Goal: Information Seeking & Learning: Learn about a topic

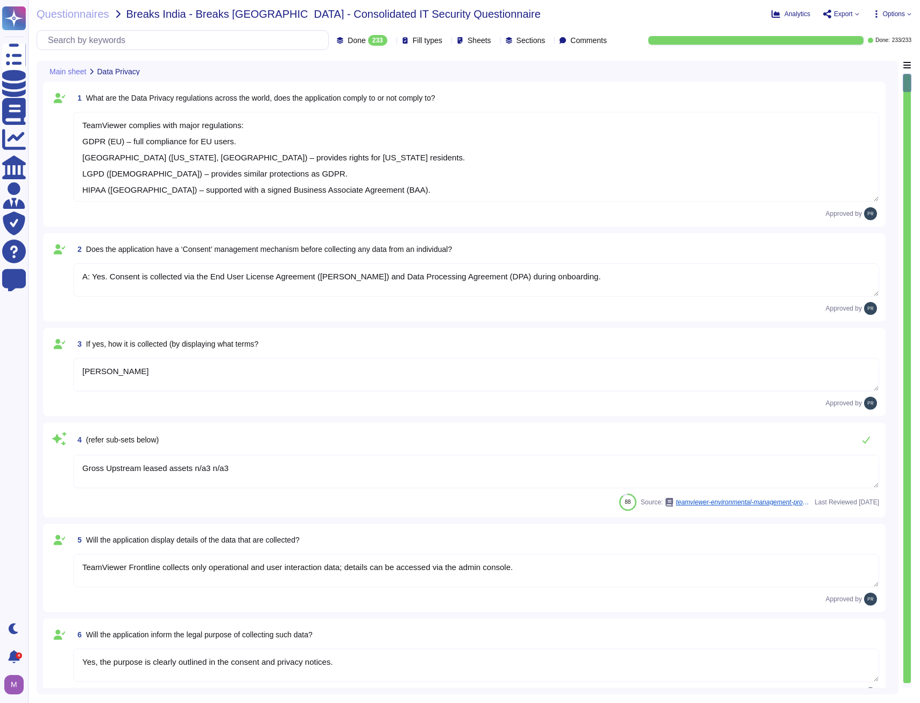
type textarea "TeamViewer complies with major regulations: GDPR (EU) – full compliance for EU …"
type textarea "A: Yes. Consent is collected via the End User License Agreement ([PERSON_NAME])…"
type textarea "[PERSON_NAME]"
type textarea "Gross Upstream leased assets n/a3 n/a3"
type textarea "TeamViewer Frontline collects only operational and user interaction data; detai…"
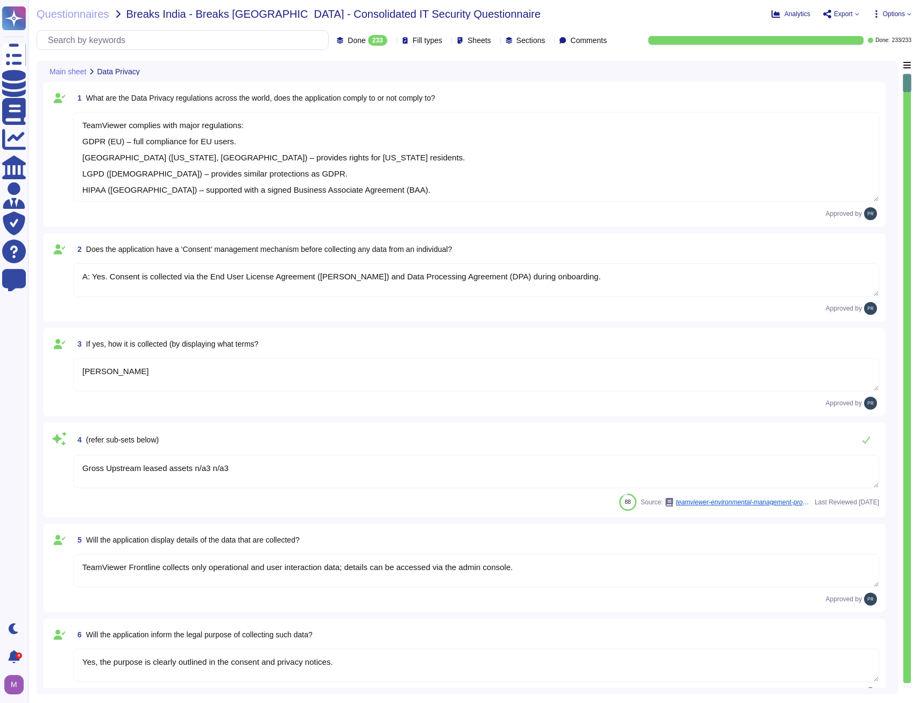
type textarea "Yes, the purpose is clearly outlined in the consent and privacy notices."
type textarea "Data is stored in TeamViewer-managed cloud servers; location depends on the reg…"
type textarea "Yes, cross-border transfers are compliant with applicable laws and documented i…"
type textarea "Yes, customers can exercise rights including access, rectification, and withdra…"
type textarea "Stored securely on TeamViewer cloud or approved hosting, compliant with regulat…"
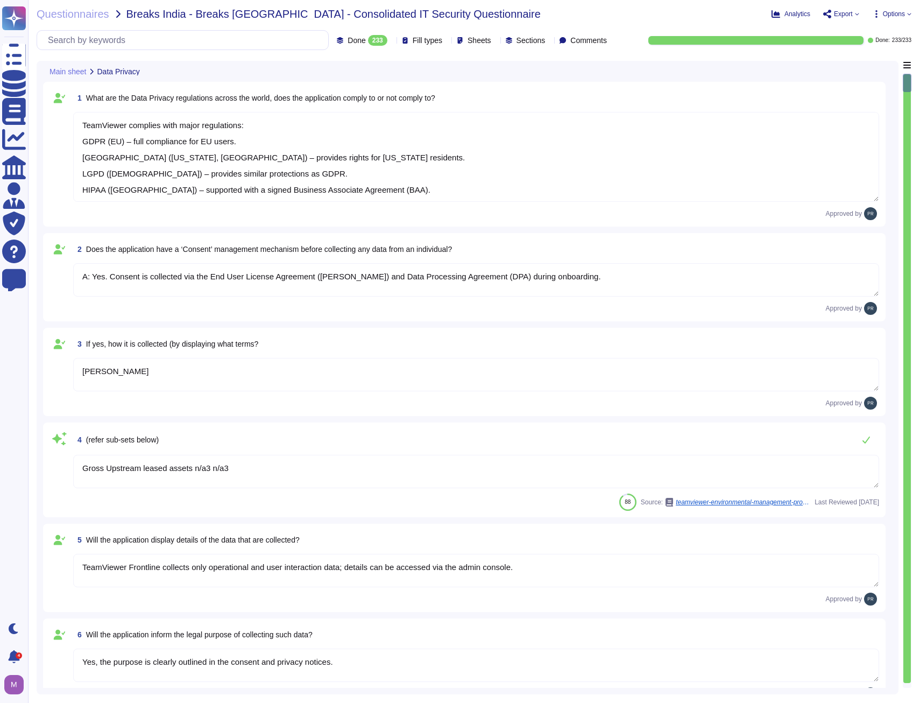
type textarea "TeamViewer complies with major regulations: GDPR (EU) – full compliance for EU …"
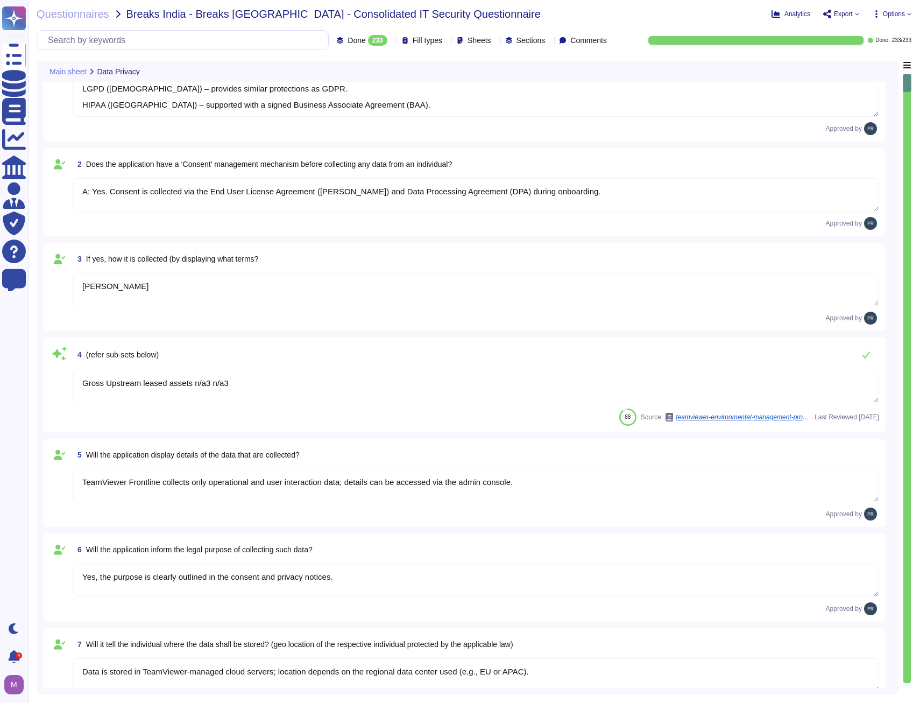
type textarea "Retention periods are defined in the DPA and based on contract and legal obliga…"
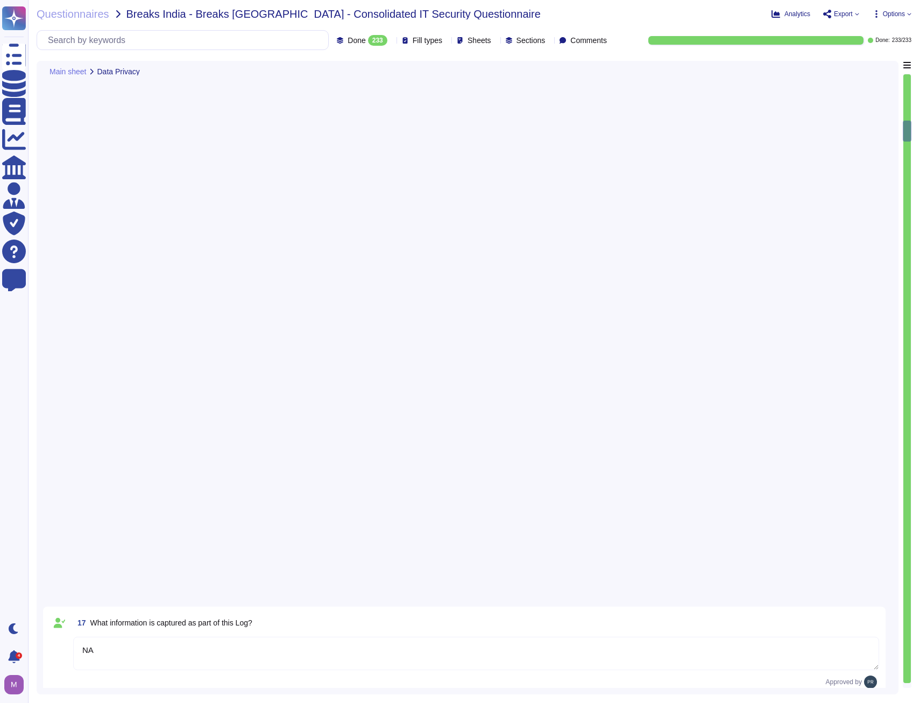
type textarea "Frontline does not have a specific DPO role; admins can be assigned access leve…"
type textarea "Role based"
type textarea "Role permissions include basic functions (view, update, manage assets); field-l…"
type textarea "Admin roles have highest operational access; no dedicated DPO role exists."
type textarea "Multi-factor authentication (MFA) and secure login tokens enforce identity veri…"
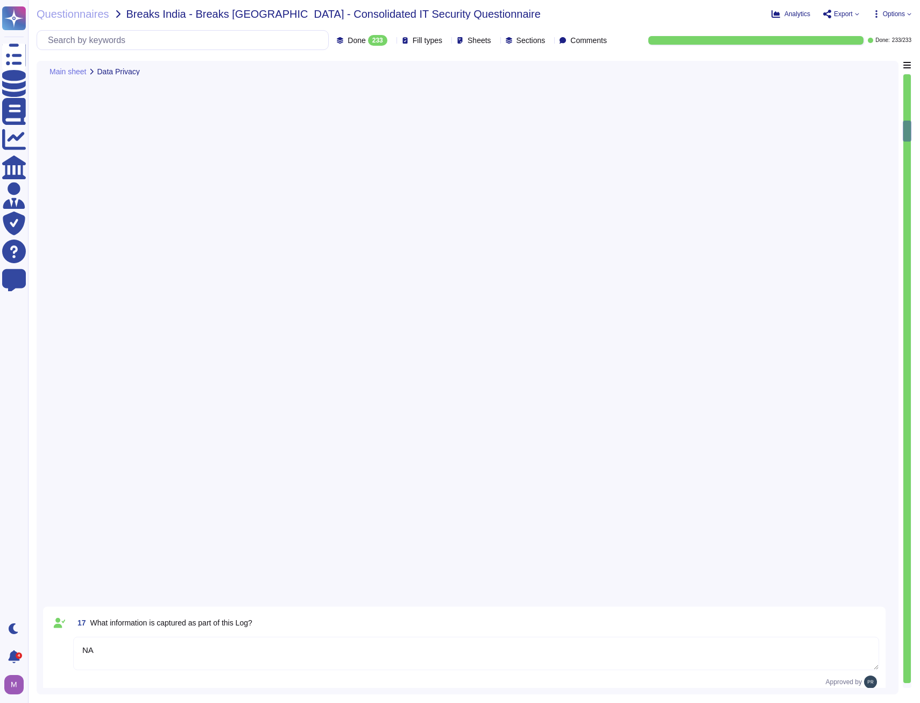
type textarea "Admin console can generate alerts for unusual login. This can be configured"
type textarea "API access is secured with authentication tokens; roles and permissions are enf…"
type textarea "No, direct database access is not provided; all interactions occur through Fron…"
type textarea "Not applicable; DB access is internal only."
type textarea "DB access is restricted to internal processes; user requests go through applica…"
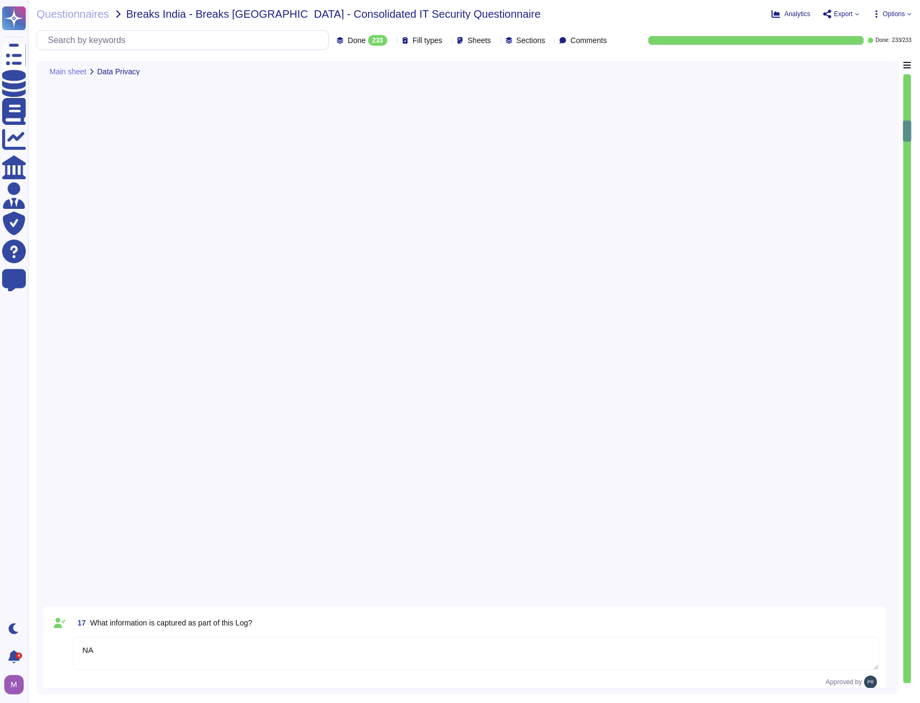
type textarea "Direct data copy is not possible; export actions are logged and monitored."
type textarea "Authorized admin actions are logged; automated backups are encrypted and stored…"
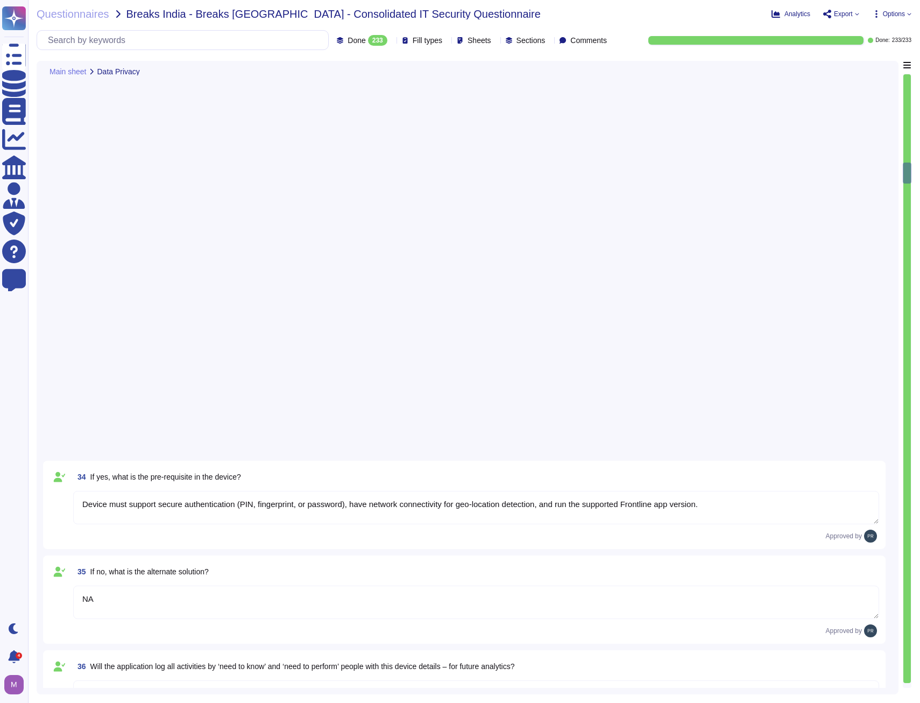
type textarea "Device must support secure authentication (PIN, fingerprint, or password), have…"
type textarea "NA"
type textarea "Device must support secure authentication (PIN, fingerprint, or password), have…"
type textarea "Yes"
type textarea "Yes, Frontline allows data residency control; customer data can be restricted t…"
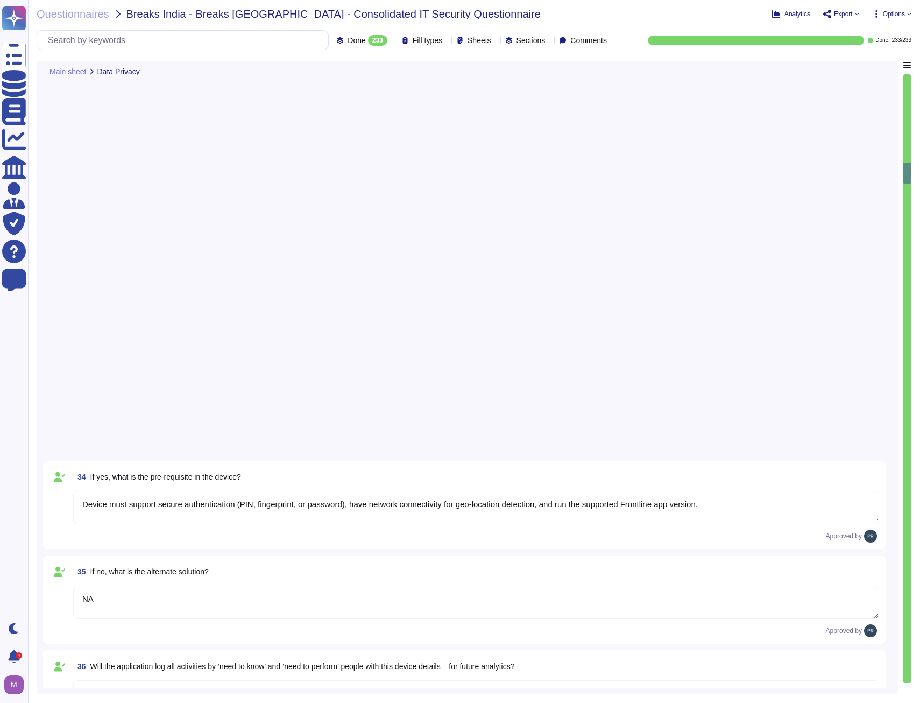
type textarea "Data is tagged with location metadata and stored in selected geo-located storag…"
type textarea "NA"
type textarea "Test environments are isolated from production, use anonymized or pseudonymized…"
type textarea "Frontline supports data modification and erasure requests through admin tools. …"
type textarea "Yes, modifications/erasures require admin approval with audit logging for trace…"
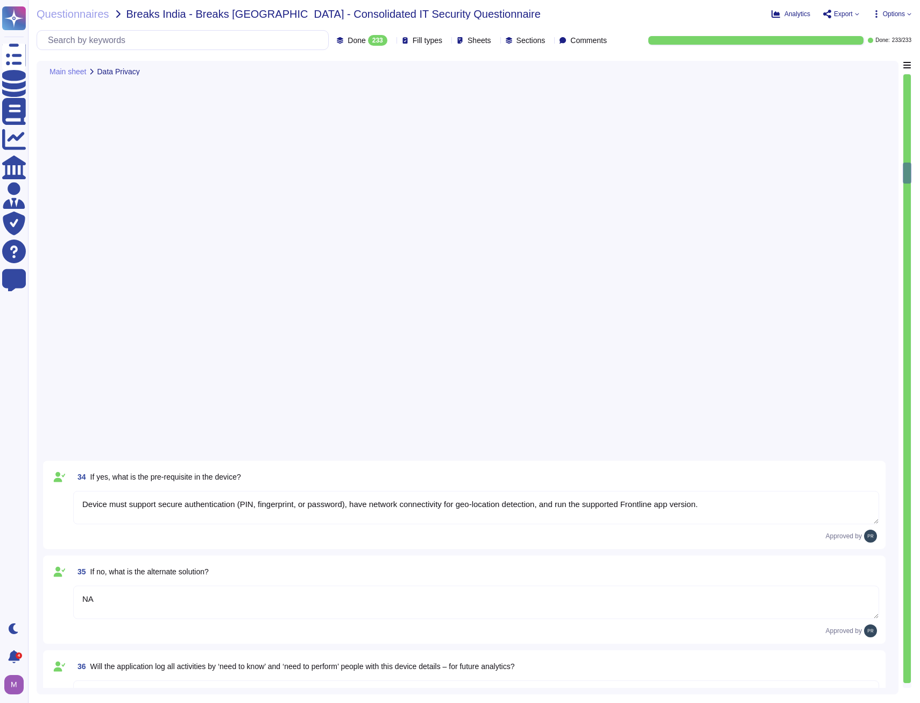
type textarea "Logs include user requesting action, approver, timestamp, affected data, and ac…"
type textarea "Backups are encrypted and retain pseudonymized data where required. Erasure or …"
type textarea "Yes, registers track processing activities, purpose, and responsible users."
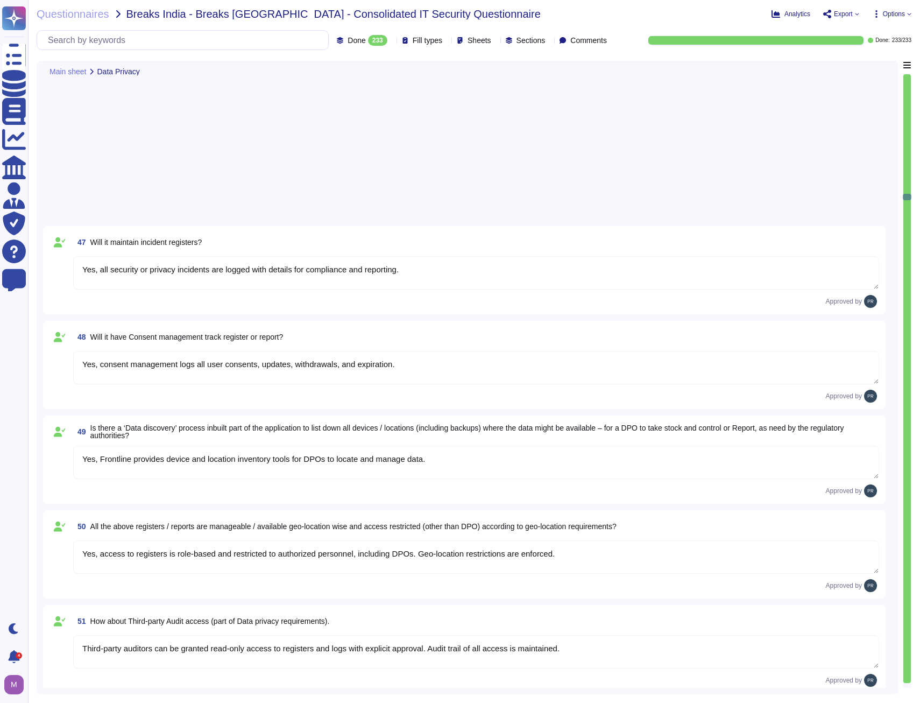
type textarea "Yes, Frontline provides device and location inventory tools for DPOs to locate …"
type textarea "Yes, access to registers is role-based and restricted to authorized personnel, …"
type textarea "Third-party auditors can be granted read-only access to registers and logs with…"
type textarea "Frontline does not provide an automated financial impact scorecard; compliance …"
type textarea "Yes, Frontline web interfaces respect standard cookie consent banners. Users ca…"
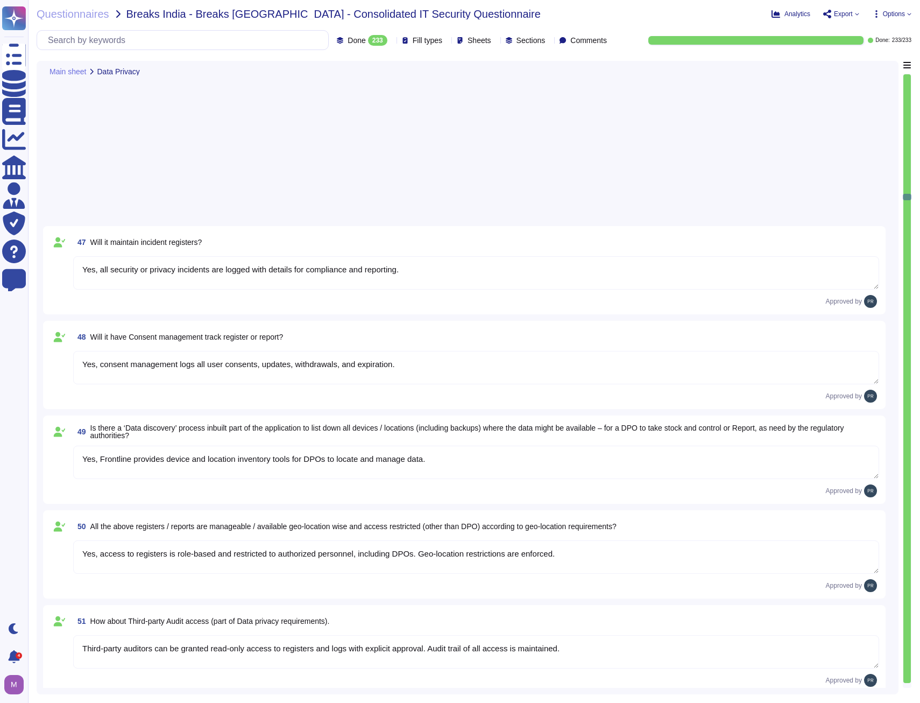
type textarea "The policy is customizable; local law mandates (e.g., GDPR, CCPA) are enforced …"
type textarea "Yes. Non-essential cookies are disabled until consent is provided. Analytics an…"
type textarea "Data is logically segregated per customer in the database and storage. No custo…"
type textarea "Data is stored in secure cloud datacenters (e.g., AWS, Azure), region selectabl…"
type textarea "AES-256 encryption at rest, TLS 1.2+ in transit; integrity verified via checksu…"
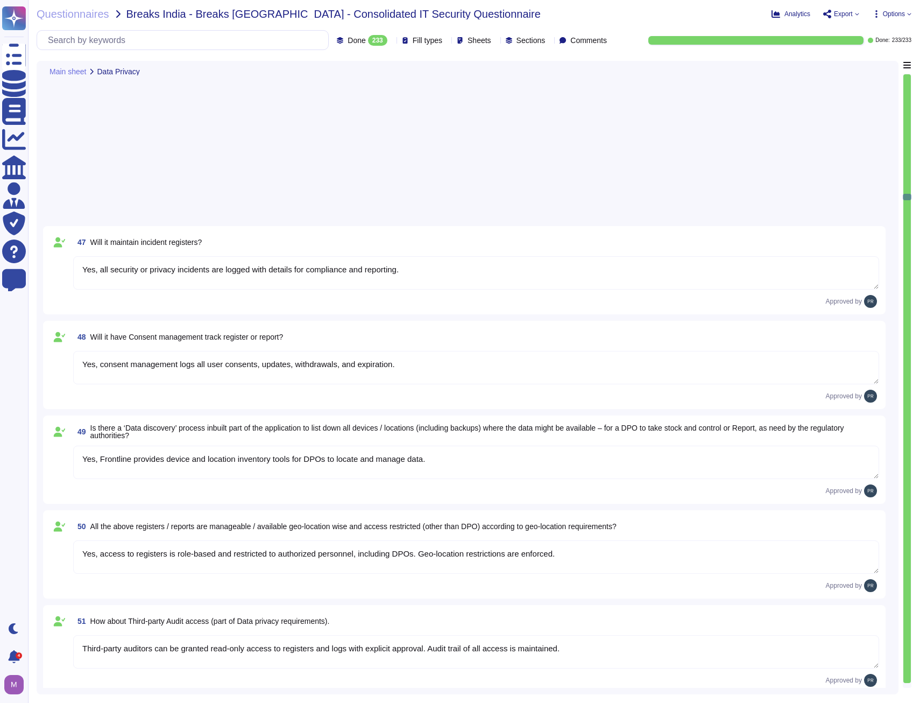
type textarea "Role-based access, MFA, device verification, and Zero Trust principles applied."
type textarea "Motion Actuation (Level A 2.1 only) Functionality that can be operated by devic…"
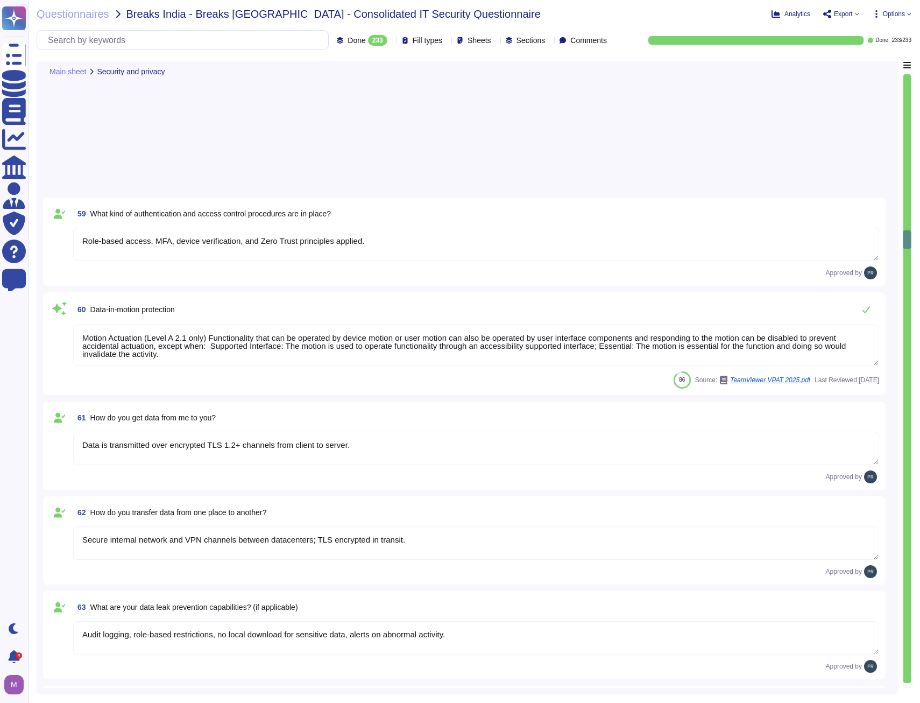
type textarea "Data is transmitted over encrypted TLS 1.2+ channels from client to server."
type textarea "Secure internal network and VPN channels between datacenters; TLS encrypted in …"
type textarea "Audit logging, role-based restrictions, no local download for sensitive data, a…"
type textarea "No"
type textarea "Yes, data is deleted from primary storage and backups within defined retention …"
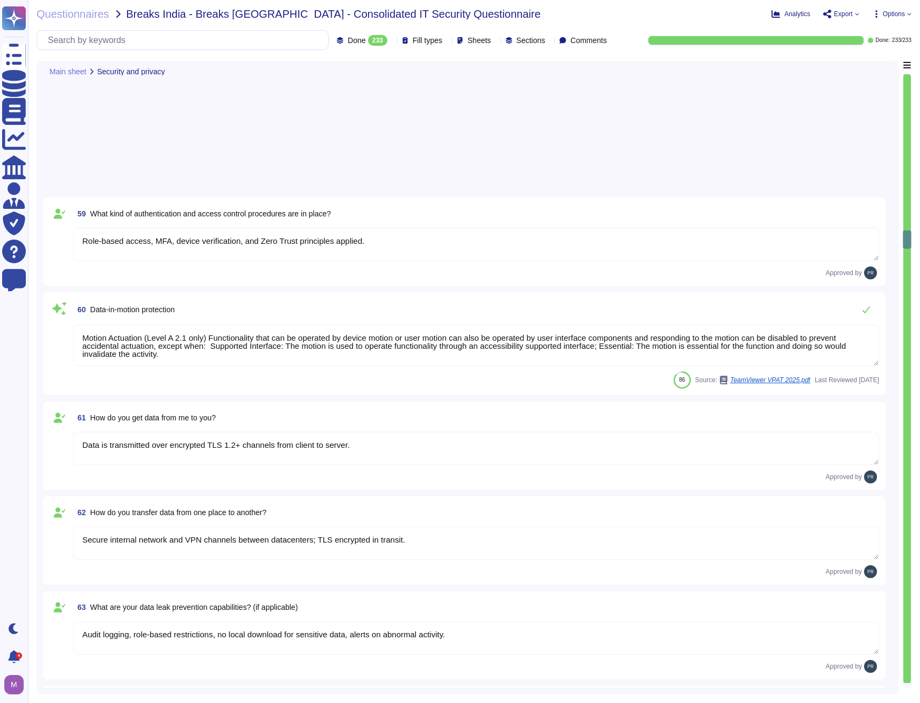
type textarea "Yes, documented vulnerability management program available; periodic scans and …"
type textarea "Vulnerability scans are conducted monthly, with critical updates applied immedi…"
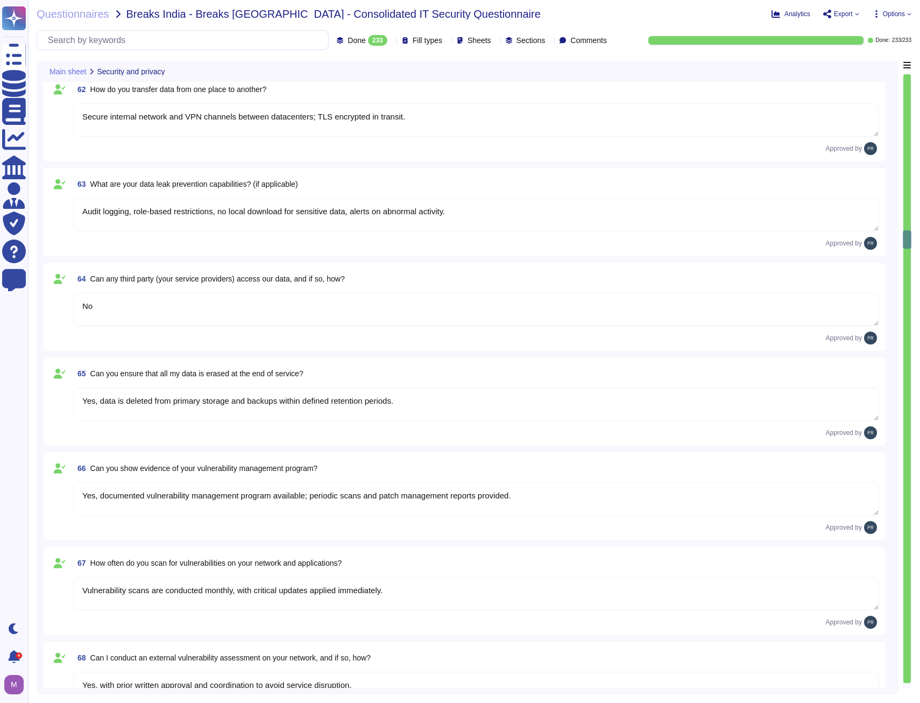
type textarea "Yes, with prior written approval and coordination to avoid service disruption."
type textarea "Issues are triaged by severity; critical vulnerabilities patched within 24–48 h…"
type textarea "Yes, LDAP/AD integration supported via secure connection and role mapping."
type textarea "Passwords hashed (bcrypt), MFA enforced, session timeouts, role-based controls."
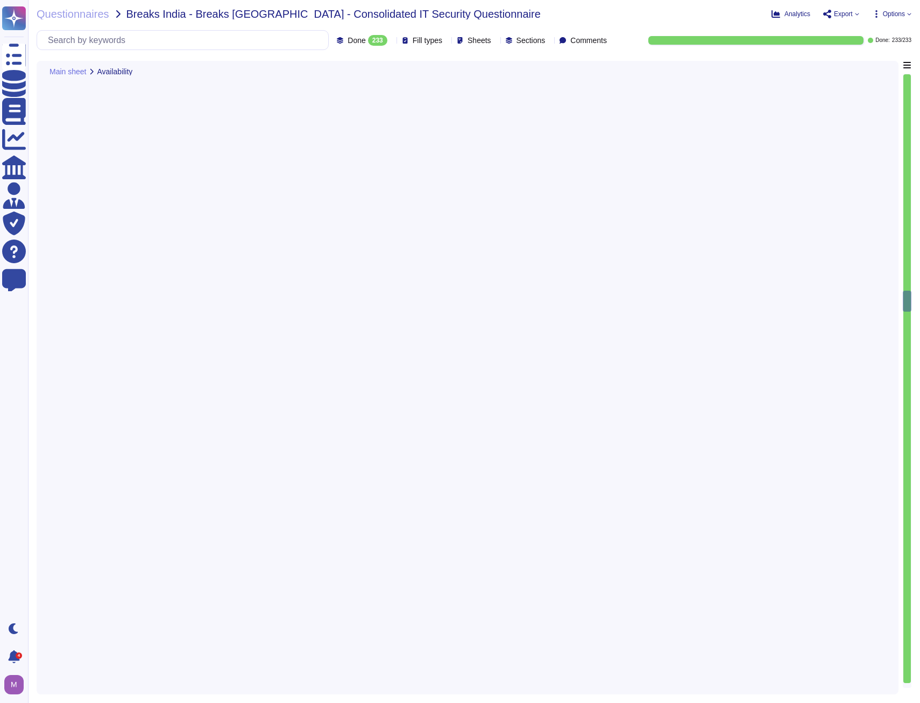
type textarea "Incident response within 15–30 minutes, depending on severity."
type textarea "Critical issues: 2–4 hours; non-critical: per SLA."
type textarea "Yes, post-incident RCA provided for all critical incidents."
type textarea "SLA credits or contractual remedies per agreement."
type textarea "Defined in SLA"
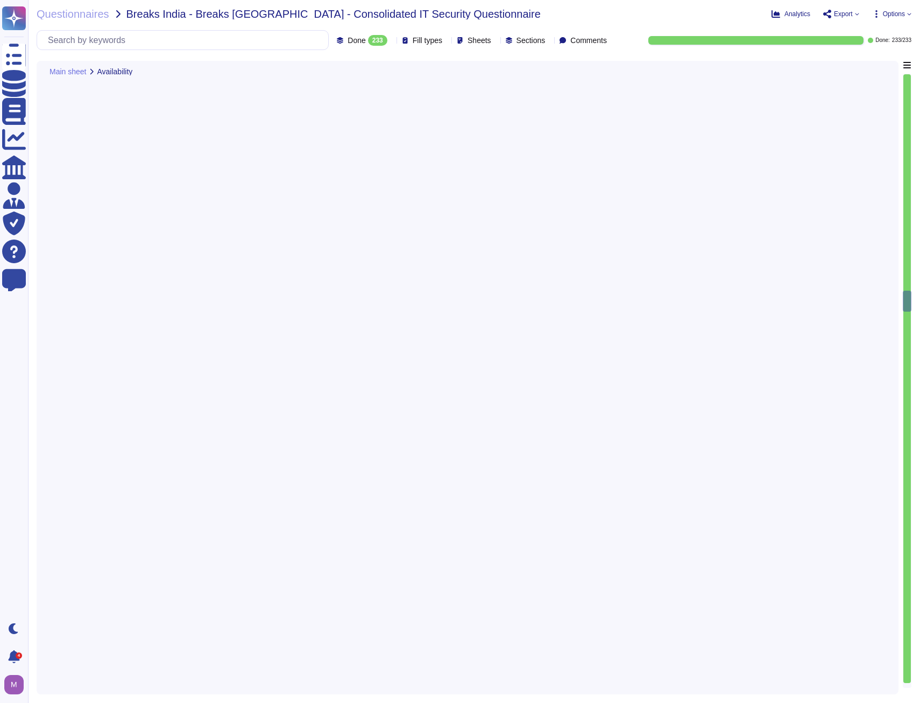
type textarea "Yes, via cloud provider and network-level DDoS mitigation, traffic monitoring, …"
type textarea "Yes, dashboards and reports available for customers."
type textarea "Scheduled maintenance notifications; upgrade windows planned; minimal downtime."
type textarea "Auto-scaling infrastructure designed to handle peak loads."
type textarea "Yes, OWASP Top 10 and secure coding practices followed."
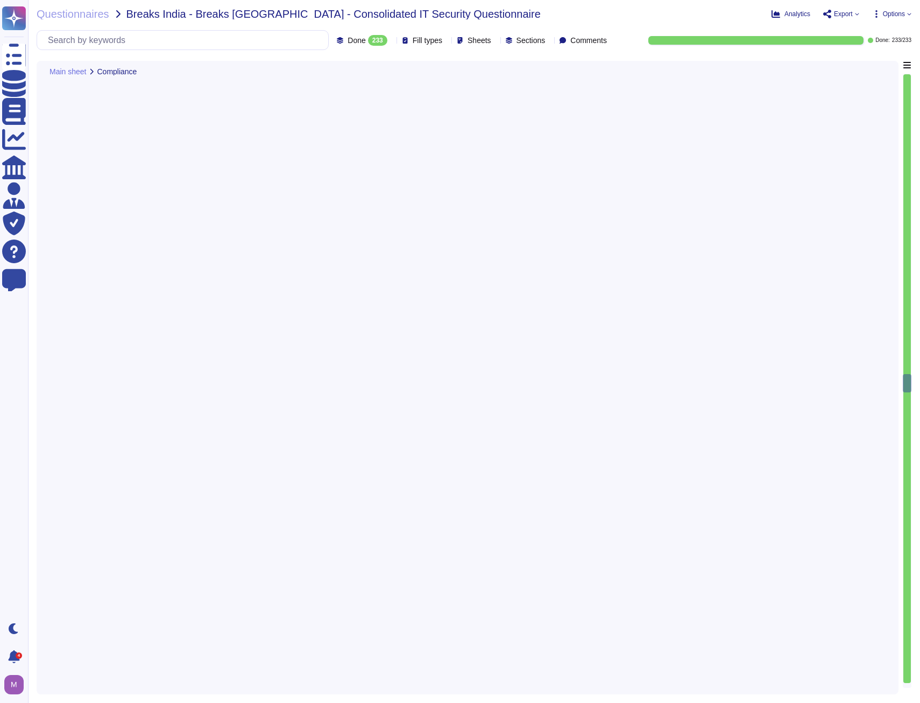
type textarea "Defined in SLA: financial credits, early exit clauses, remediation support."
type textarea "Access and SLA terms depend on contractual agreement; specific conditions defin…"
type textarea "Yes, contractual agreements can ensure data ownership rights."
type textarea "Yes, export in standard formats (CSV, JSON, or application-specific)."
type textarea "Export available within defined timeframe in SLA, typically 1–3 business days."
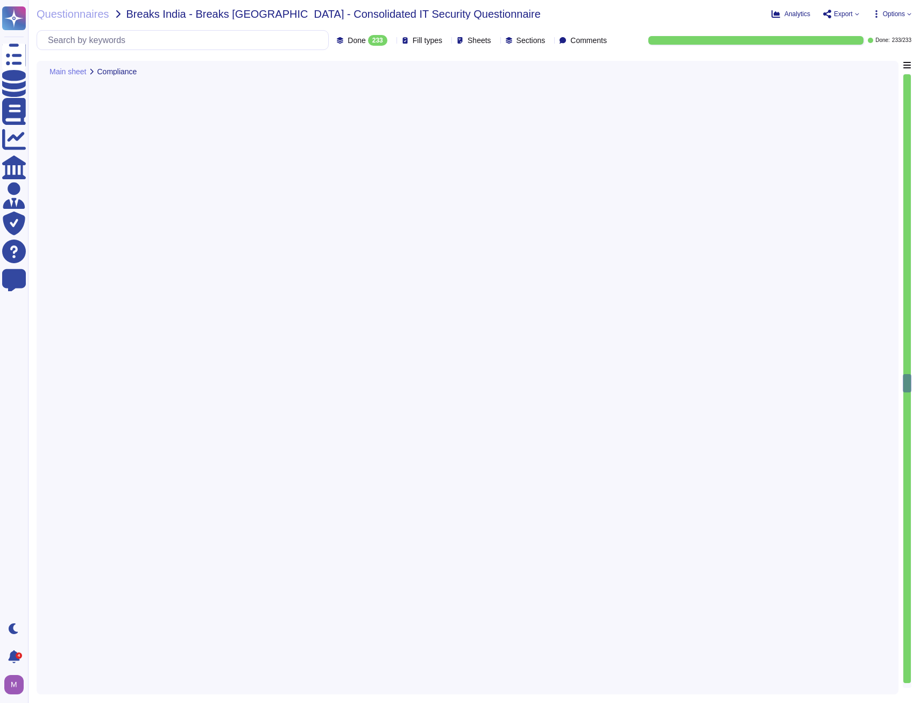
type textarea "Yes, deletion performed per SLA; evidence of deletion can be shared."
type textarea "Azure"
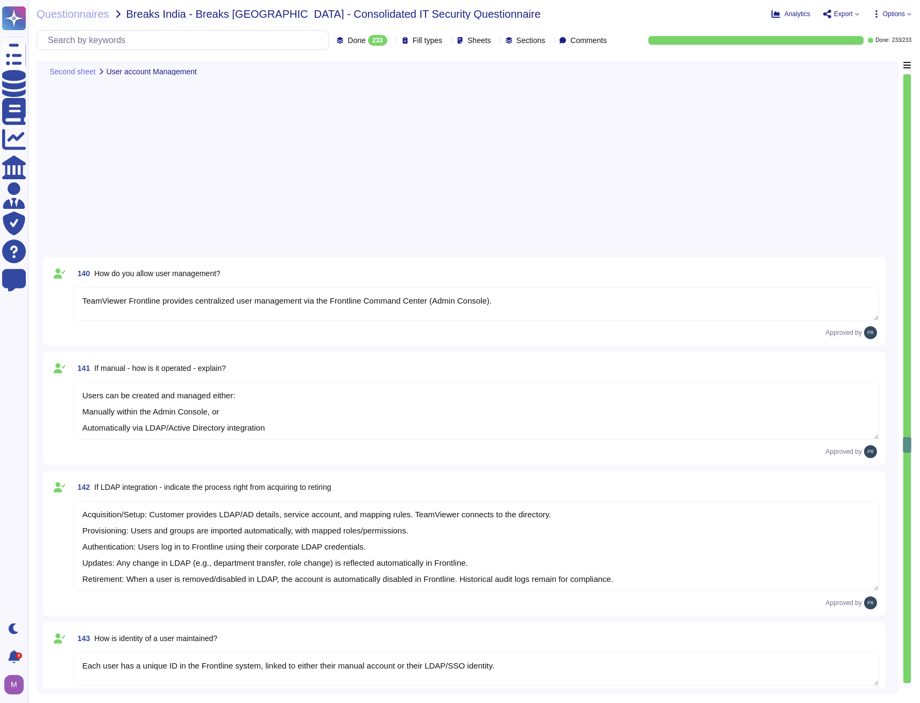
type textarea "Roles and permissions are centrally managed in Frontline Command Center."
type textarea "TeamViewer does not own, lease or operate any local datacenter or server infras…"
type textarea "Mobile devices have an application allow list and new applications most go thro…"
type textarea "For cloud installations, a shared database service with databases per customer …"
type textarea "User changes (role update, group assignment, profile updates) can be made eithe…"
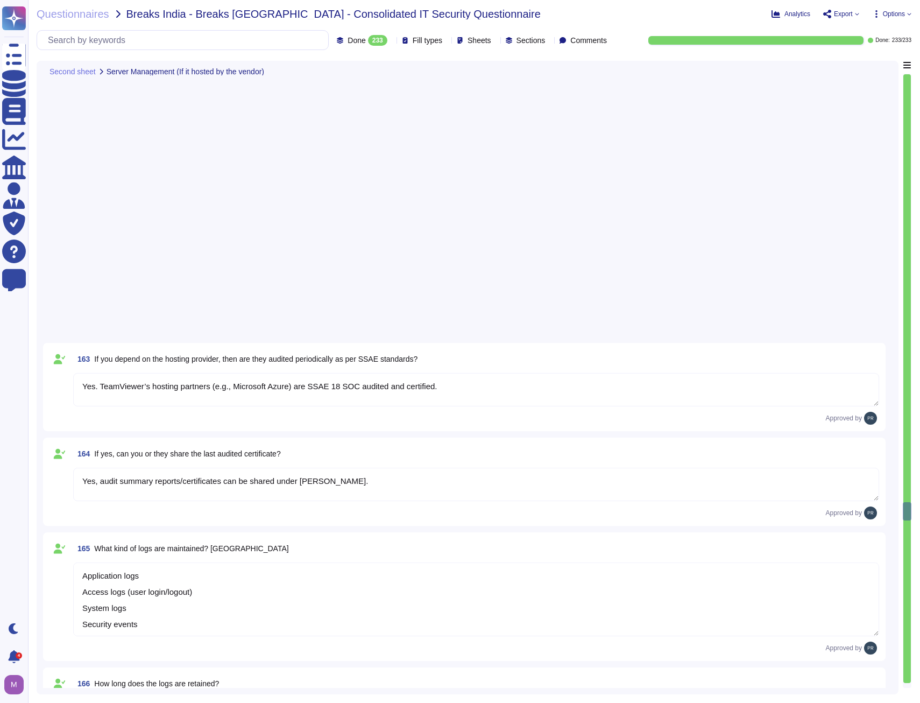
type textarea "Yes. Multi-factor authentication (MFA) IP whitelisting Intrusion detection/prev…"
type textarea "Deployed with dedicated user logins. Supports secure access via PIN or biometri…"
type textarea "Yes. TeamViewer’s Security Operations Team (SOC) monitors logs and can provide …"
type textarea "Configuration reviews are done by TeamViewer internal security & operations tea…"
type textarea "TeamViewer does not own, lease or operate any local datacenter or server infras…"
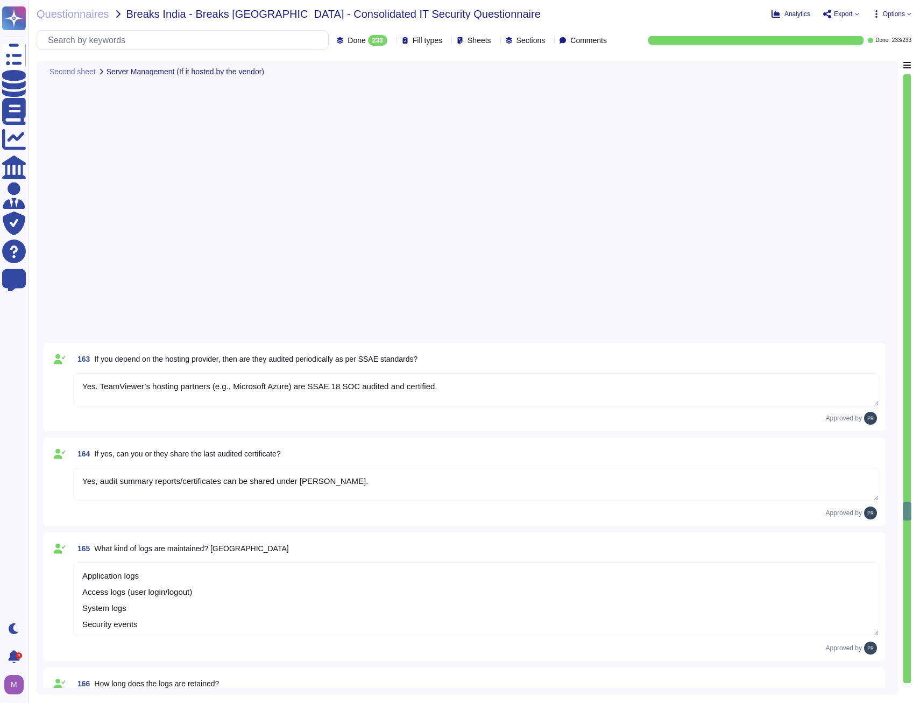
type textarea "Within DMZ: typically in DMZ with firewall & network segmentation"
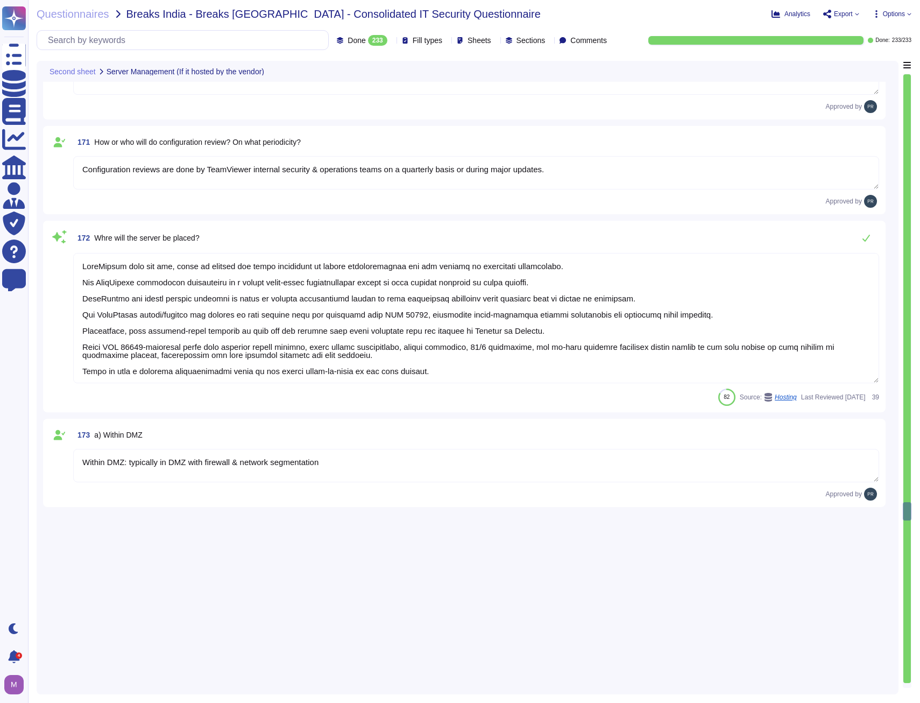
type textarea "Yes. Multi-factor authentication (MFA) IP whitelisting Intrusion detection/prev…"
type textarea "Deployed with dedicated user logins. Supports secure access via PIN or biometri…"
type textarea "Yes. Multi-factor authentication (MFA) IP whitelisting Intrusion detection/prev…"
type textarea "Deployed with dedicated user logins. Supports secure access via PIN or biometri…"
type textarea "Yes. Multi-factor authentication (MFA) IP whitelisting Intrusion detection/prev…"
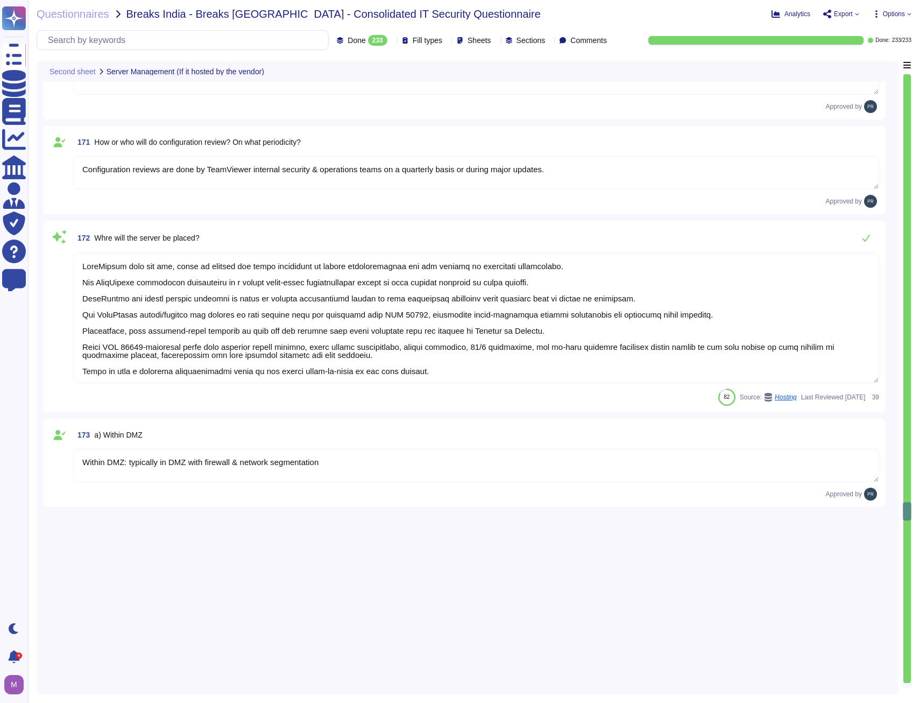
type textarea "Deployed with dedicated user logins. Supports secure access via PIN or biometri…"
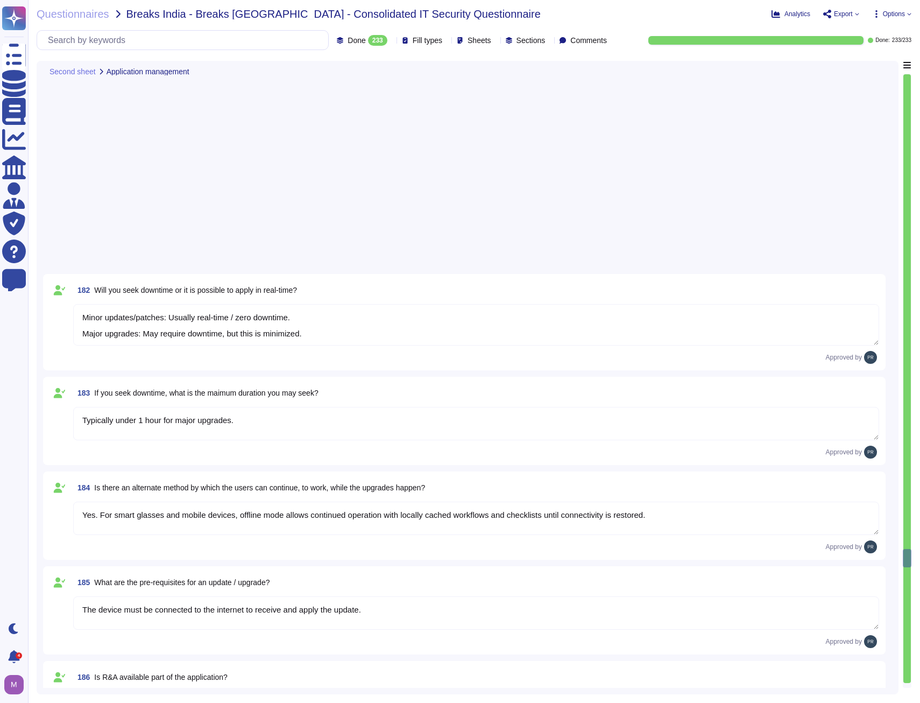
type textarea "Yes"
type textarea "Built-in user management with Role base"
type textarea "Yes. Integration possible through APIs and log exports."
type textarea "Enforce via SSO policies. MDM"
type textarea "Google Chrome (latest)"
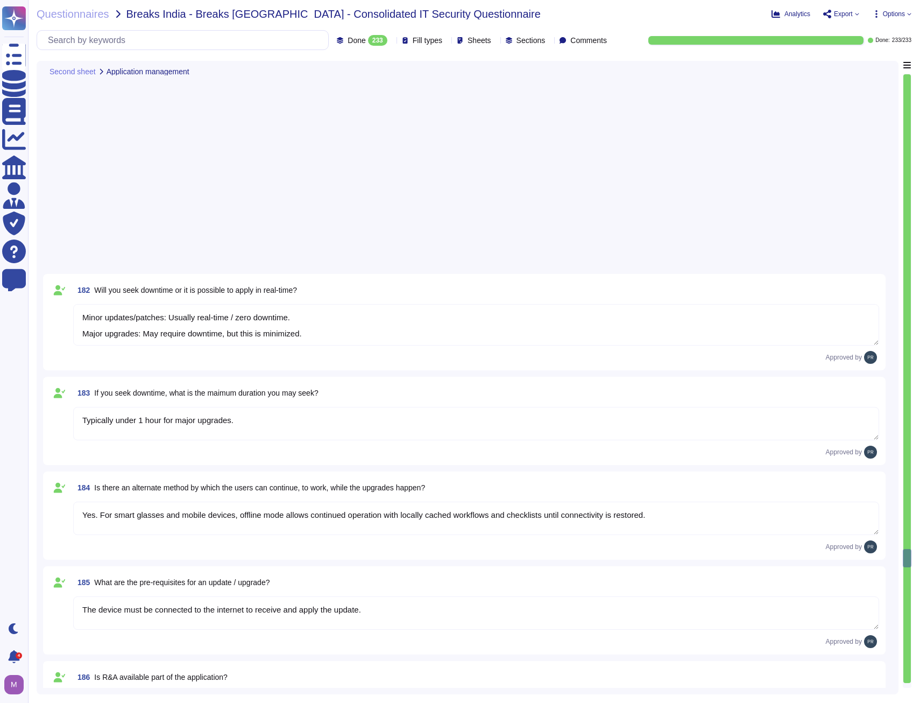
type textarea "HTTPS/TLS 1.2+, session management, and automatic logout."
type textarea "Session cookies are invalidated after logout or timeout."
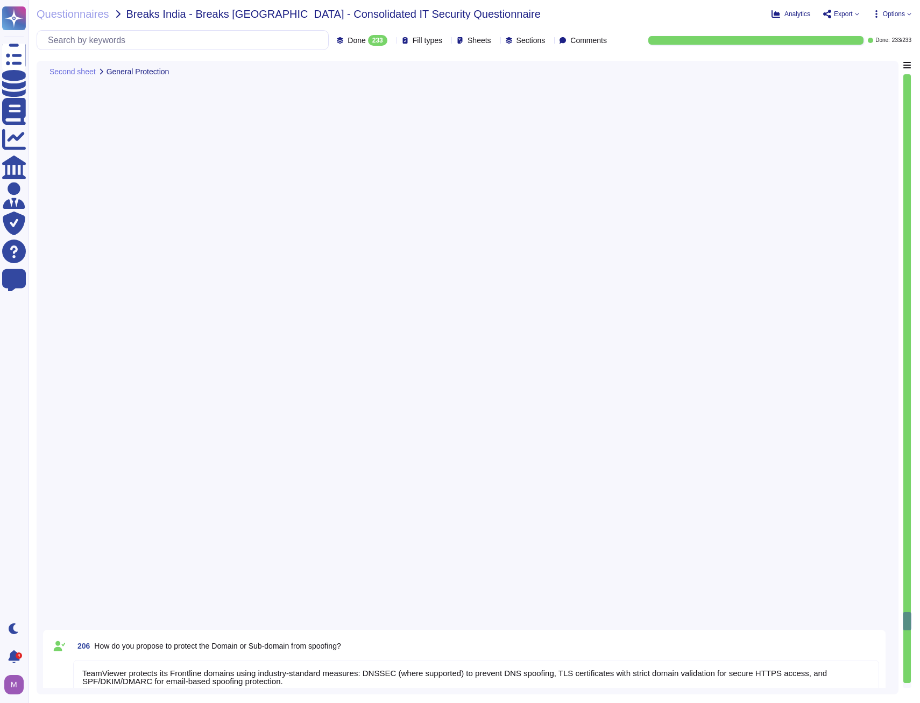
type textarea "URLs are served via HTTPS/TLS, validated with trusted certificates."
type textarea "Strict authentication & authorization for admin access."
type textarea "Immediate incident response plan with logging, alerting, and mitigation. Forced…"
type textarea "Admins access via secure Admin Console;"
type textarea "No"
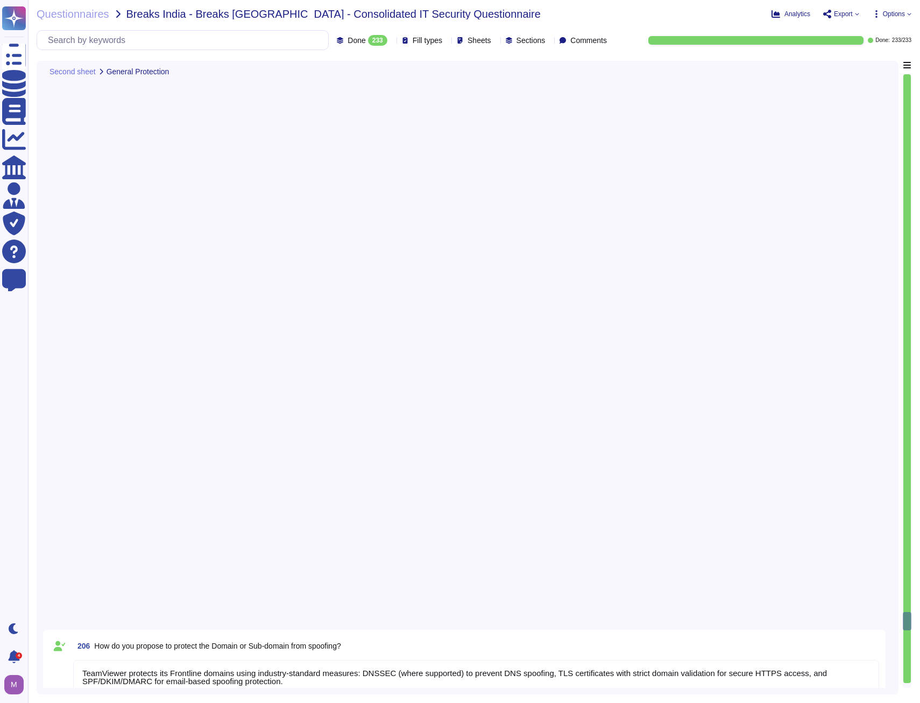
type textarea "RDP is not recommended"
type textarea "Yes"
type textarea "Immediate incident response plan with logging, alerting, and mitigation. Forced…"
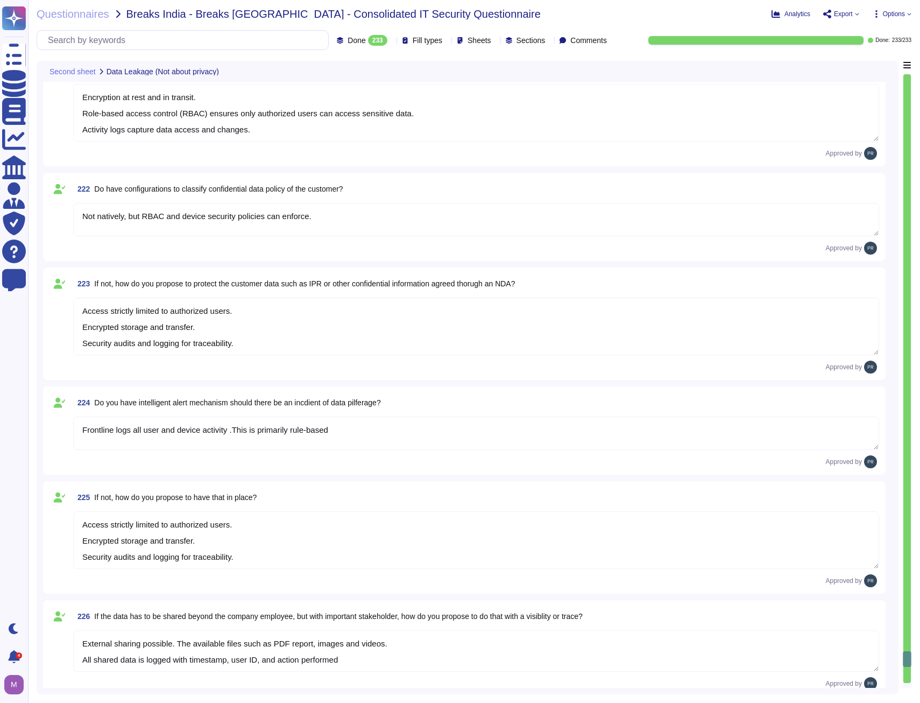
type textarea "Frontline logs all user and device activity .This is primarily rule-based"
type textarea "Access strictly limited to authorized users. Encrypted storage and transfer. Se…"
type textarea "External sharing possible. The available files such as PDF report, images and v…"
type textarea "Role based"
type textarea "Recommended bandwidth 15-20 MBPS for HD quality"
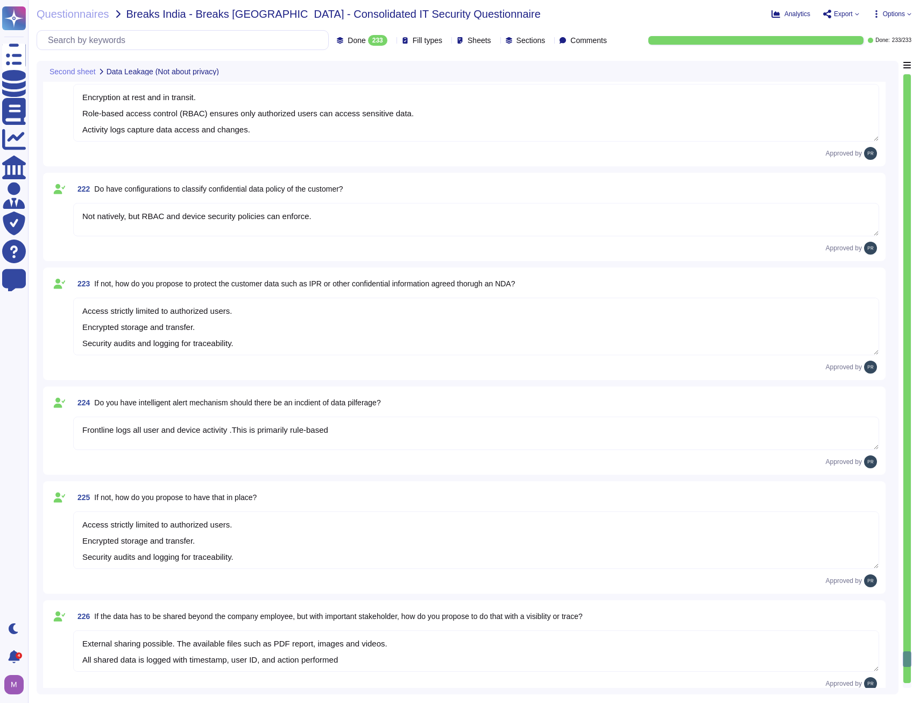
type textarea "Smart glasses"
type textarea "PC/Mac: Browser access for Admin Console"
type textarea "The application is designed to Run on Smart glasses"
type textarea "Information security: Internal secure development practices, RBAC, encryption (…"
type textarea "Access strictly limited to authorized users. Encrypted storage and transfer. Se…"
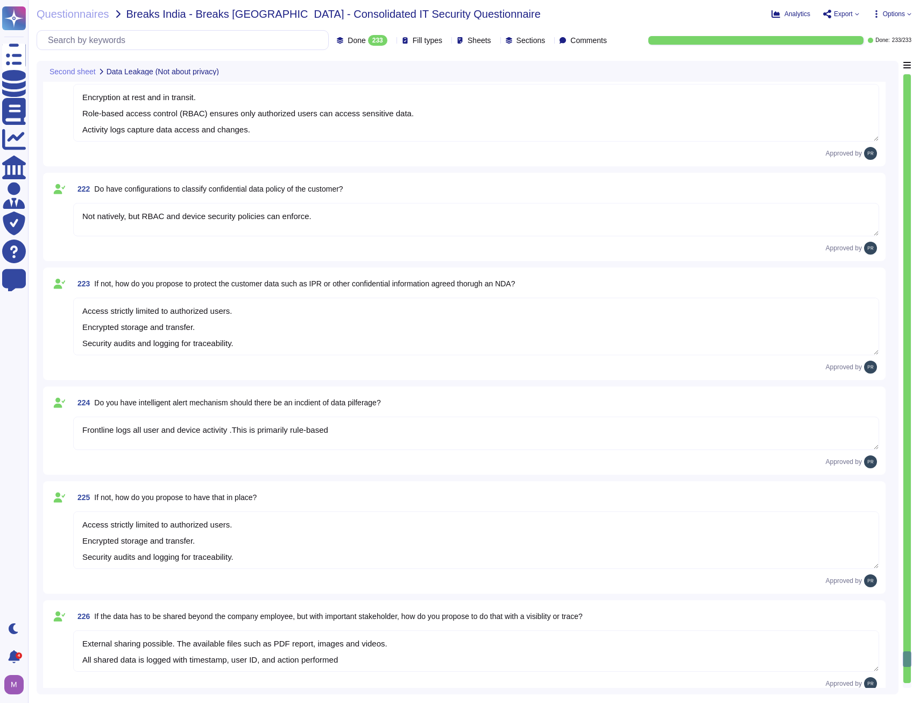
type textarea "External sharing possible. The available files such as PDF report, images and v…"
type textarea "Information security: Internal secure development practices, RBAC, encryption (…"
type textarea "Access strictly limited to authorized users. Encrypted storage and transfer. Se…"
type textarea "External sharing possible. The available files such as PDF report, images and v…"
type textarea "Information security: Internal secure development practices, RBAC, encryption (…"
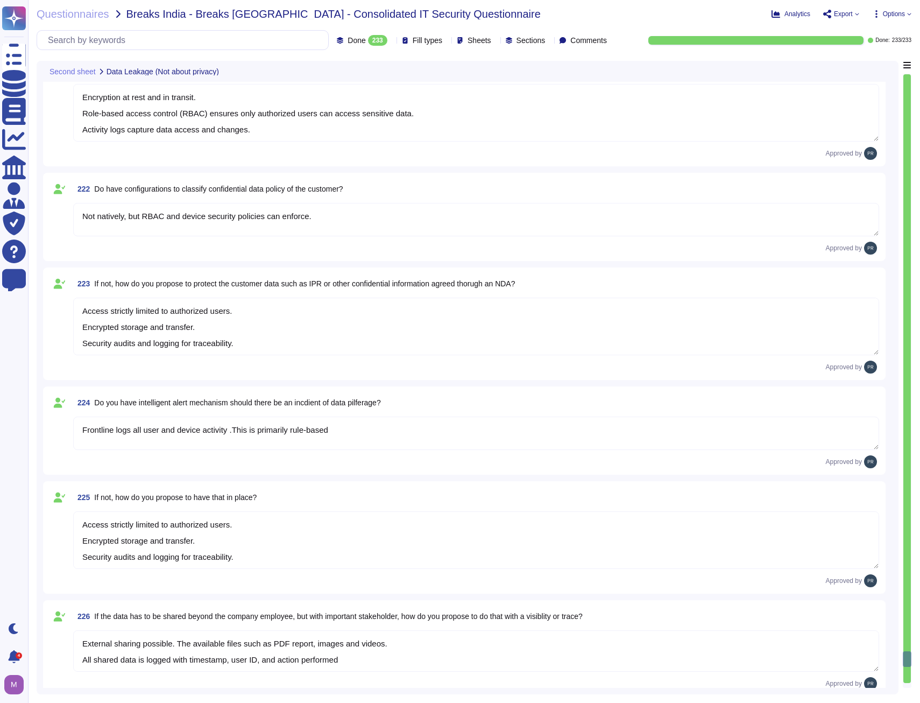
type textarea "Access strictly limited to authorized users. Encrypted storage and transfer. Se…"
type textarea "External sharing possible. The available files such as PDF report, images and v…"
type textarea "Information security: Internal secure development practices, RBAC, encryption (…"
type textarea "Access strictly limited to authorized users. Encrypted storage and transfer. Se…"
type textarea "External sharing possible. The available files such as PDF report, images and v…"
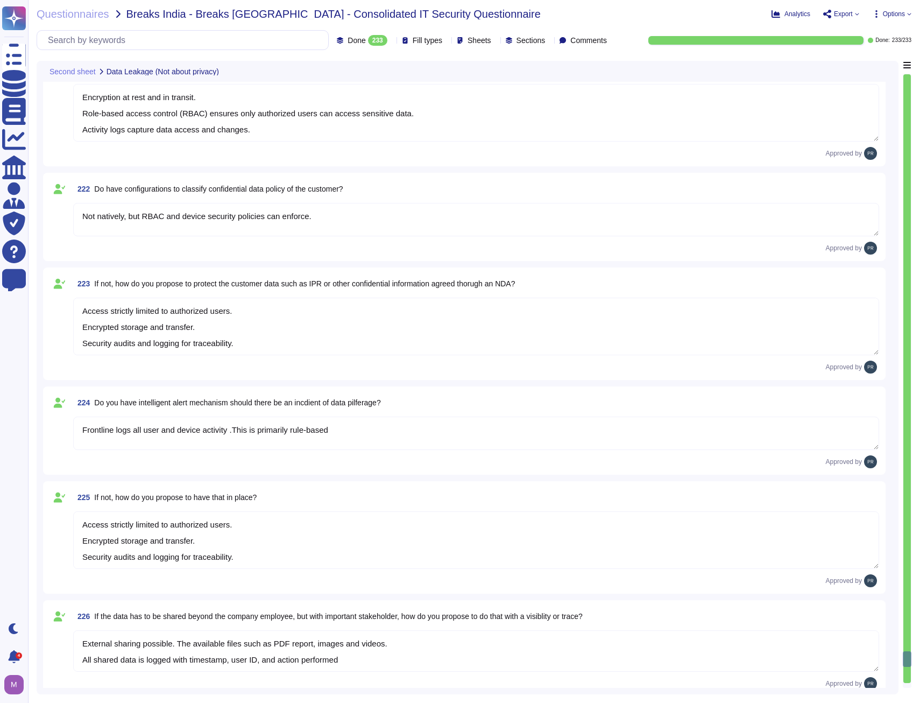
type textarea "Information security: Internal secure development practices, RBAC, encryption (…"
type textarea "Access strictly limited to authorized users. Encrypted storage and transfer. Se…"
type textarea "External sharing possible. The available files such as PDF report, images and v…"
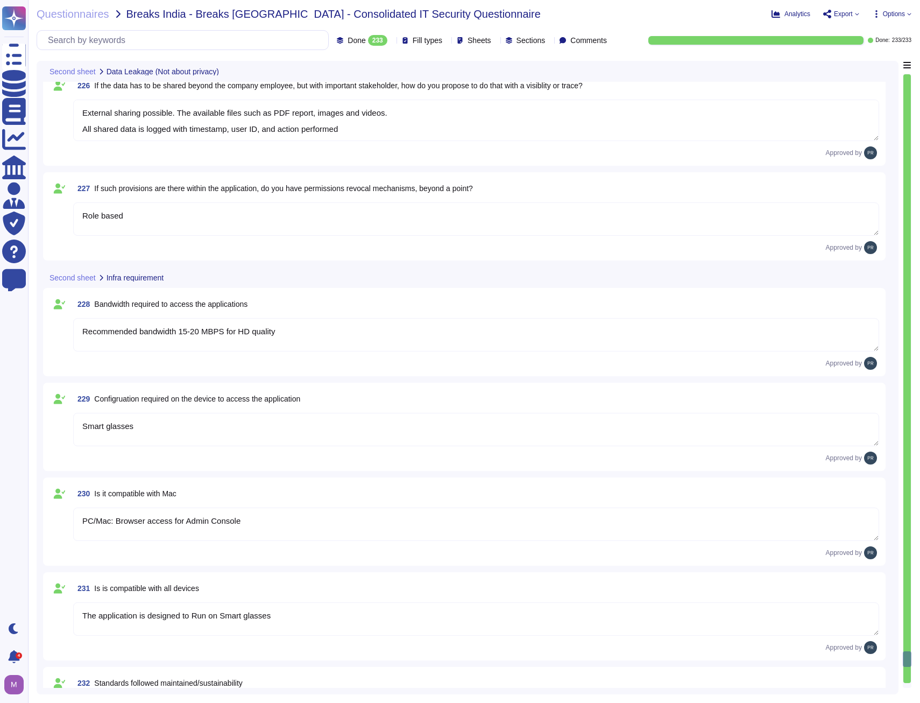
scroll to position [20858, 0]
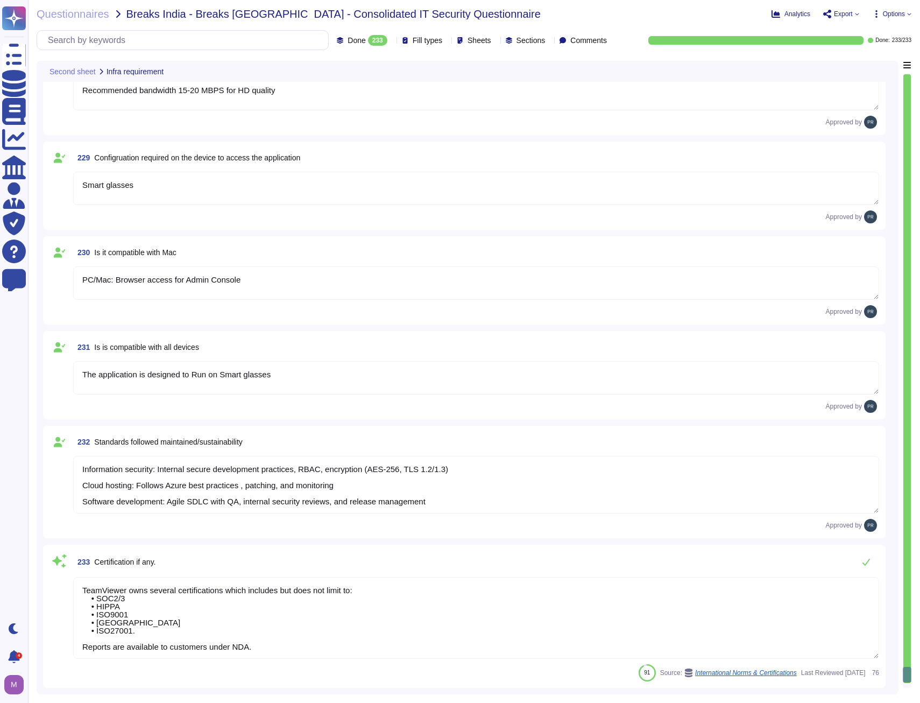
type textarea "Information security: Internal secure development practices, RBAC, encryption (…"
type textarea "TeamViewer owns several certifications which includes but does not limit to: • …"
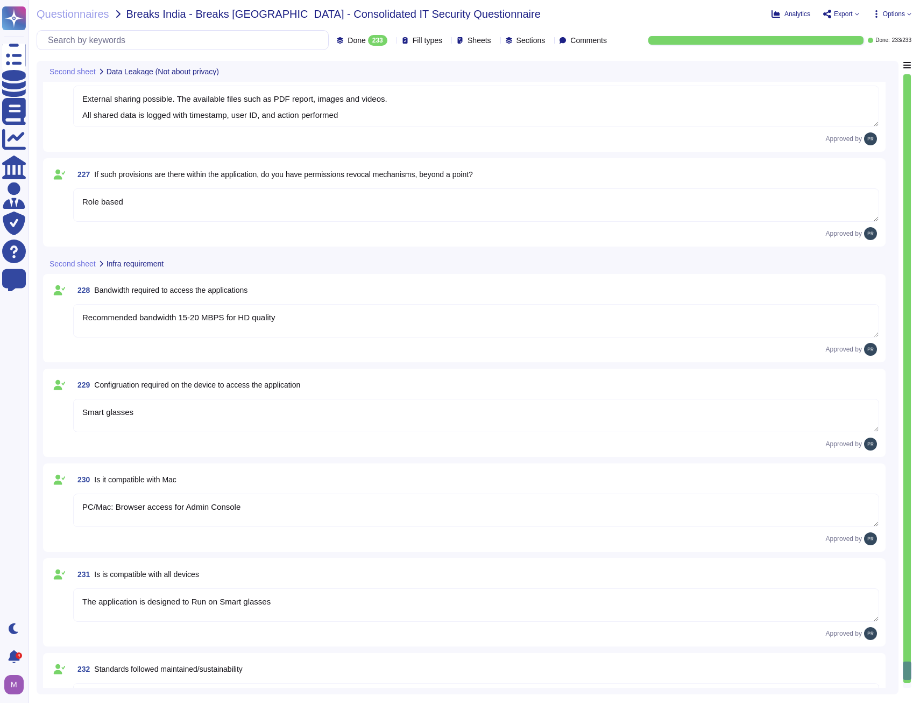
type textarea "Information security: Internal secure development practices, RBAC, encryption (…"
type textarea "Access strictly limited to authorized users. Encrypted storage and transfer. Se…"
type textarea "Frontline logs all user and device activity .This is primarily rule-based"
type textarea "Access strictly limited to authorized users. Encrypted storage and transfer. Se…"
type textarea "External sharing possible. The available files such as PDF report, images and v…"
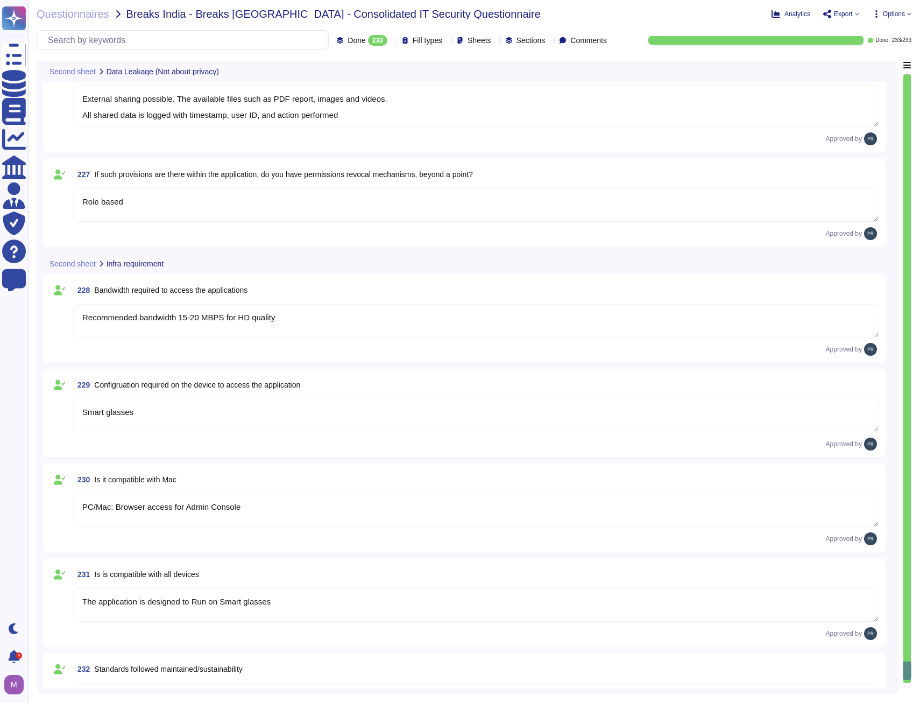
type textarea "Role based"
type textarea "Information security: Internal secure development practices, RBAC, encryption (…"
type textarea "Access strictly limited to authorized users. Encrypted storage and transfer. Se…"
type textarea "External sharing possible. The available files such as PDF report, images and v…"
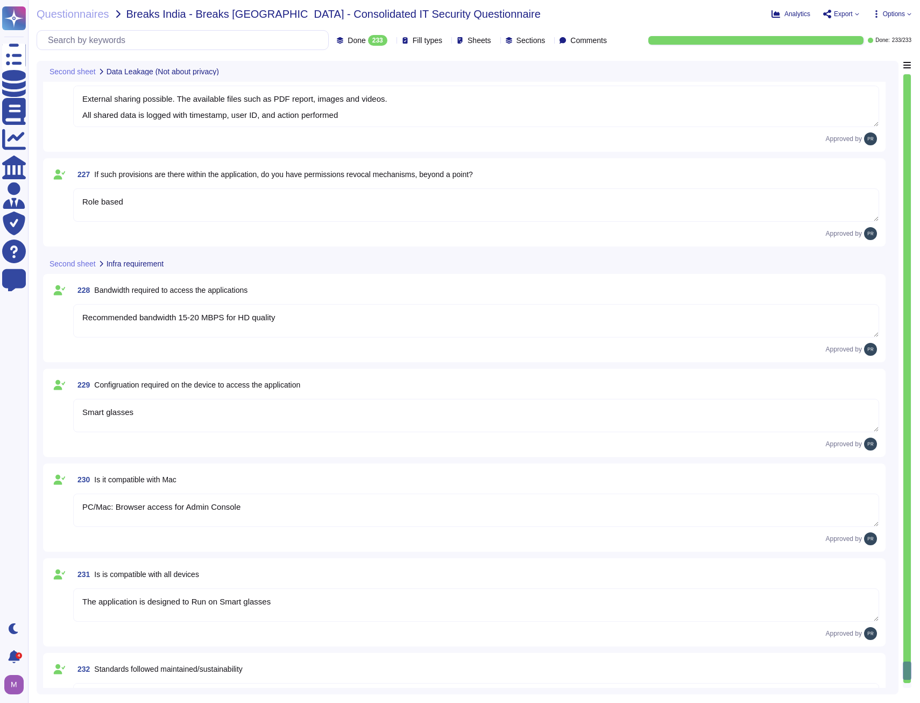
type textarea "Information security: Internal secure development practices, RBAC, encryption (…"
type textarea "Access strictly limited to authorized users. Encrypted storage and transfer. Se…"
type textarea "External sharing possible. The available files such as PDF report, images and v…"
type textarea "Information security: Internal secure development practices, RBAC, encryption (…"
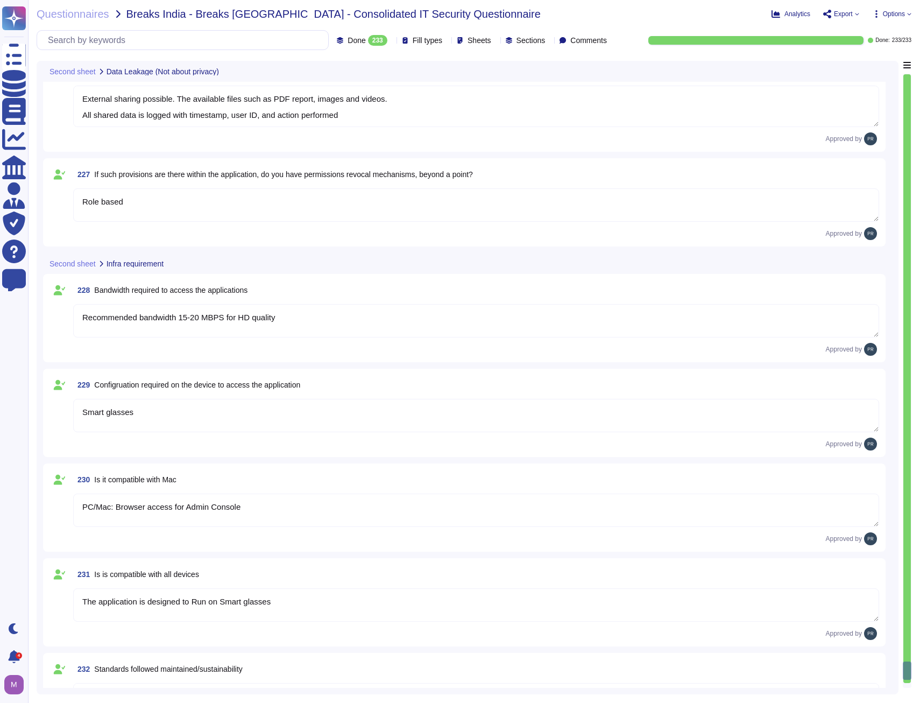
type textarea "Access strictly limited to authorized users. Encrypted storage and transfer. Se…"
type textarea "External sharing possible. The available files such as PDF report, images and v…"
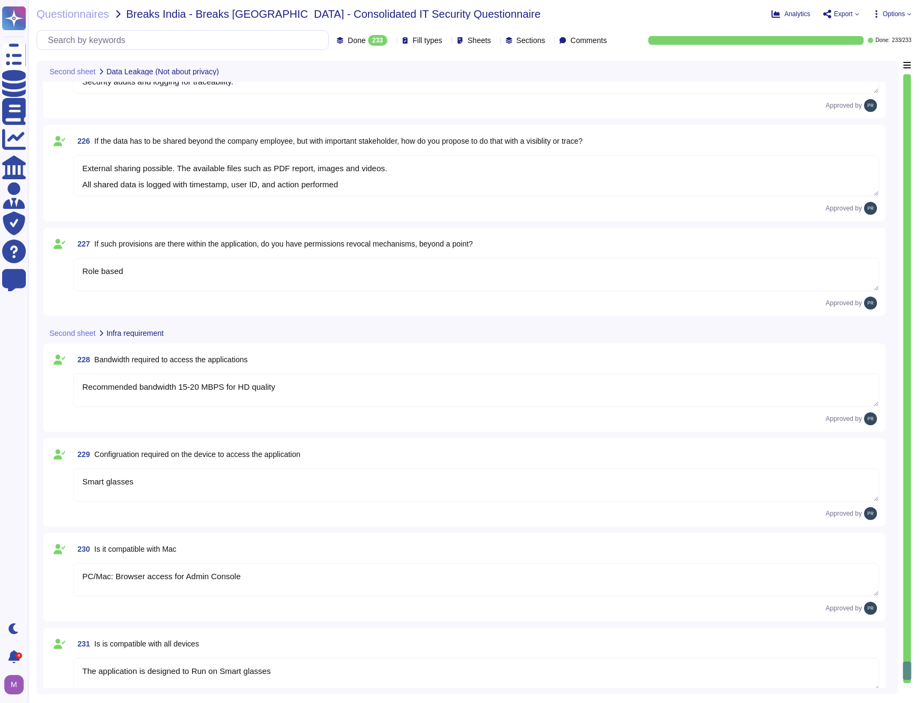
scroll to position [20589, 0]
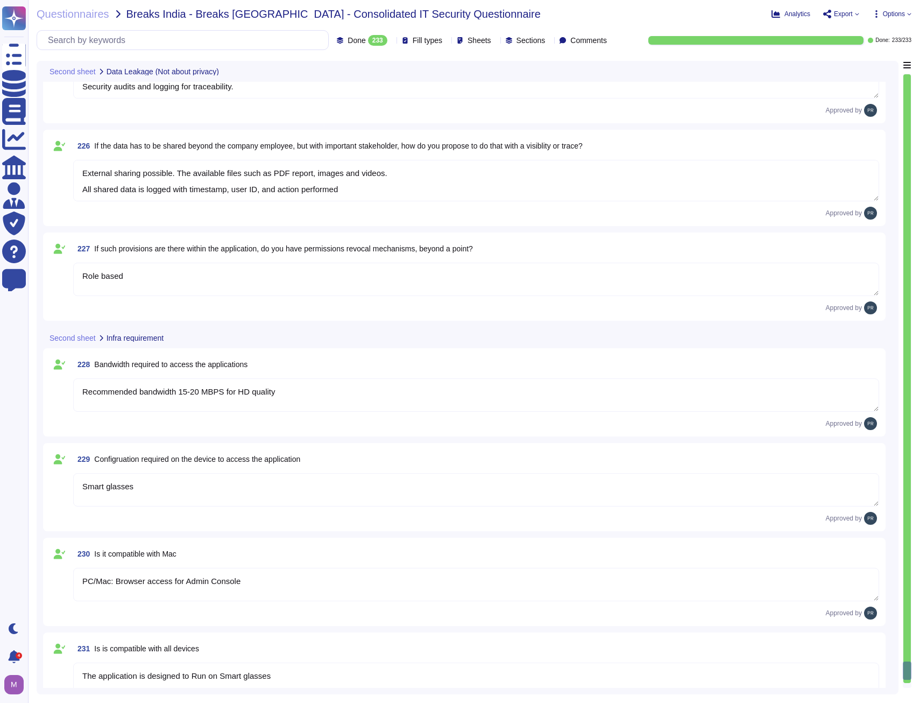
type textarea "Information security: Internal secure development practices, RBAC, encryption (…"
type textarea "Access strictly limited to authorized users. Encrypted storage and transfer. Se…"
type textarea "External sharing possible. The available files such as PDF report, images and v…"
drag, startPoint x: 190, startPoint y: 247, endPoint x: 447, endPoint y: 245, distance: 257.2
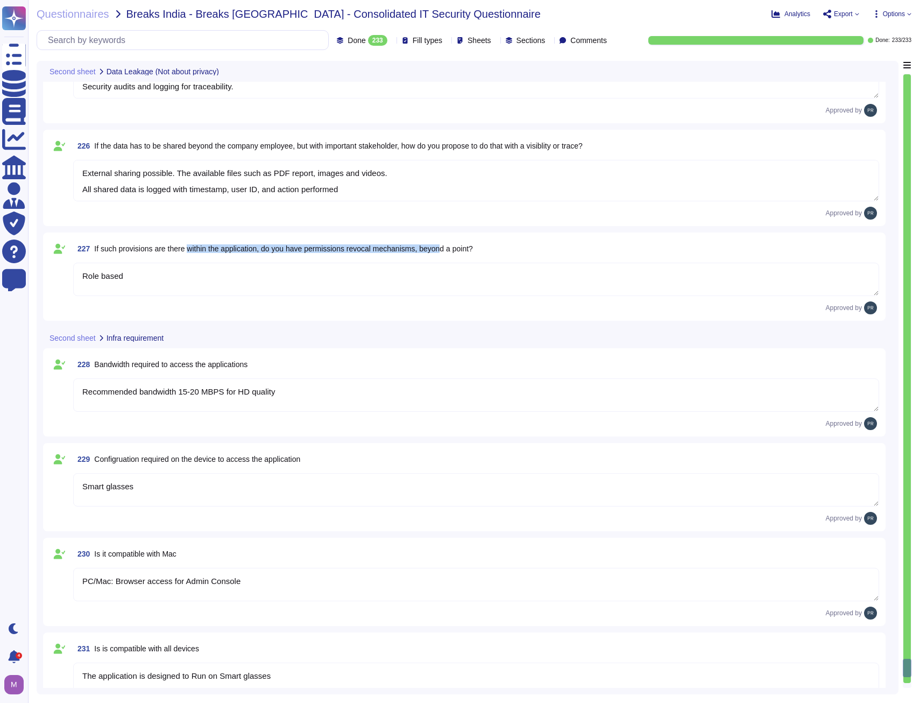
click at [447, 245] on span "If such provisions are there within the application, do you have permissions re…" at bounding box center [283, 248] width 379 height 9
type textarea "Information security: Internal secure development practices, RBAC, encryption (…"
type textarea "Access strictly limited to authorized users. Encrypted storage and transfer. Se…"
type textarea "External sharing possible. The available files such as PDF report, images and v…"
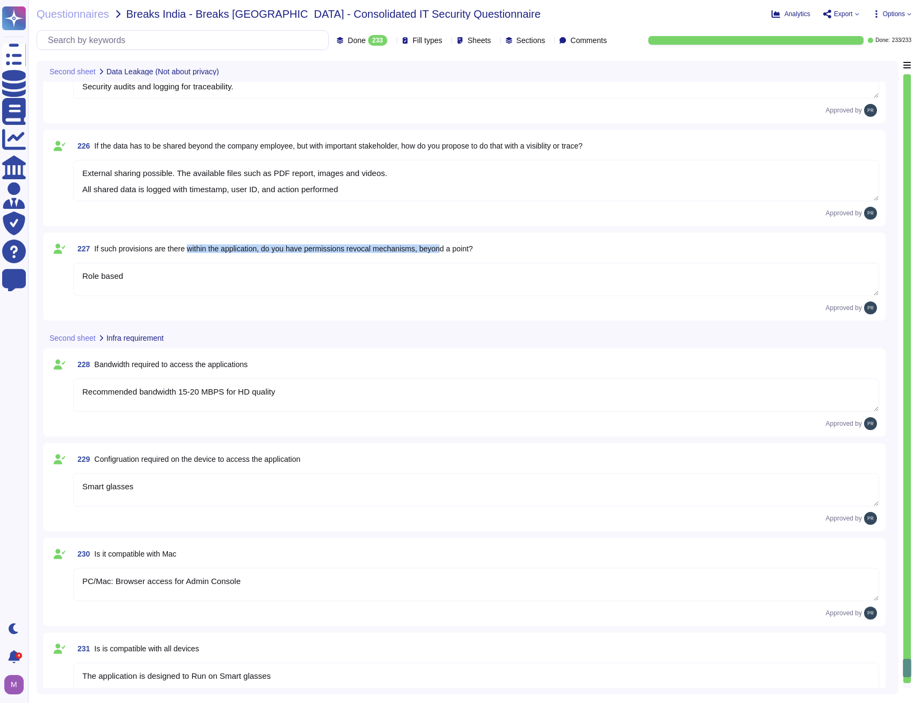
type textarea "Information security: Internal secure development practices, RBAC, encryption (…"
type textarea "Access strictly limited to authorized users. Encrypted storage and transfer. Se…"
type textarea "External sharing possible. The available files such as PDF report, images and v…"
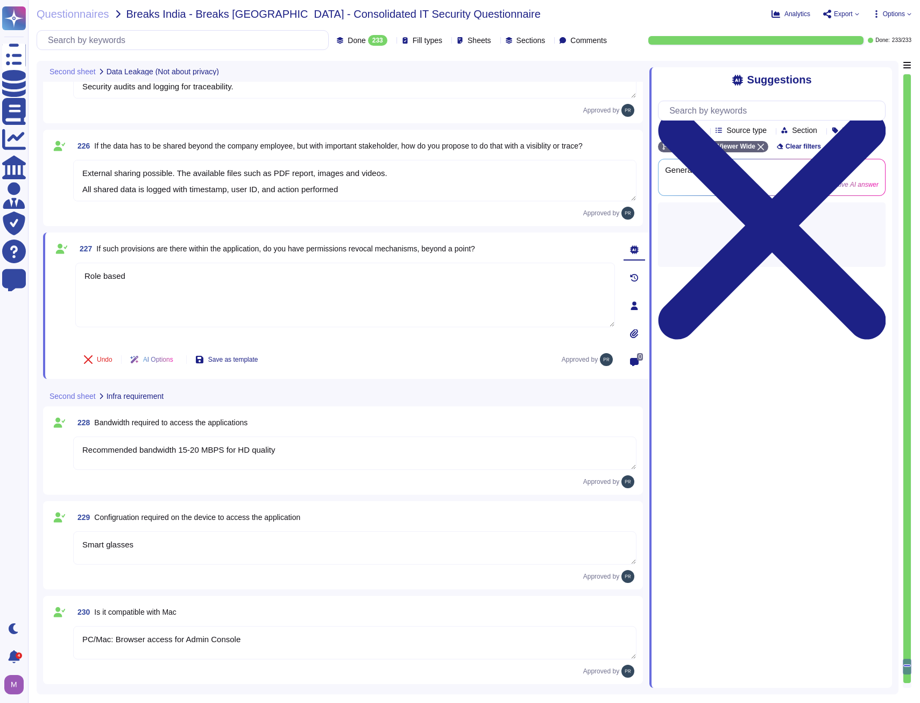
type textarea "Information security: Internal secure development practices, RBAC, encryption (…"
type textarea "Access strictly limited to authorized users. Encrypted storage and transfer. Se…"
type textarea "External sharing possible. The available files such as PDF report, images and v…"
type textarea "Information security: Internal secure development practices, RBAC, encryption (…"
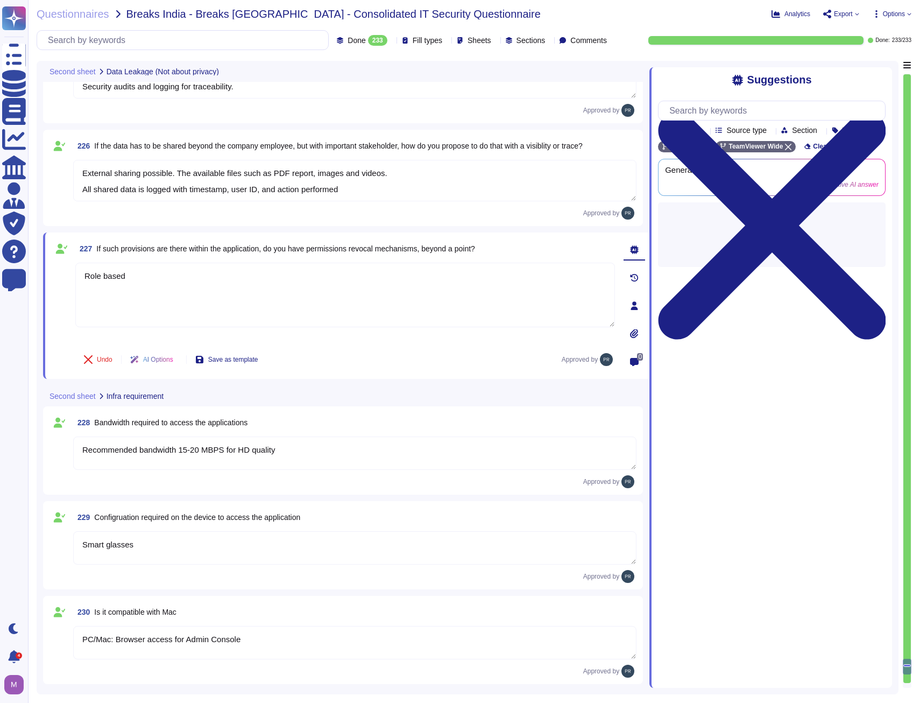
type textarea "Access strictly limited to authorized users. Encrypted storage and transfer. Se…"
type textarea "External sharing possible. The available files such as PDF report, images and v…"
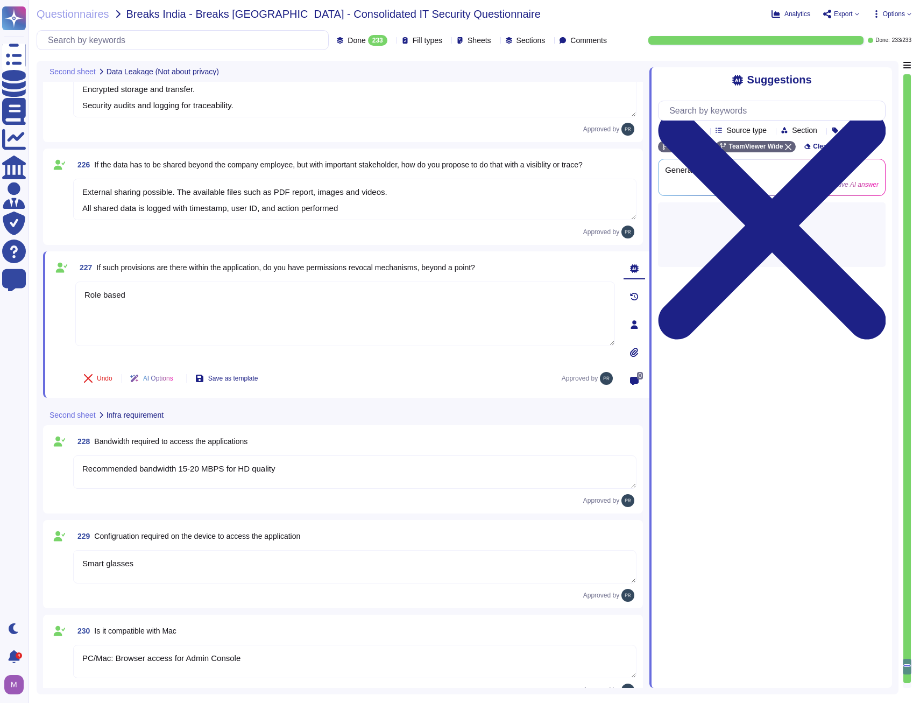
type textarea "Information security: Internal secure development practices, RBAC, encryption (…"
type textarea "Access strictly limited to authorized users. Encrypted storage and transfer. Se…"
type textarea "External sharing possible. The available files such as PDF report, images and v…"
type textarea "Information security: Internal secure development practices, RBAC, encryption (…"
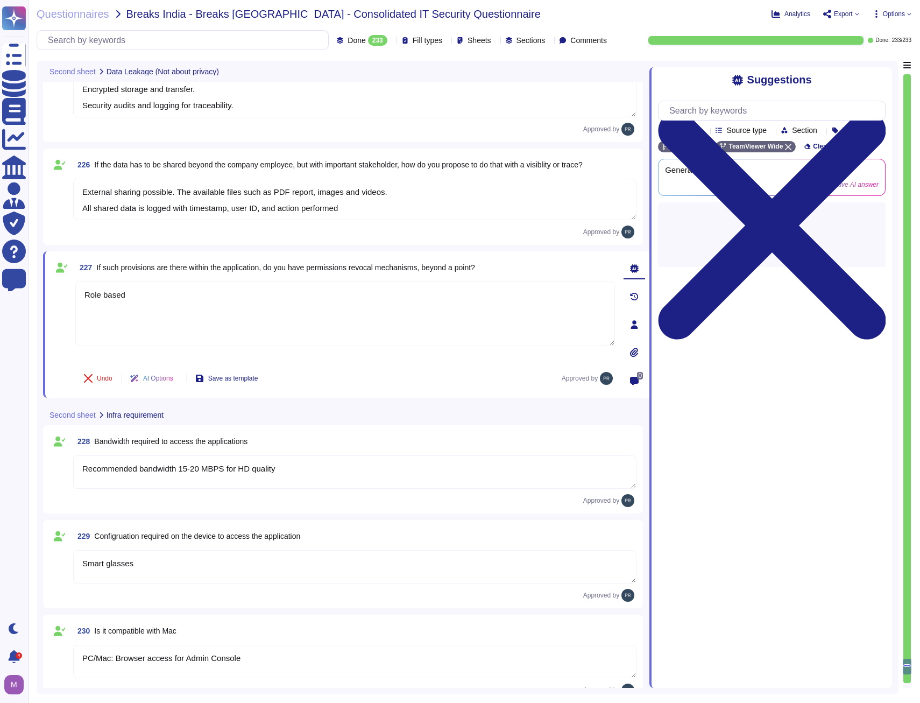
type textarea "Access strictly limited to authorized users. Encrypted storage and transfer. Se…"
type textarea "External sharing possible. The available files such as PDF report, images and v…"
type textarea "Information security: Internal secure development practices, RBAC, encryption (…"
type textarea "Access strictly limited to authorized users. Encrypted storage and transfer. Se…"
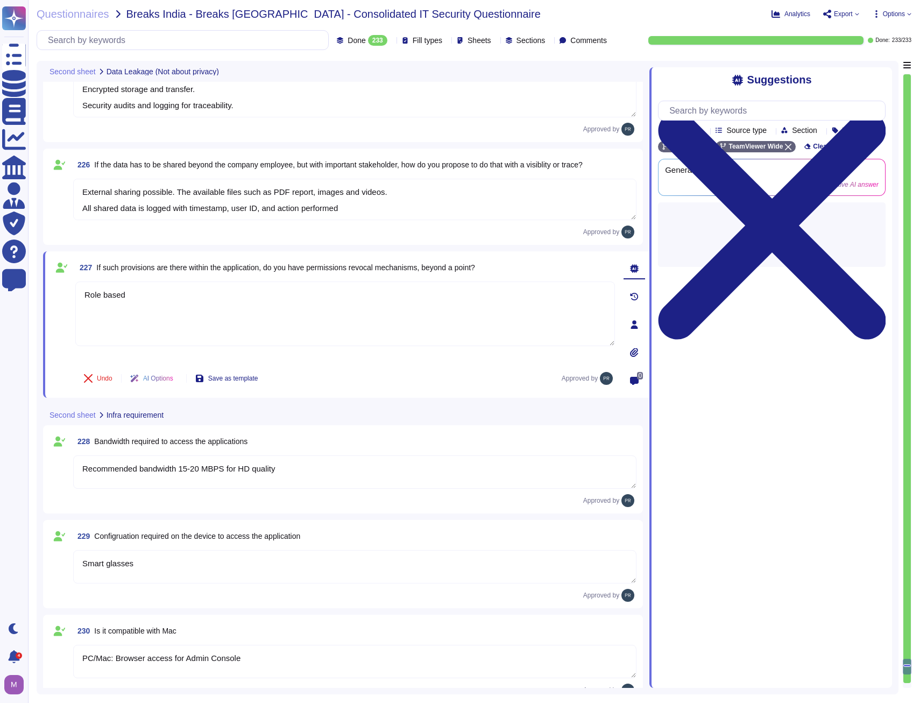
type textarea "Access strictly limited to authorized users. Encrypted storage and transfer. Se…"
type textarea "External sharing possible. The available files such as PDF report, images and v…"
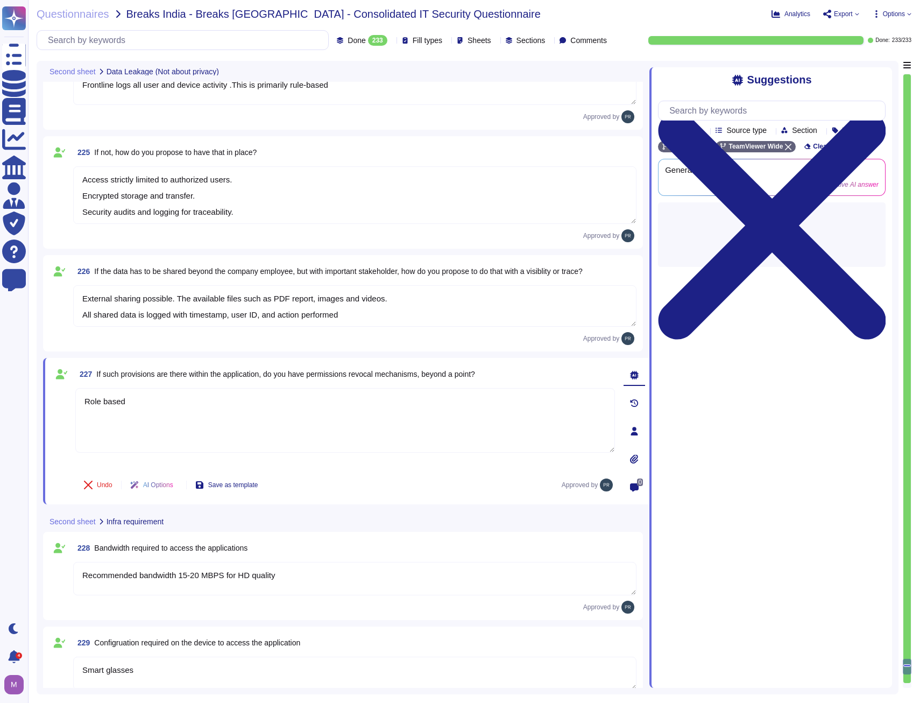
type textarea "Information security: Internal secure development practices, RBAC, encryption (…"
type textarea "Access strictly limited to authorized users. Encrypted storage and transfer. Se…"
type textarea "External sharing possible. The available files such as PDF report, images and v…"
type textarea "Information security: Internal secure development practices, RBAC, encryption (…"
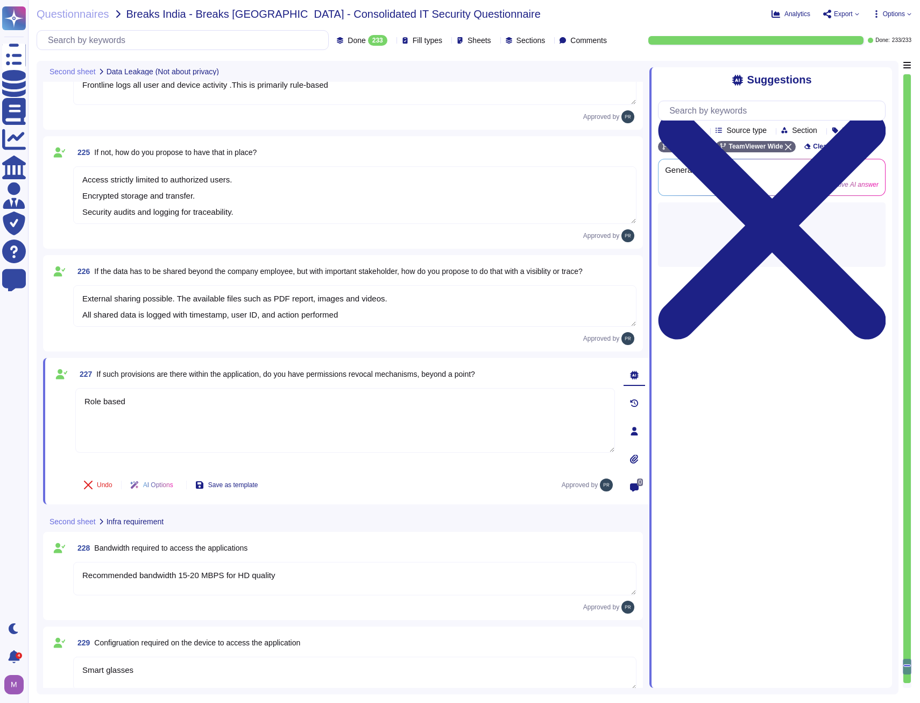
type textarea "Access strictly limited to authorized users. Encrypted storage and transfer. Se…"
type textarea "External sharing possible. The available files such as PDF report, images and v…"
type textarea "Information security: Internal secure development practices, RBAC, encryption (…"
type textarea "Access strictly limited to authorized users. Encrypted storage and transfer. Se…"
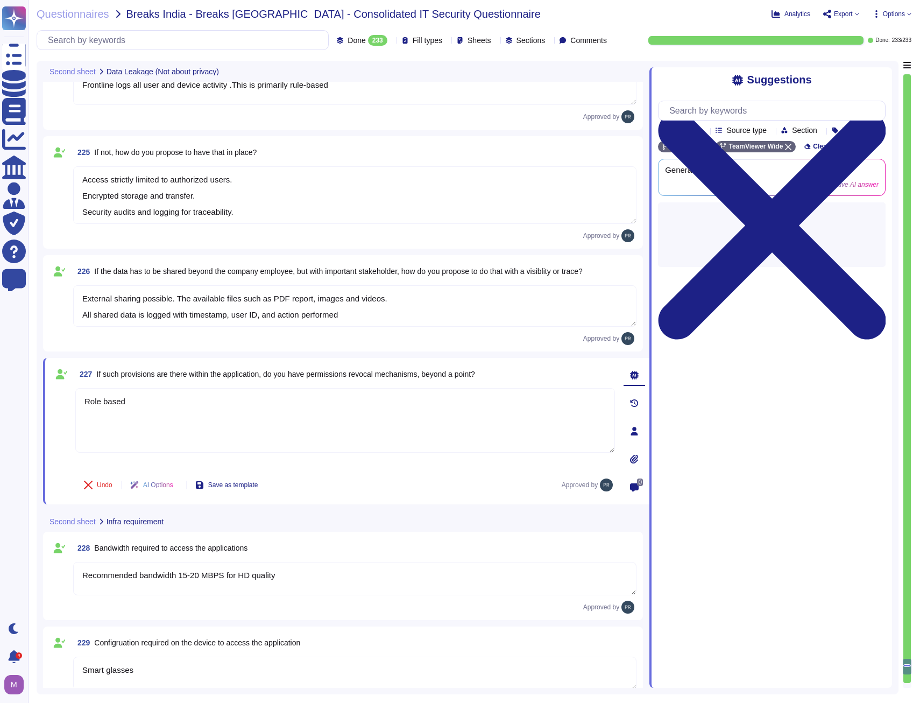
type textarea "Access strictly limited to authorized users. Encrypted storage and transfer. Se…"
type textarea "External sharing possible. The available files such as PDF report, images and v…"
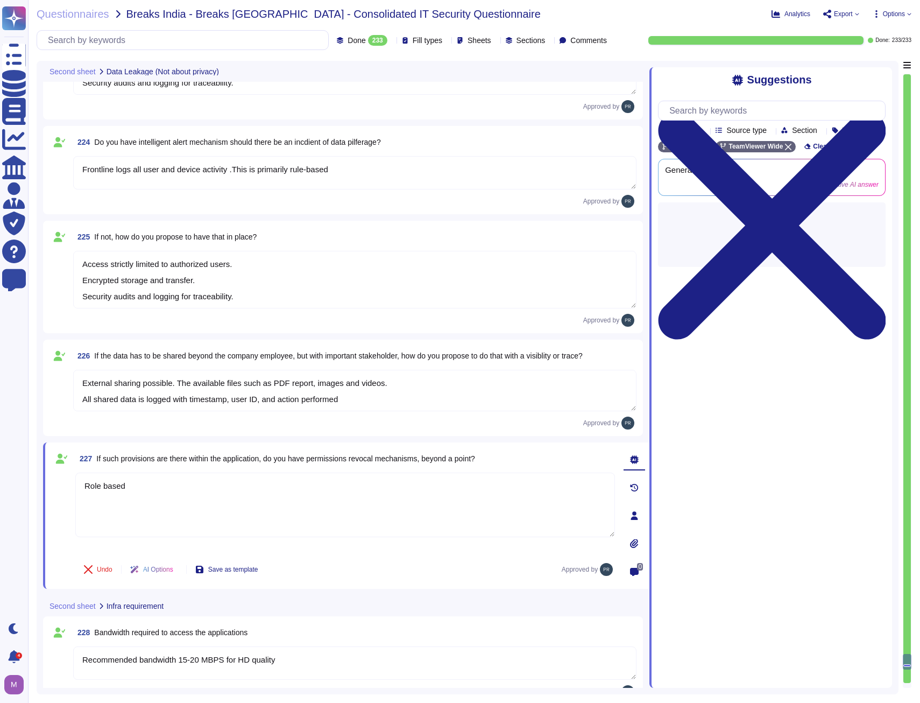
type textarea "Encryption at rest and in transit. Role-based access control (RBAC) ensures onl…"
type textarea "Not natively, but RBAC and device security policies can enforce."
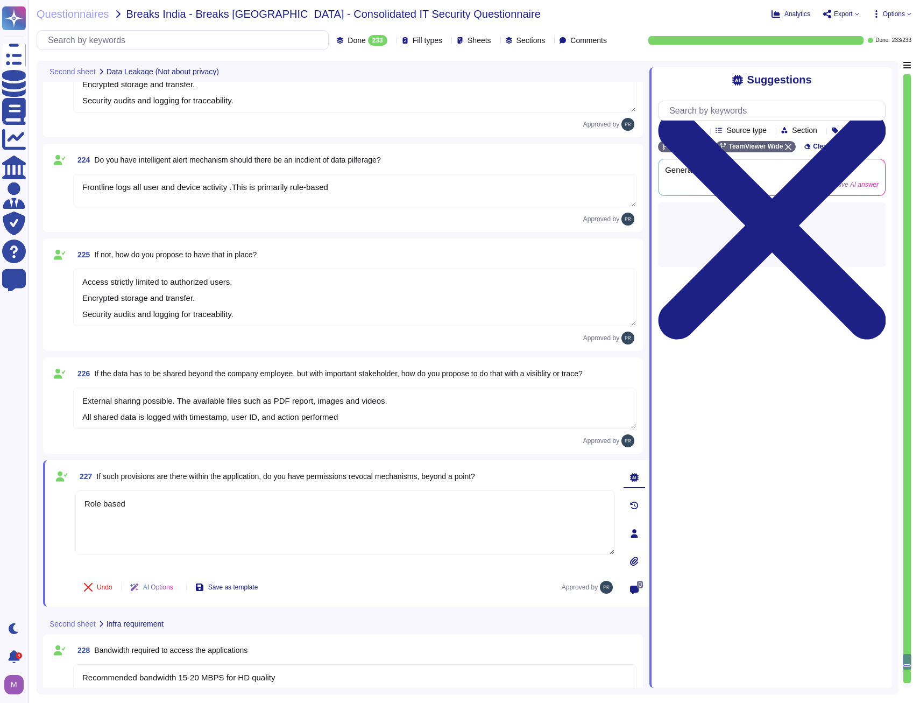
scroll to position [20373, 0]
type textarea "Information security: Internal secure development practices, RBAC, encryption (…"
type textarea "Access strictly limited to authorized users. Encrypted storage and transfer. Se…"
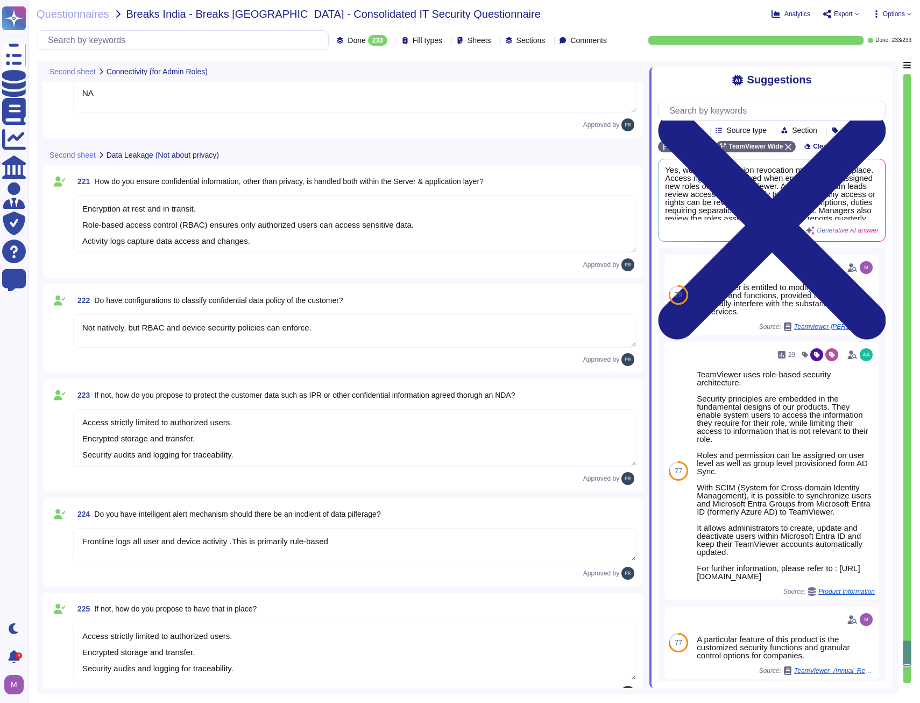
scroll to position [20019, 0]
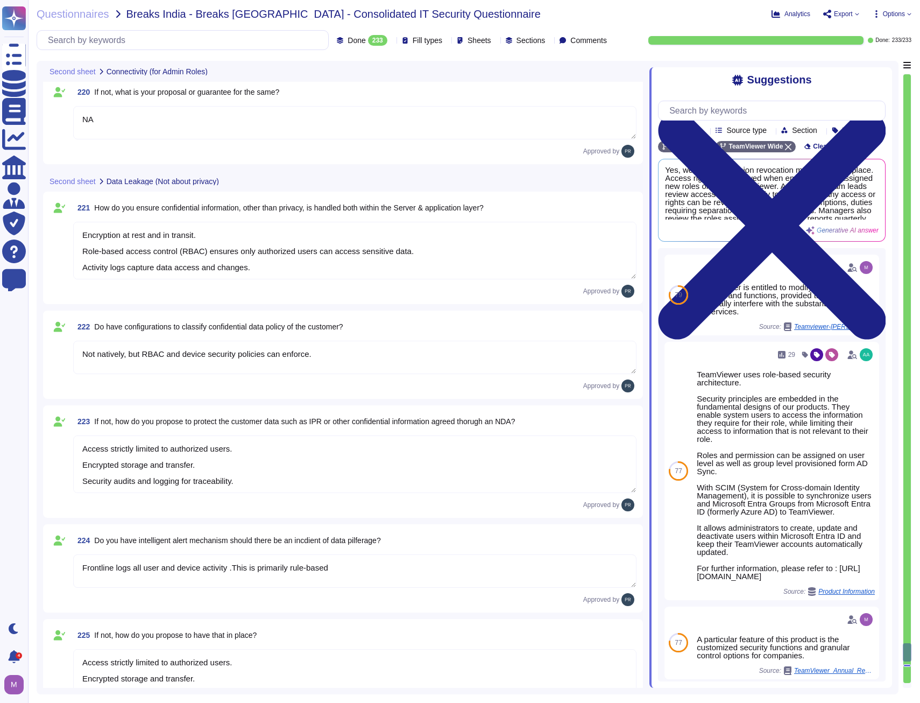
click at [551, 426] on div "223 If not, how do you propose to protect the customer data such as IPR or othe…" at bounding box center [354, 421] width 563 height 19
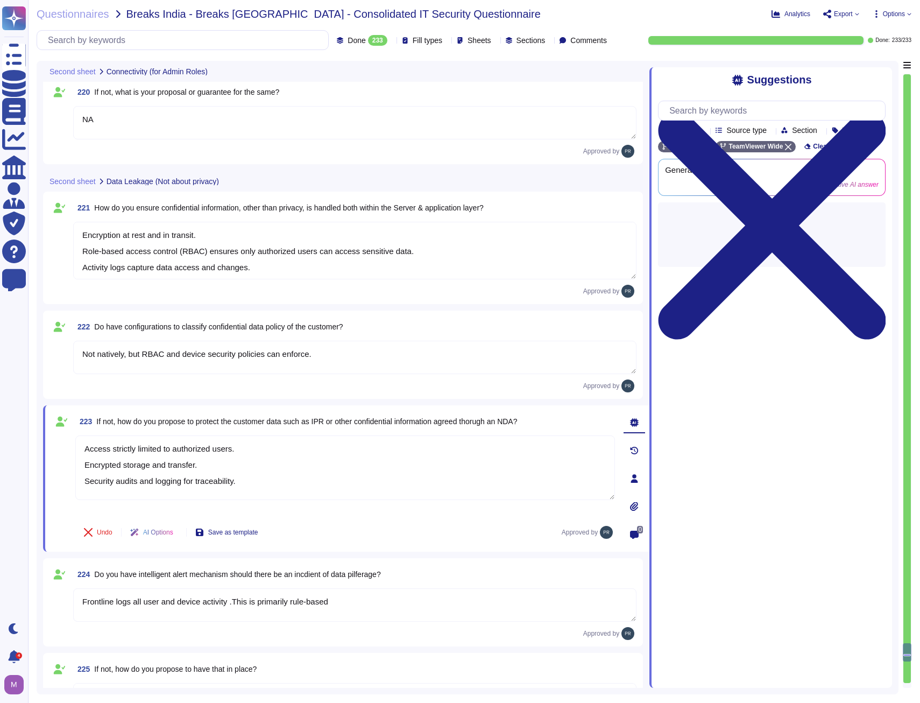
click at [638, 478] on icon at bounding box center [634, 478] width 9 height 9
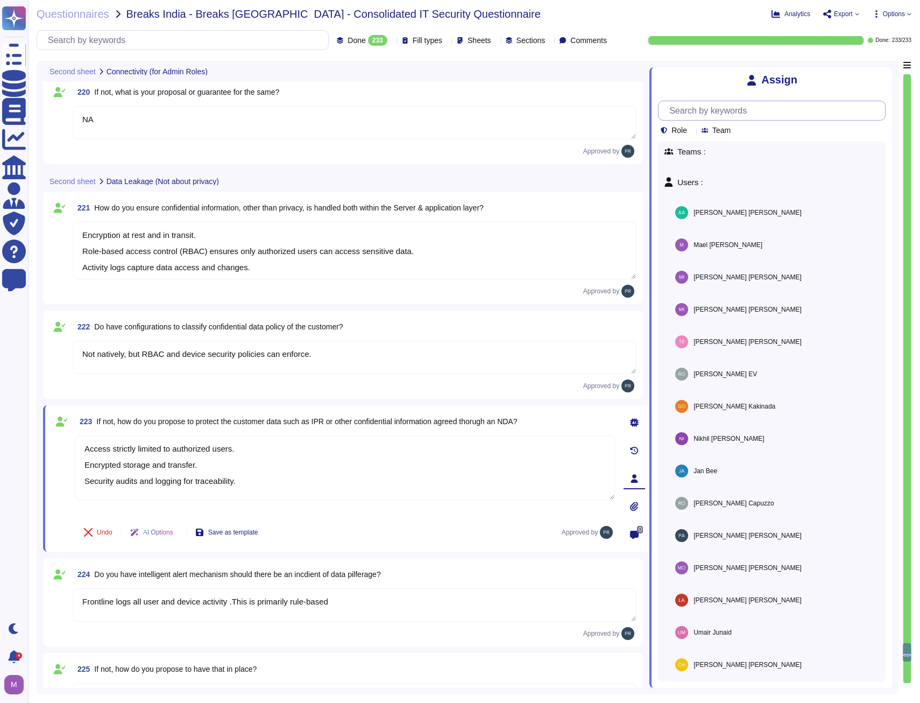
click at [696, 112] on input "text" at bounding box center [774, 110] width 221 height 19
click at [698, 105] on input "m" at bounding box center [769, 110] width 210 height 19
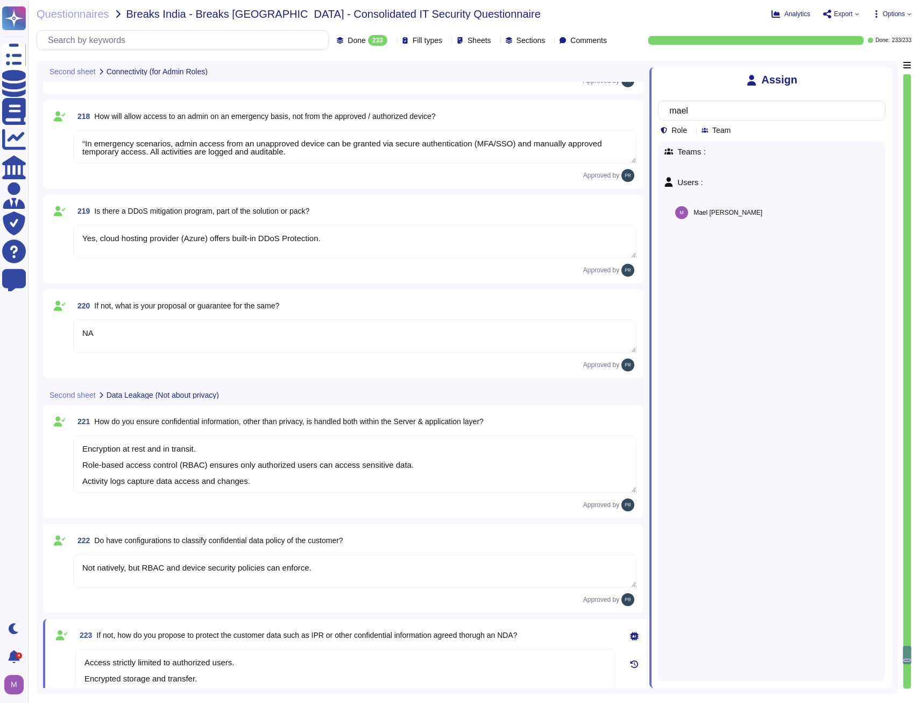
scroll to position [19804, 0]
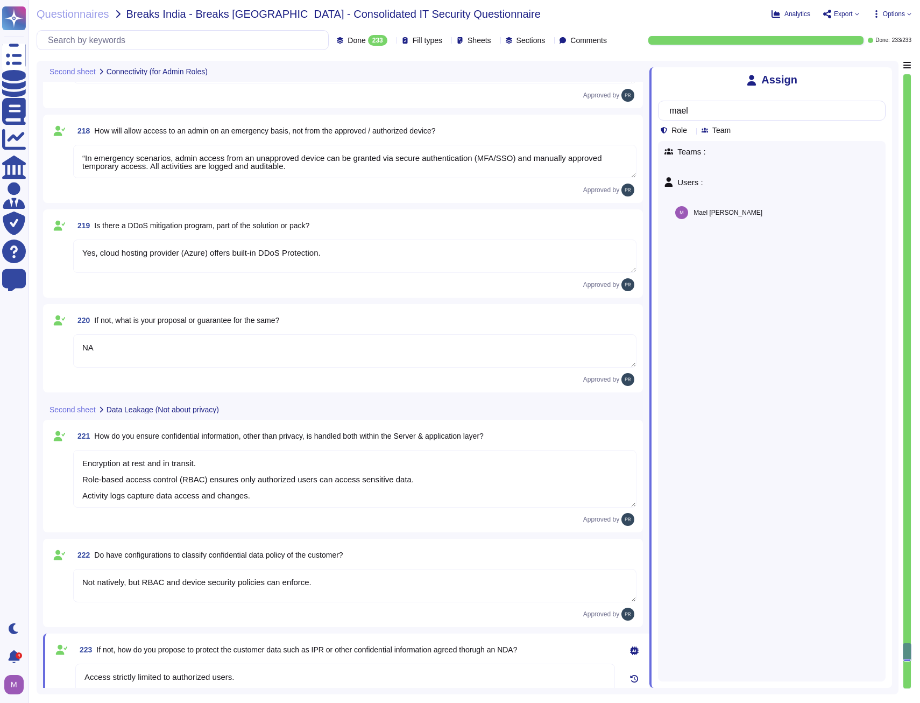
click at [215, 252] on textarea "Yes, cloud hosting provider (Azure) offers built-in DDoS Protection." at bounding box center [354, 255] width 563 height 33
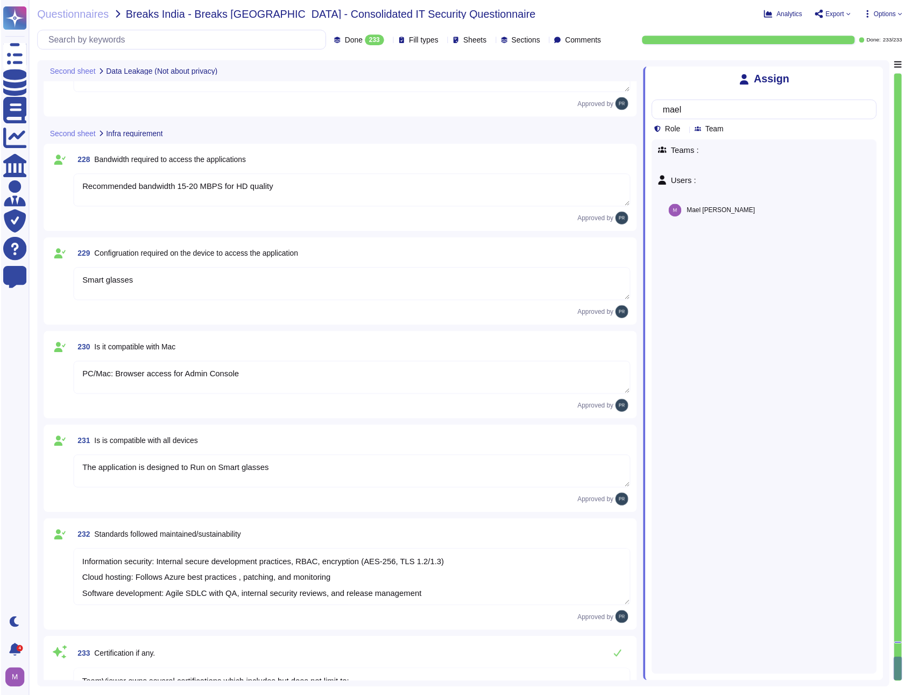
scroll to position [20916, 0]
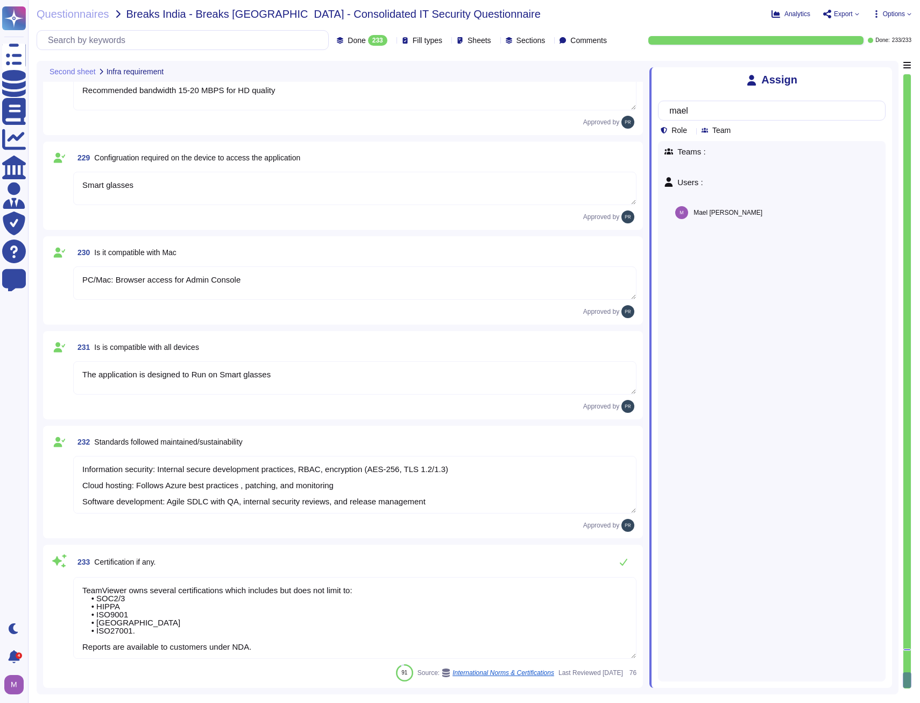
click at [360, 34] on div "Done 233 Fill types Sheets Sections Comments" at bounding box center [324, 40] width 575 height 20
click at [361, 41] on div "Done 233" at bounding box center [364, 40] width 55 height 11
click at [805, 15] on span "Analytics" at bounding box center [797, 14] width 26 height 6
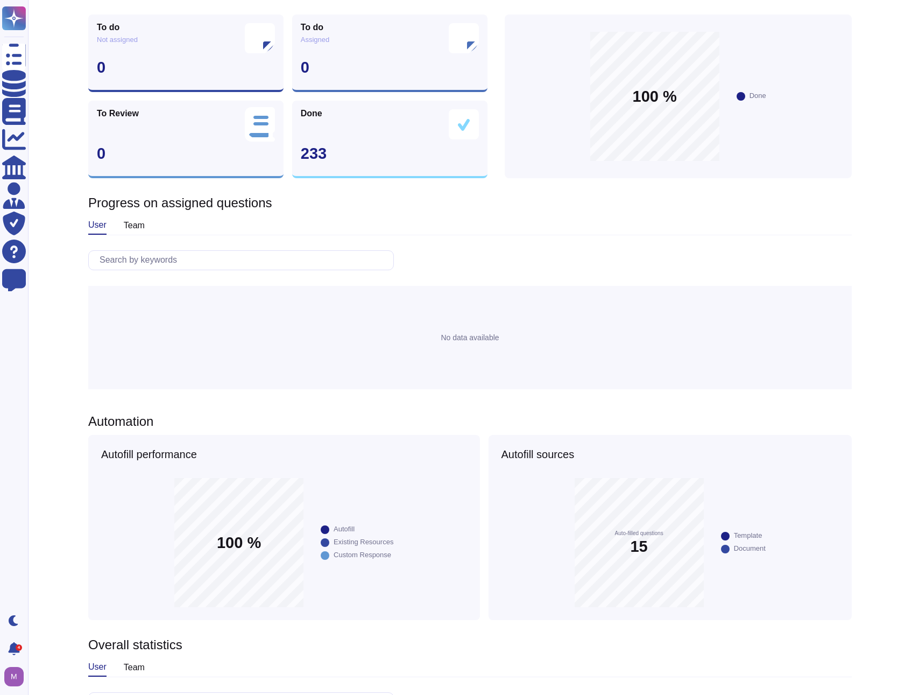
scroll to position [163, 0]
click at [132, 657] on div "team" at bounding box center [134, 665] width 21 height 17
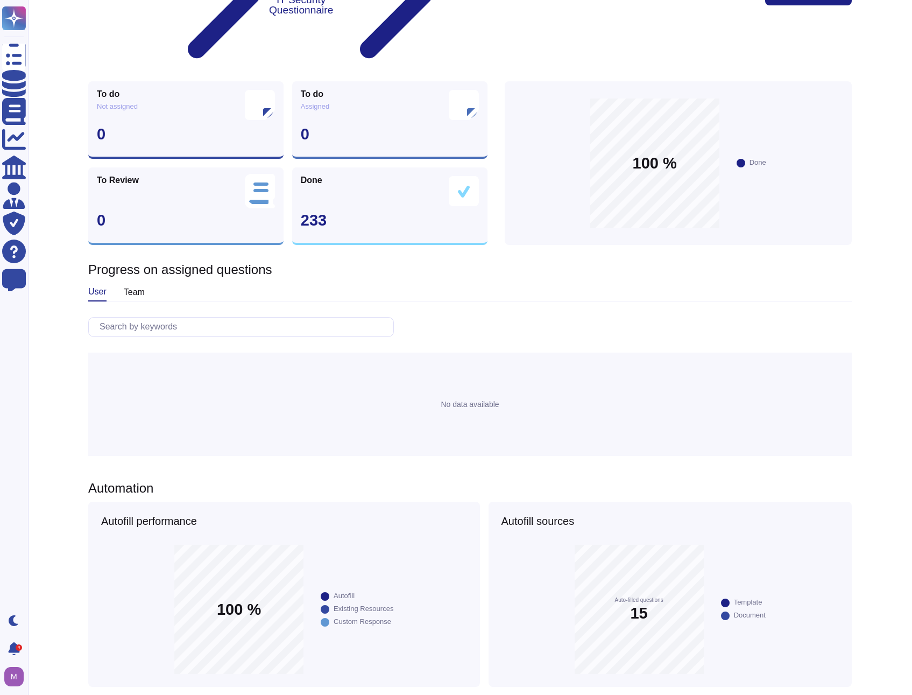
scroll to position [199, 0]
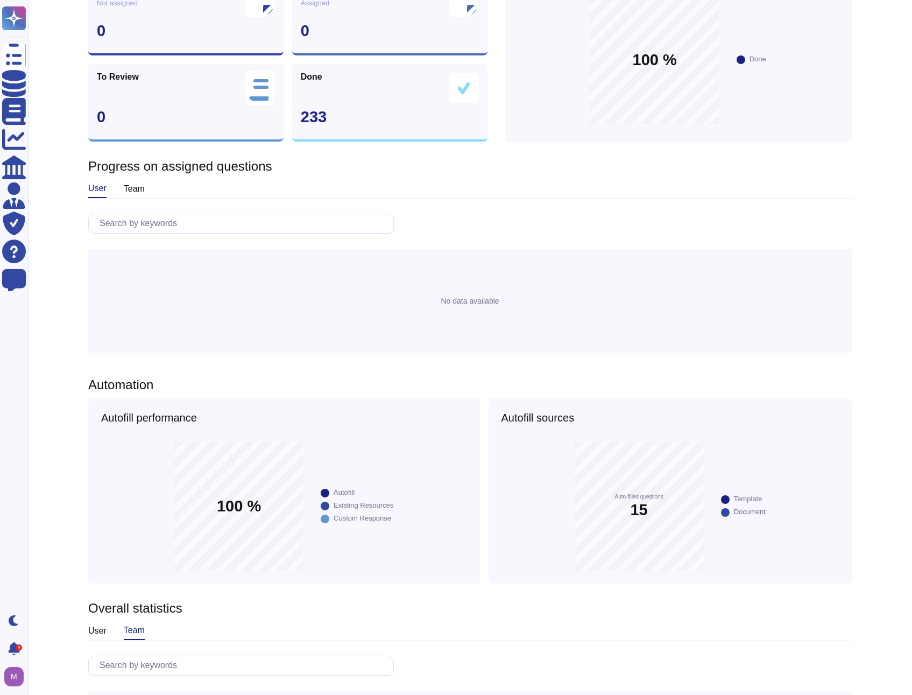
click at [98, 622] on div "user" at bounding box center [97, 630] width 18 height 17
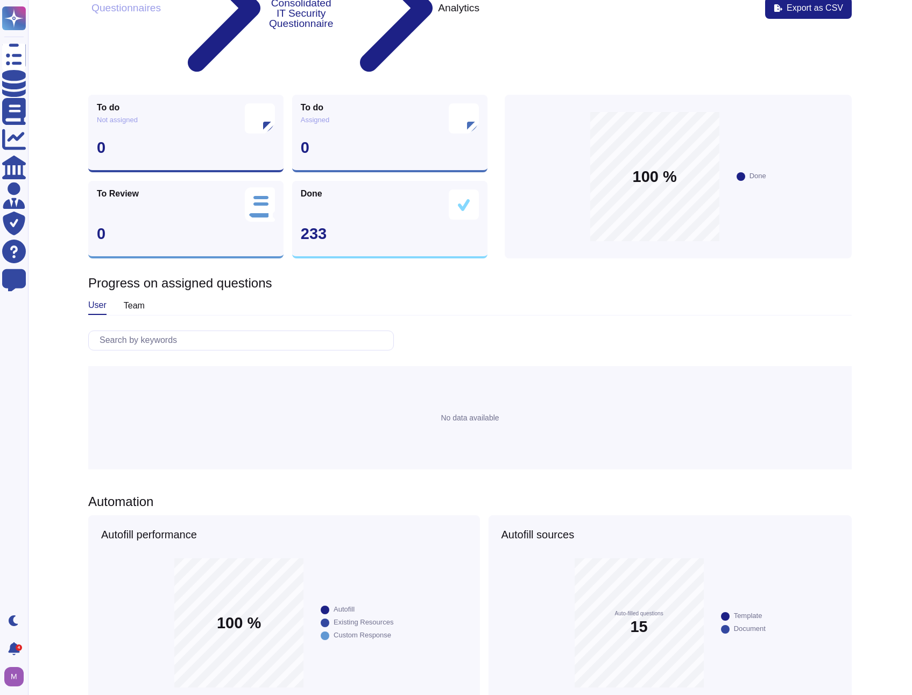
scroll to position [0, 0]
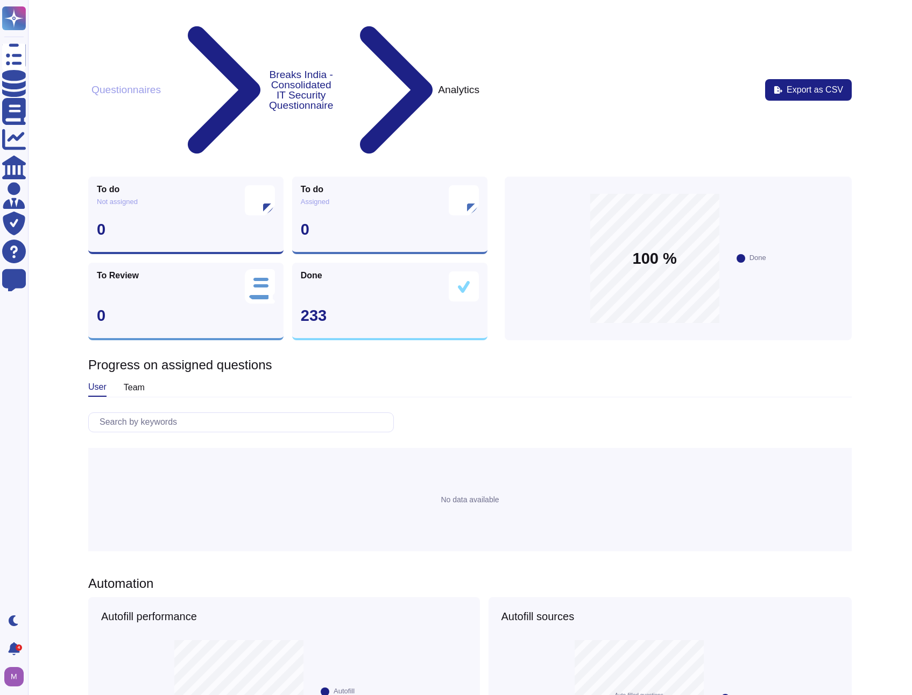
click at [138, 379] on div "team" at bounding box center [134, 387] width 21 height 17
click at [98, 379] on div "user" at bounding box center [97, 387] width 18 height 17
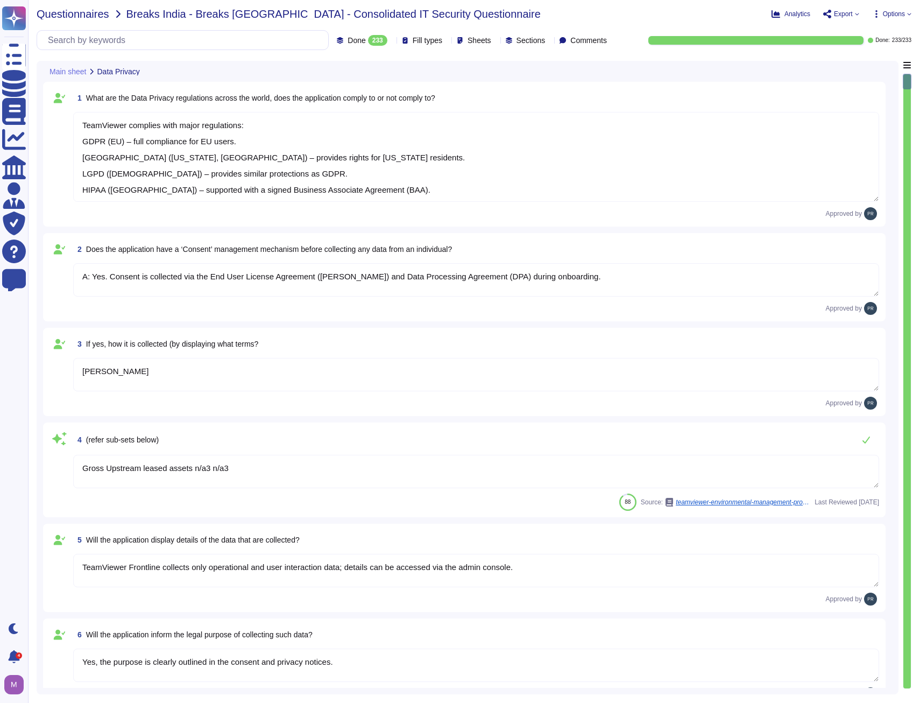
click at [98, 18] on span "Questionnaires" at bounding box center [73, 14] width 73 height 11
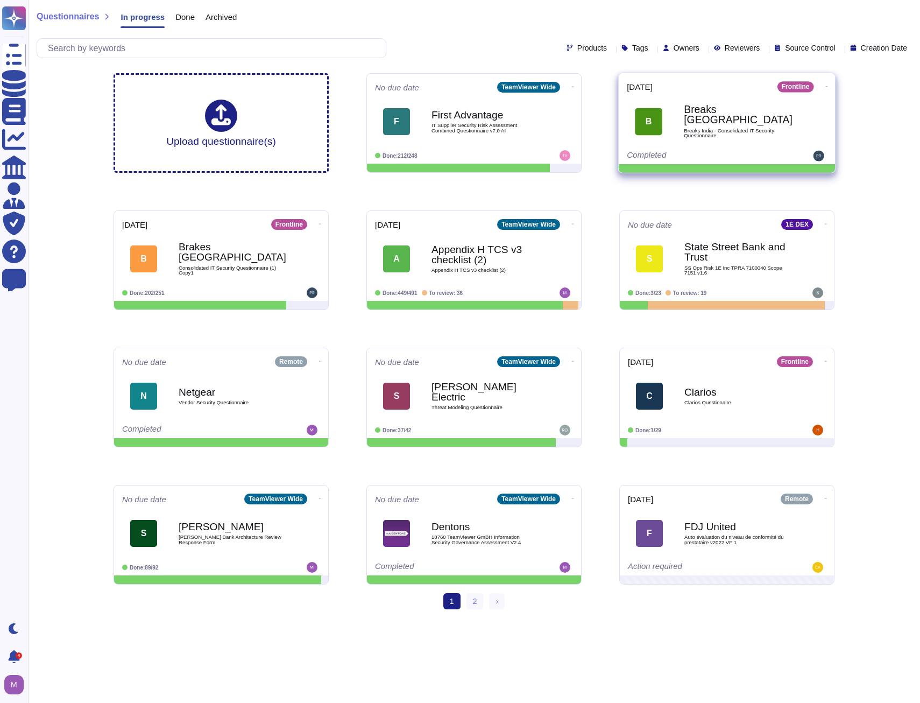
click at [826, 88] on icon at bounding box center [827, 86] width 2 height 3
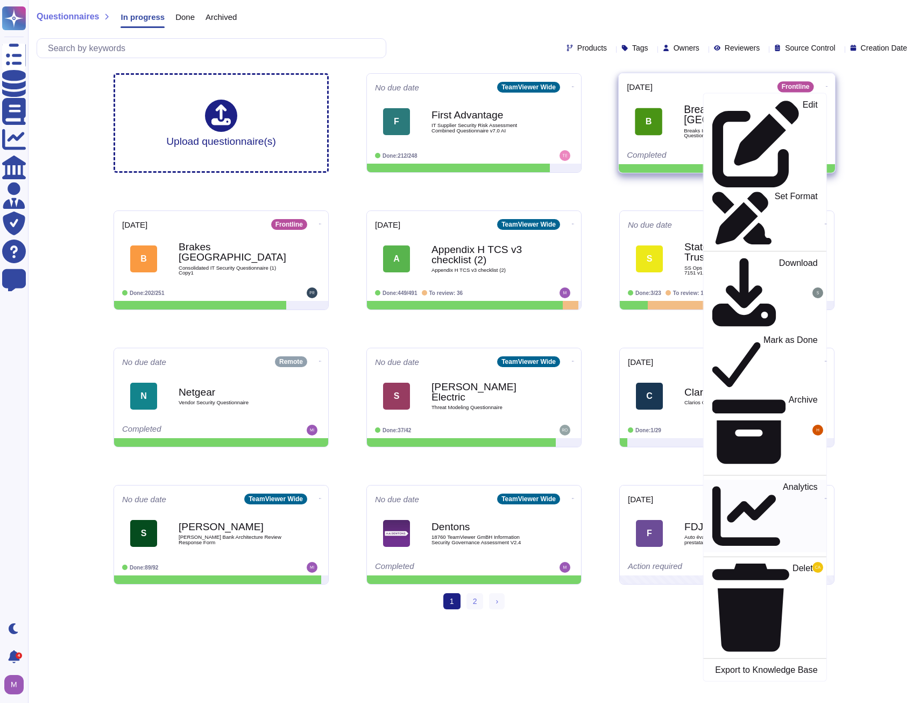
click at [763, 482] on div "Analytics" at bounding box center [764, 516] width 105 height 68
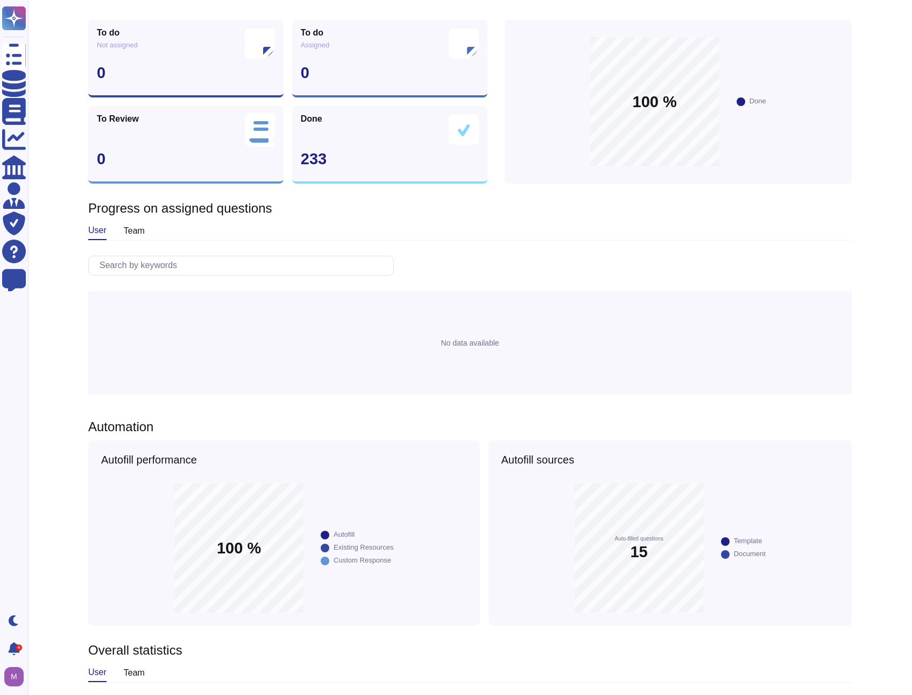
scroll to position [163, 0]
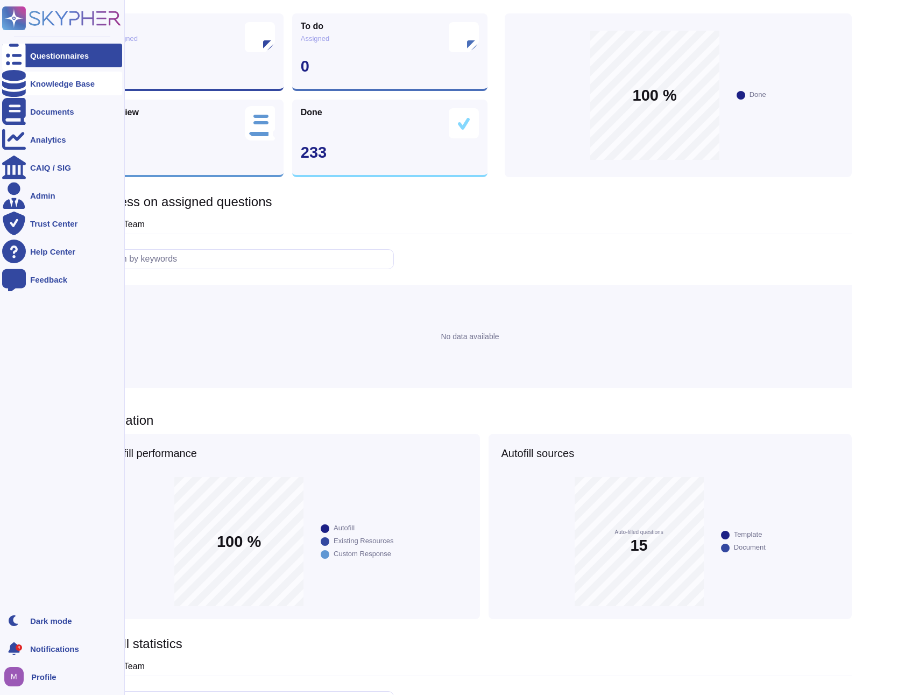
click at [18, 85] on icon at bounding box center [14, 83] width 24 height 27
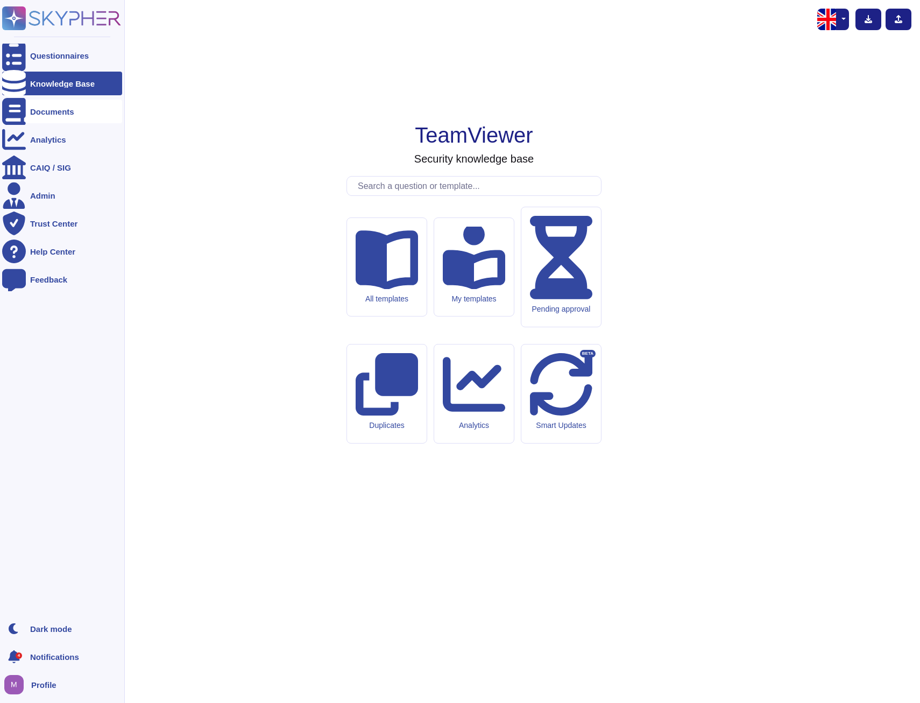
click at [30, 110] on div "Documents" at bounding box center [62, 112] width 120 height 24
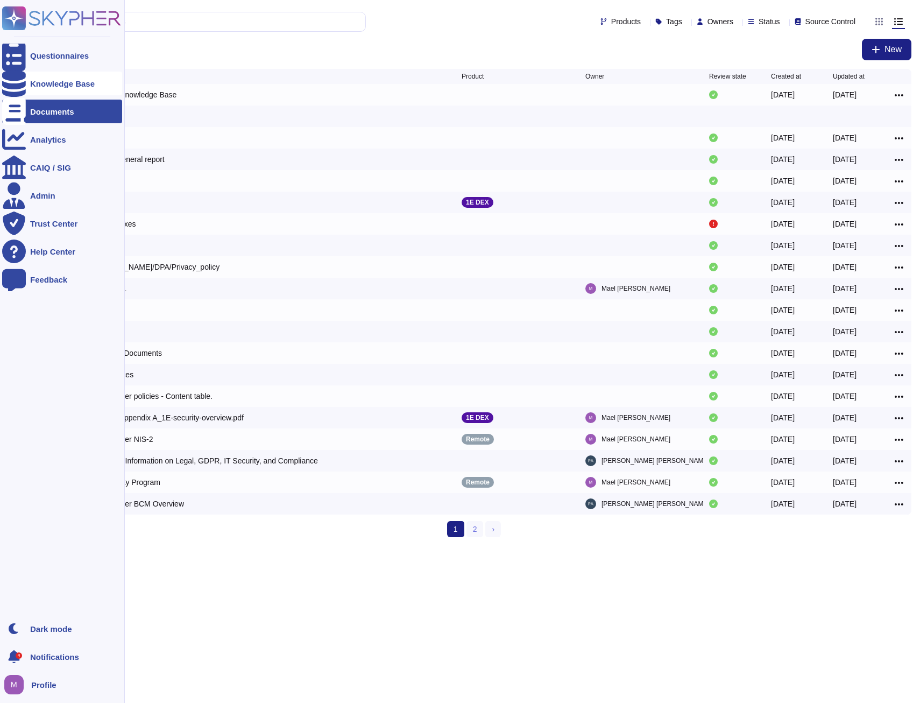
click at [62, 86] on div "Knowledge Base" at bounding box center [62, 84] width 65 height 8
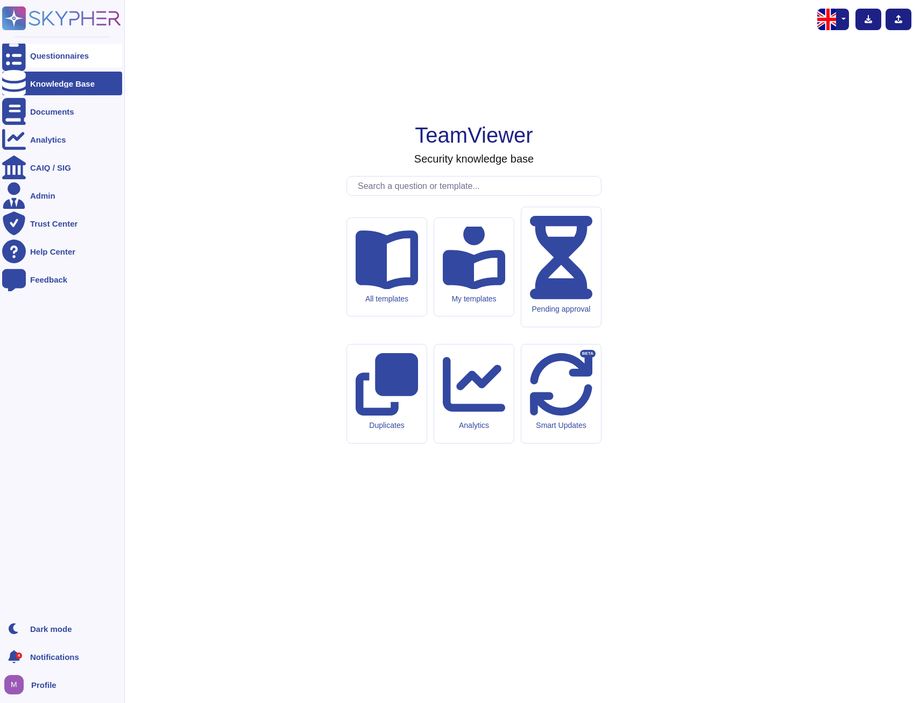
click at [58, 57] on div "Questionnaires" at bounding box center [59, 56] width 59 height 8
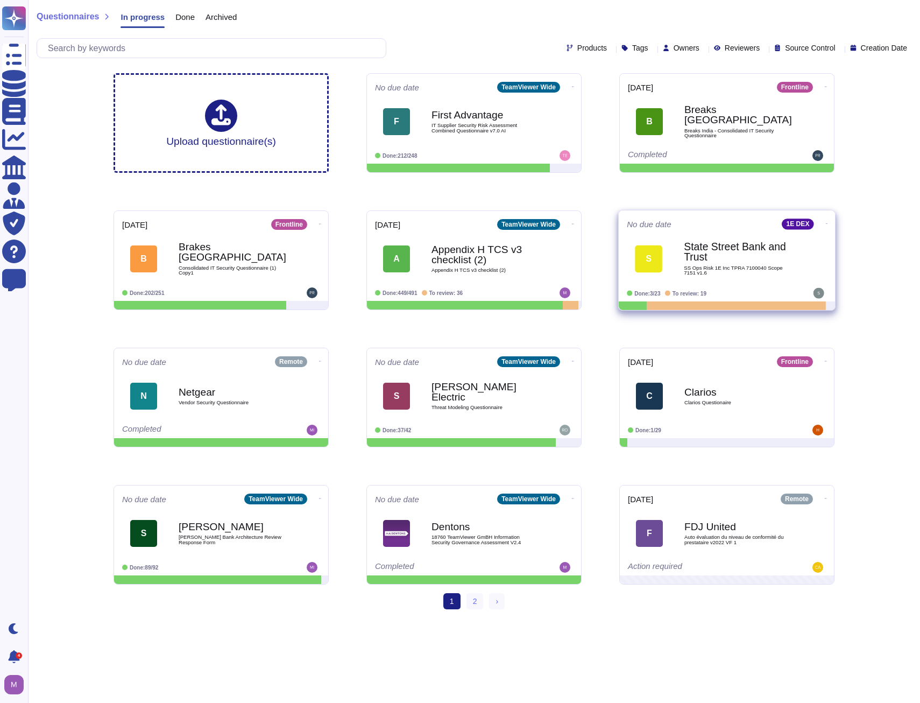
click at [729, 257] on b "State Street Bank and Trust" at bounding box center [738, 252] width 109 height 21
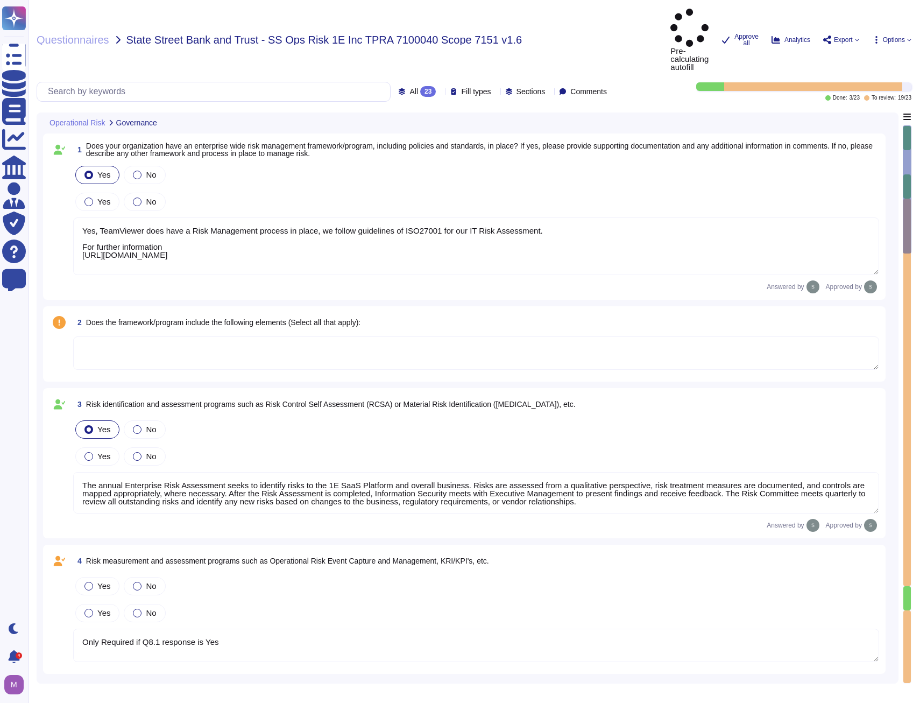
click at [799, 26] on div "Pre-calculating autofill Approve all Analytics Export Options" at bounding box center [790, 40] width 241 height 62
click at [795, 37] on span "Analytics" at bounding box center [797, 40] width 26 height 6
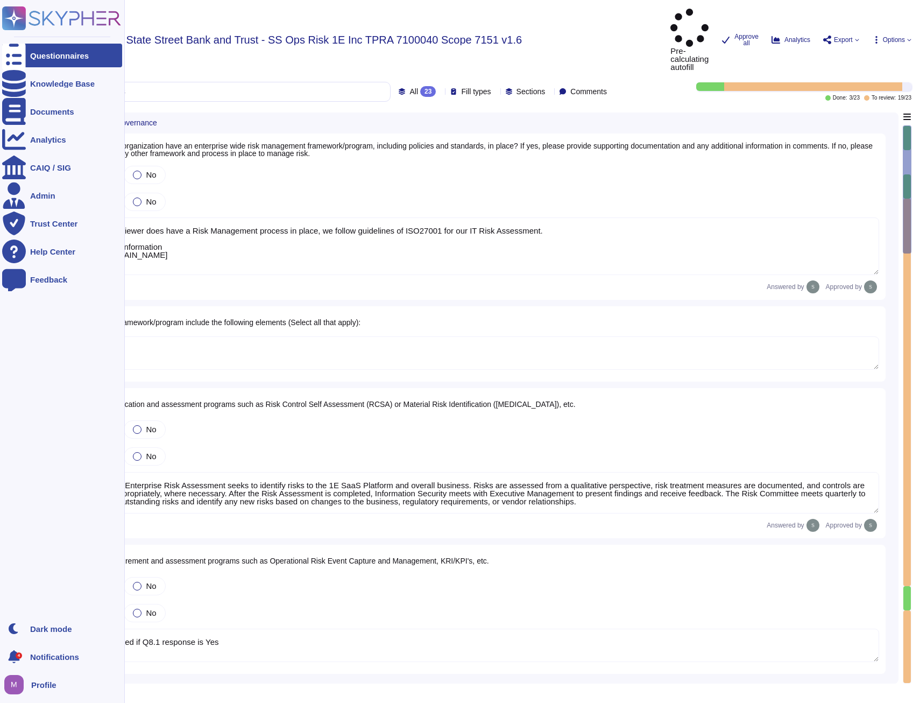
click at [23, 52] on div at bounding box center [14, 56] width 24 height 24
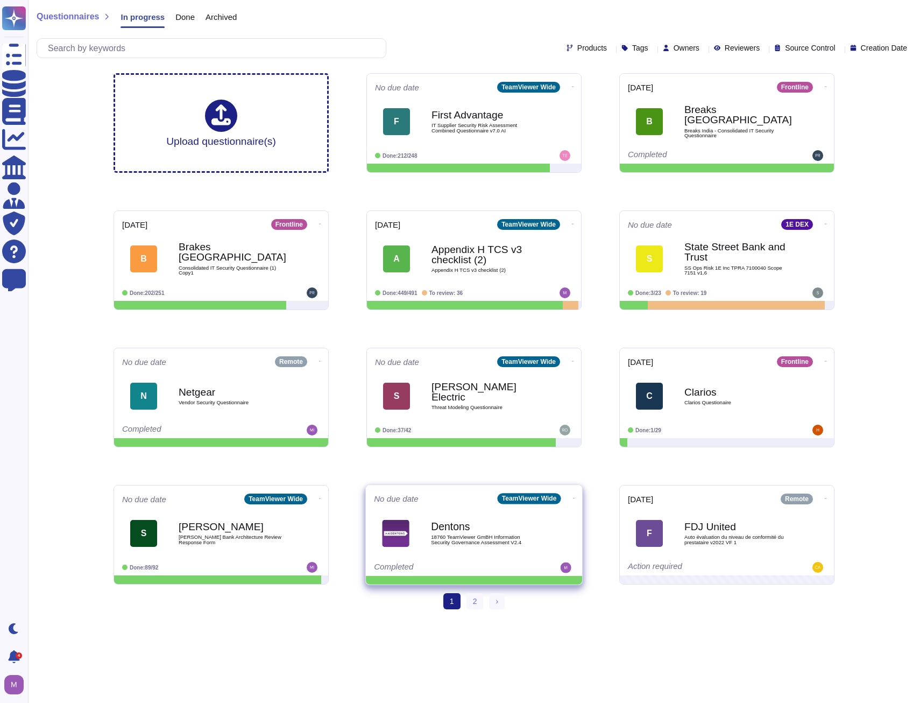
click at [573, 497] on icon at bounding box center [574, 498] width 2 height 3
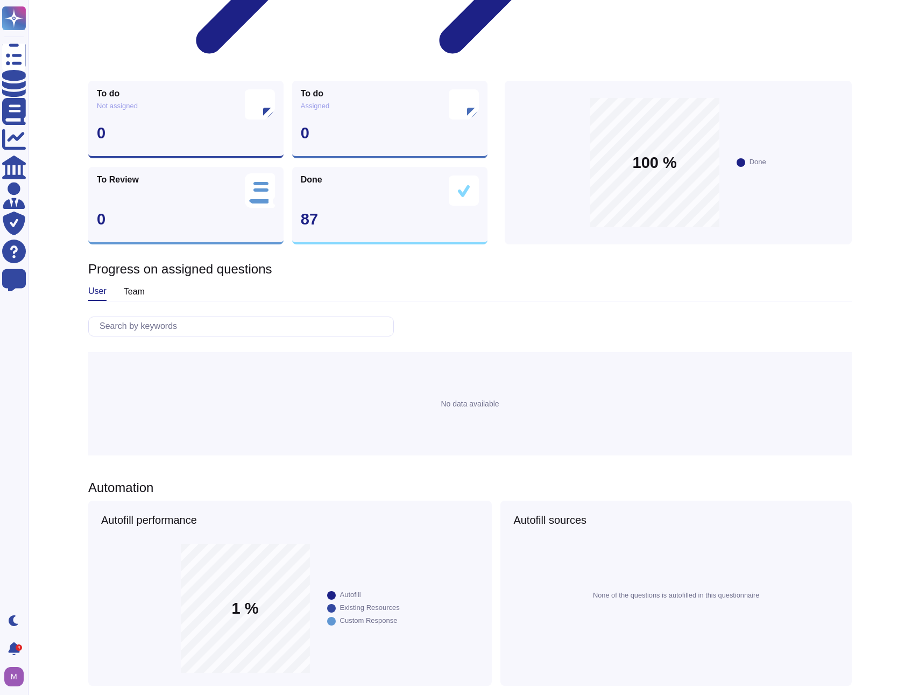
scroll to position [163, 0]
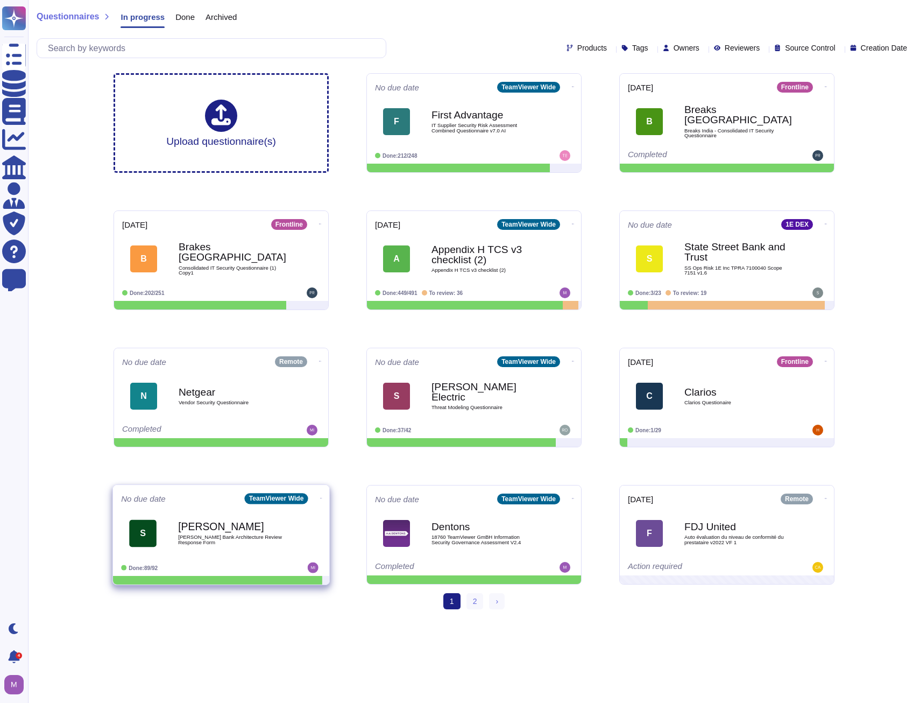
click at [320, 499] on icon at bounding box center [321, 498] width 2 height 3
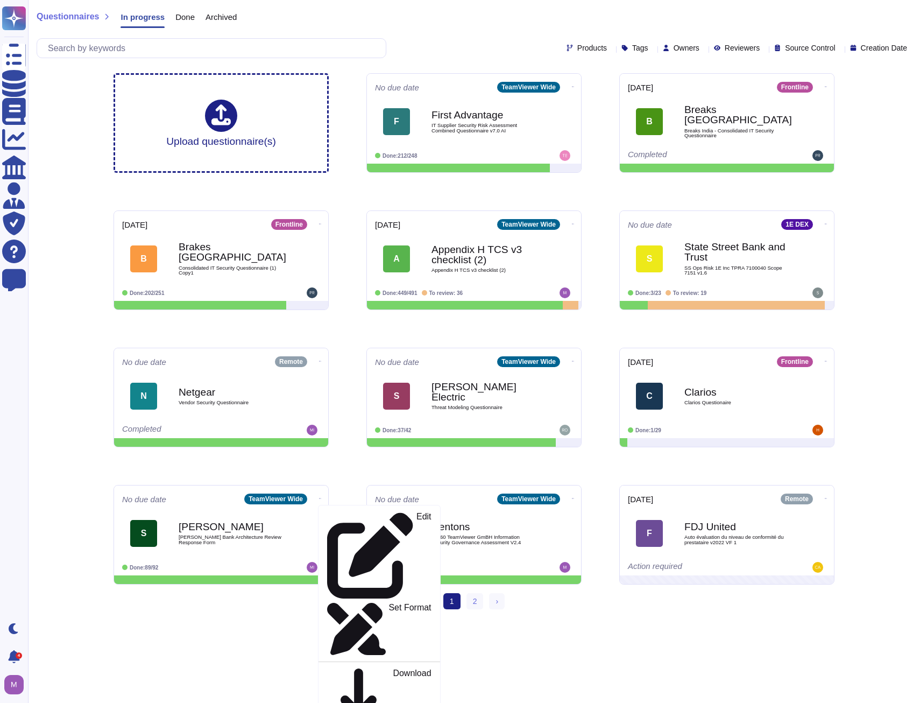
click at [215, 603] on div "1 (current) 2 › Next" at bounding box center [474, 605] width 892 height 25
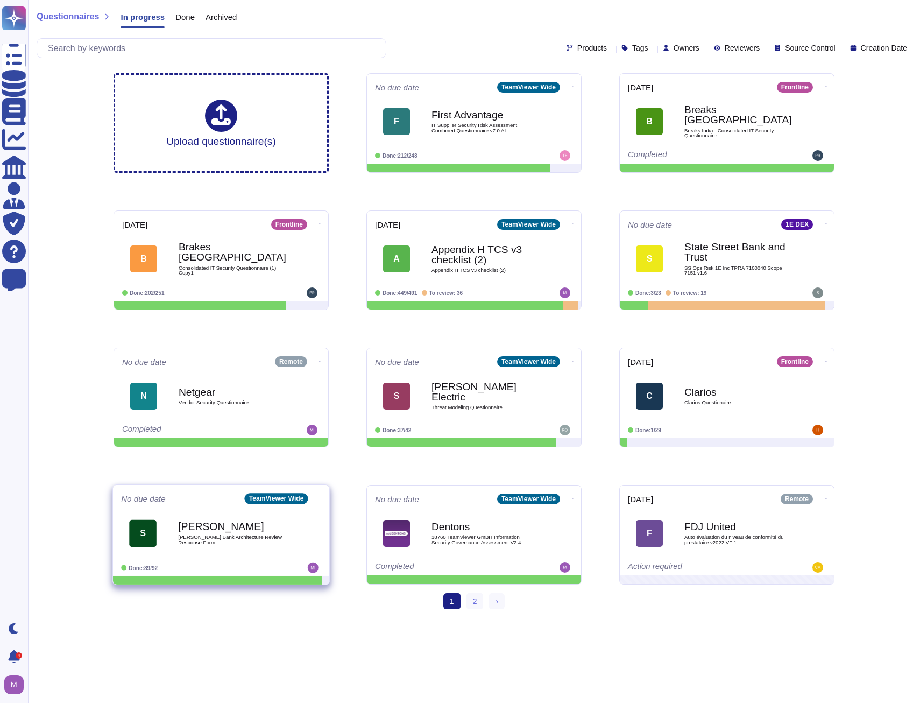
click at [321, 497] on span at bounding box center [321, 496] width 4 height 11
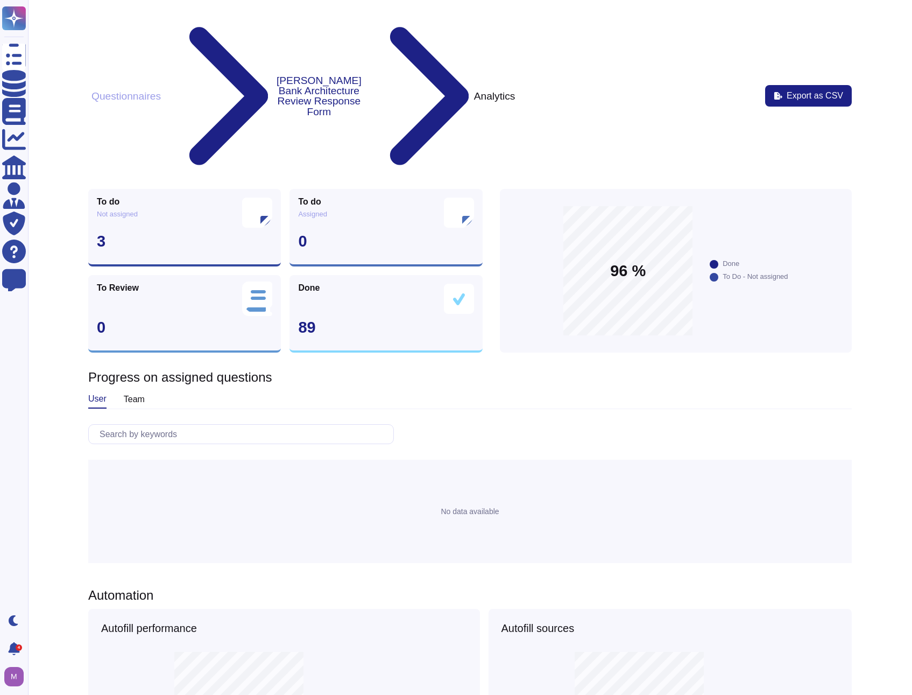
scroll to position [163, 0]
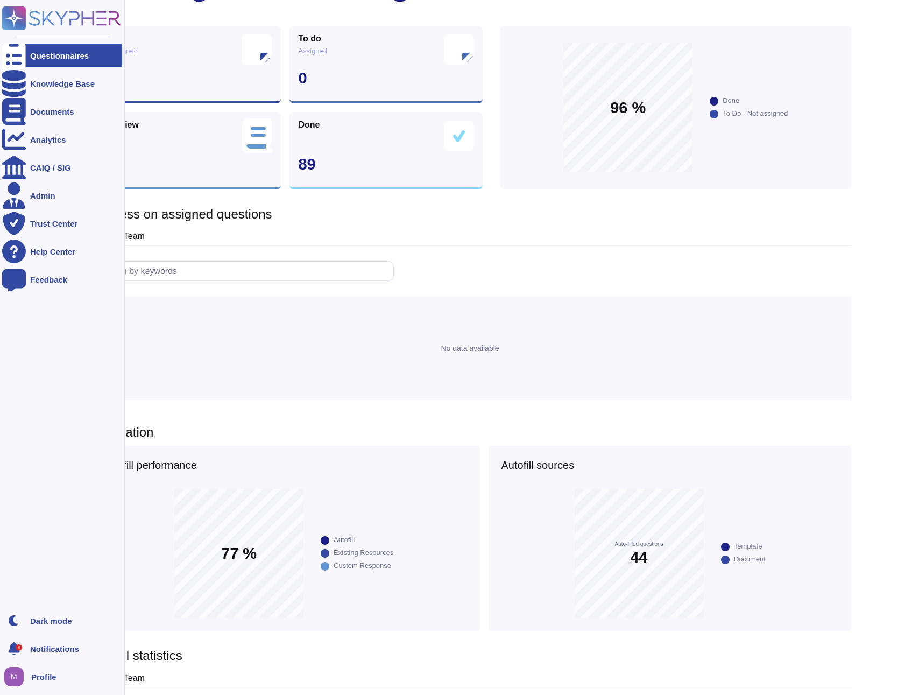
click at [17, 52] on icon at bounding box center [14, 56] width 24 height 32
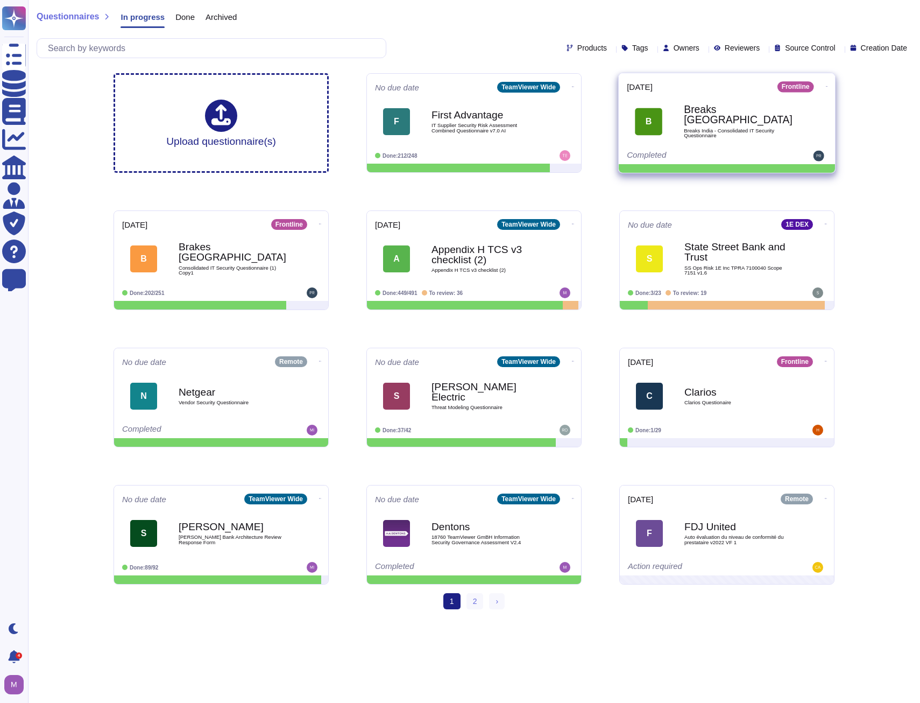
click at [826, 86] on icon at bounding box center [827, 86] width 2 height 3
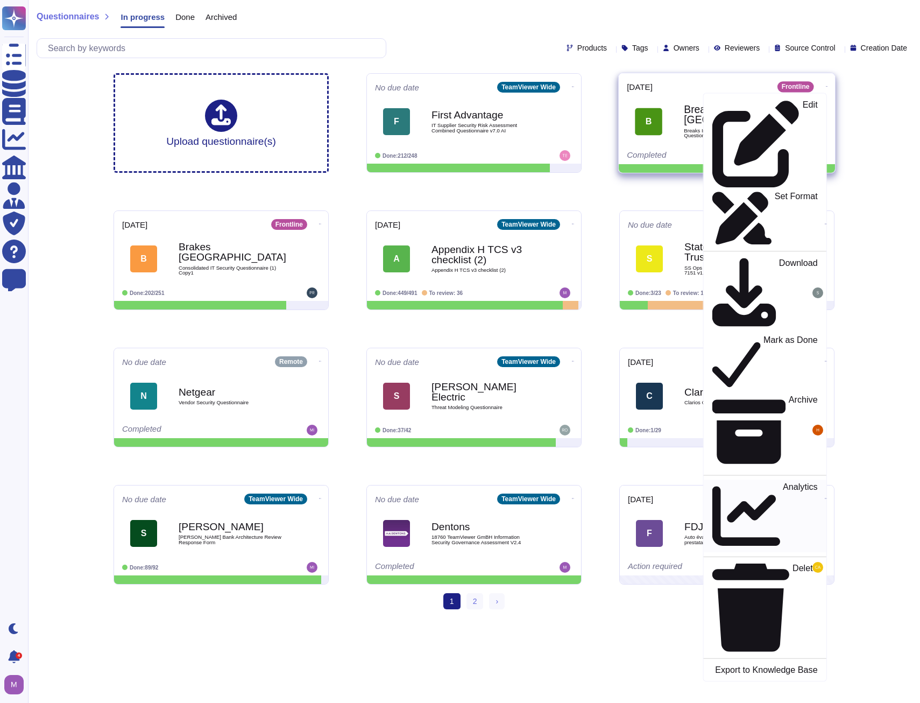
click at [783, 483] on p "Analytics" at bounding box center [800, 516] width 35 height 67
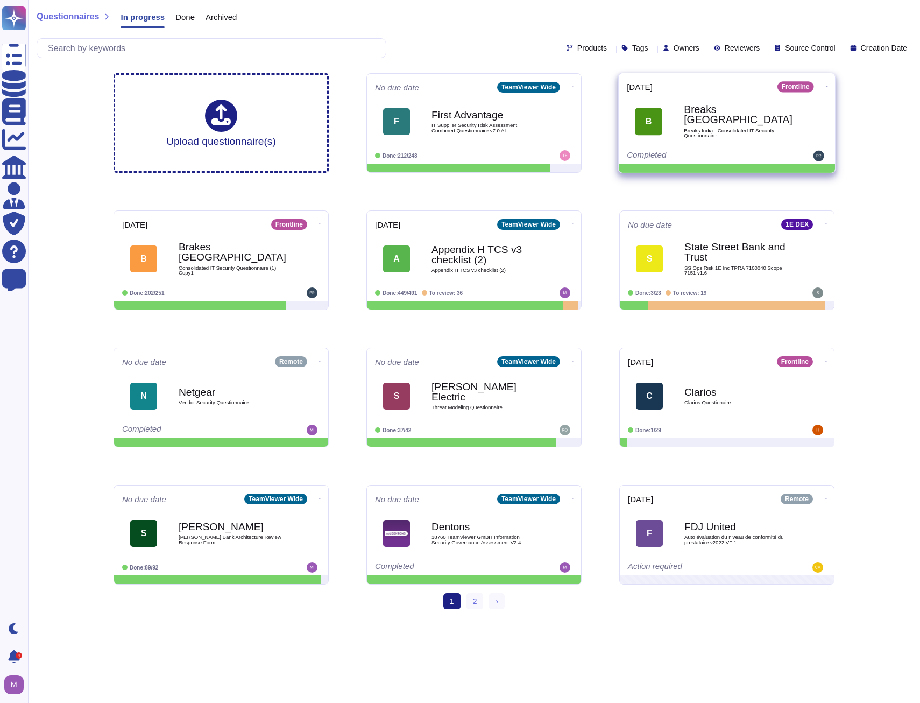
click at [700, 139] on div "Breaks India Breaks [GEOGRAPHIC_DATA] - Consolidated IT Security Questionnaire" at bounding box center [738, 122] width 109 height 44
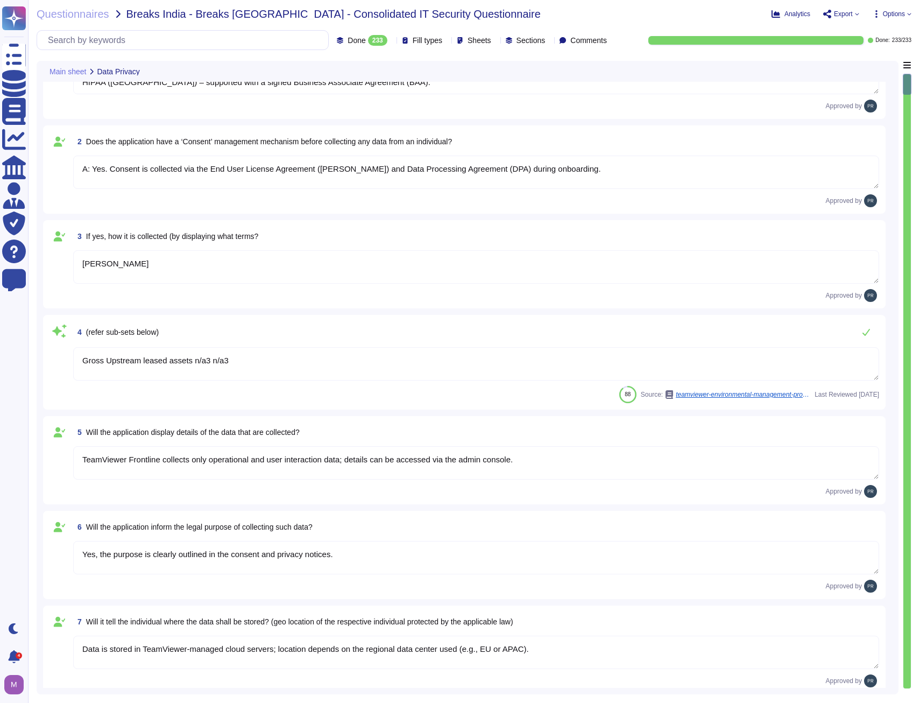
scroll to position [215, 0]
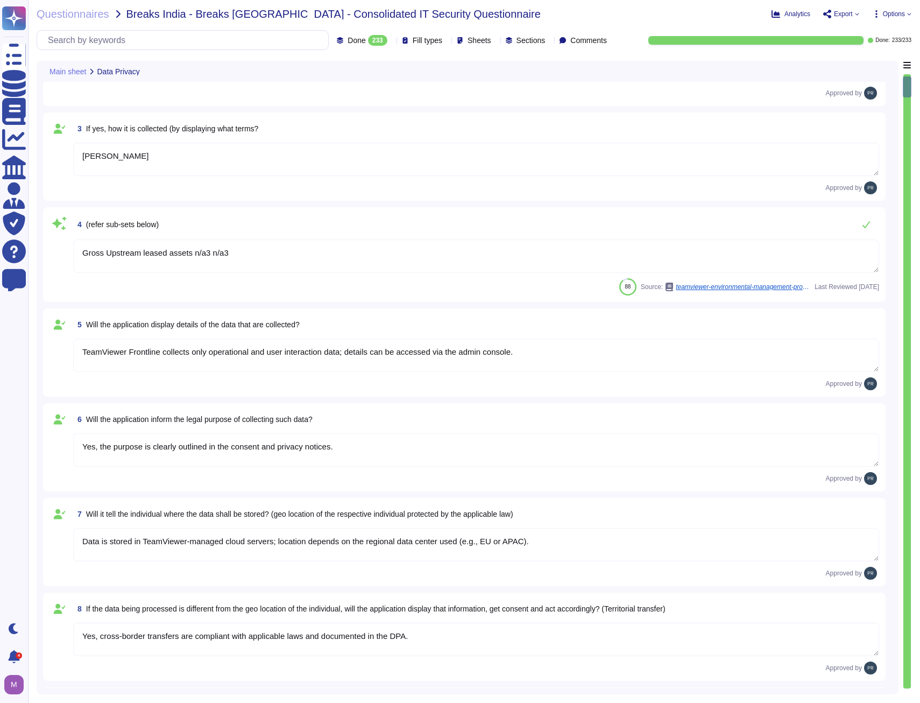
click at [380, 355] on textarea "TeamViewer Frontline collects only operational and user interaction data; detai…" at bounding box center [476, 354] width 806 height 33
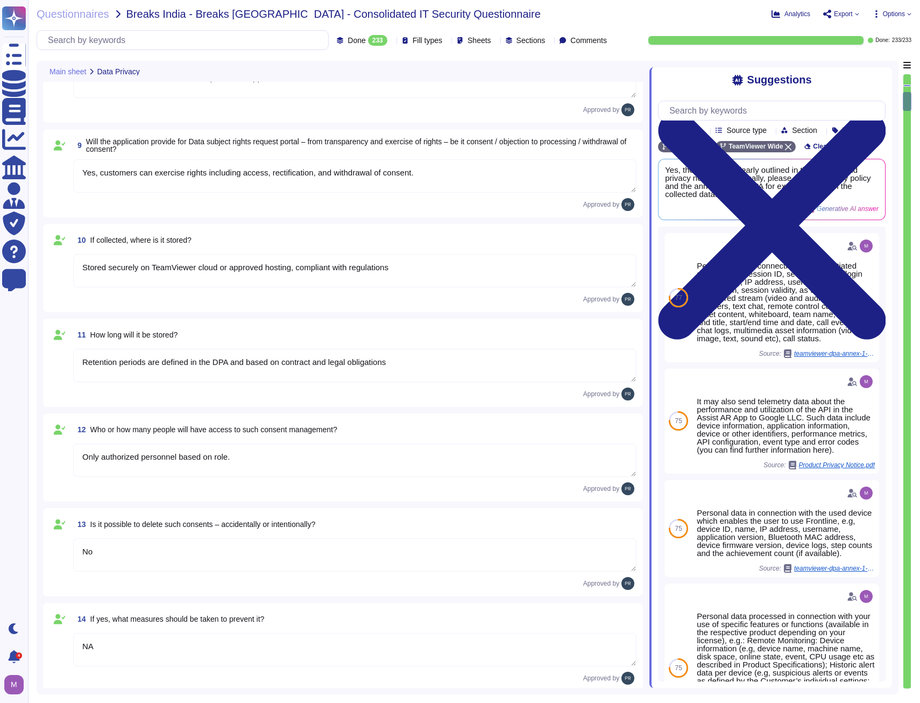
scroll to position [807, 0]
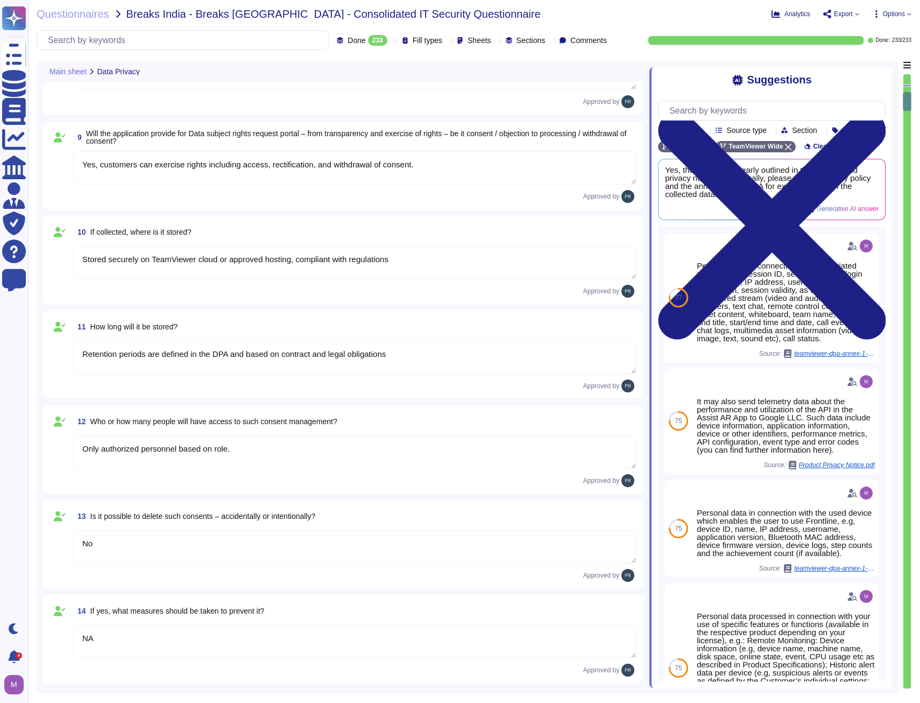
click at [310, 349] on textarea "Retention periods are defined in the DPA and based on contract and legal obliga…" at bounding box center [354, 357] width 563 height 33
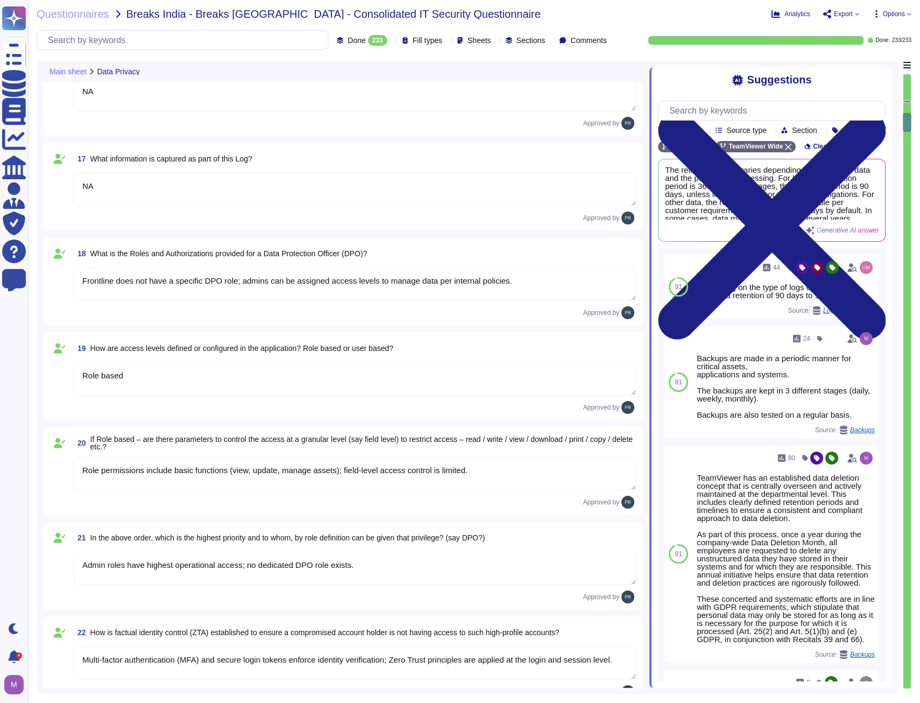
scroll to position [1560, 0]
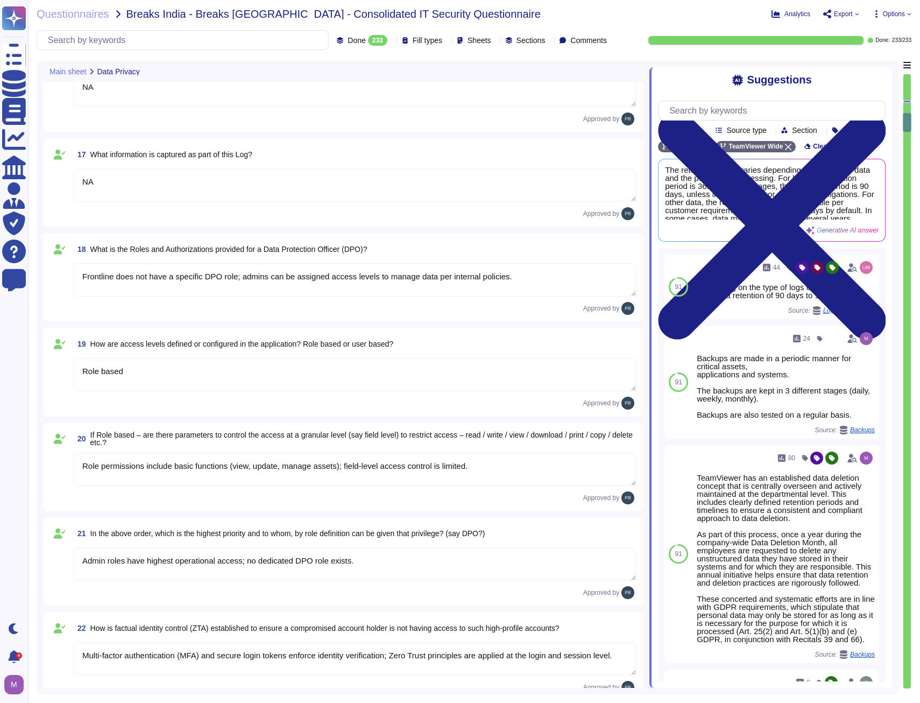
click at [253, 376] on textarea "Role based" at bounding box center [354, 374] width 563 height 33
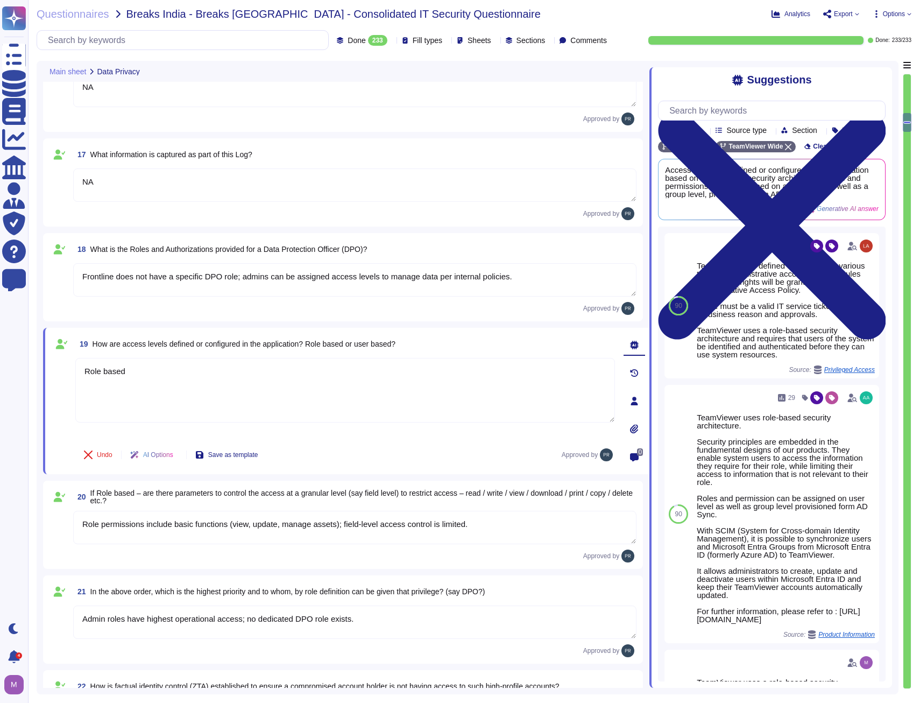
click at [634, 373] on icon at bounding box center [634, 373] width 9 height 9
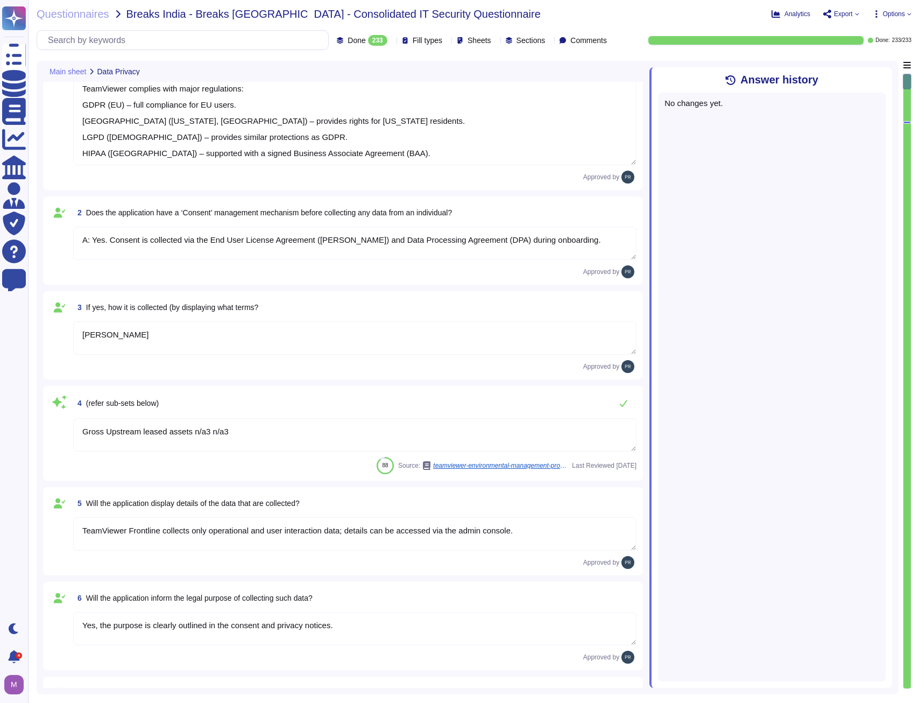
scroll to position [0, 0]
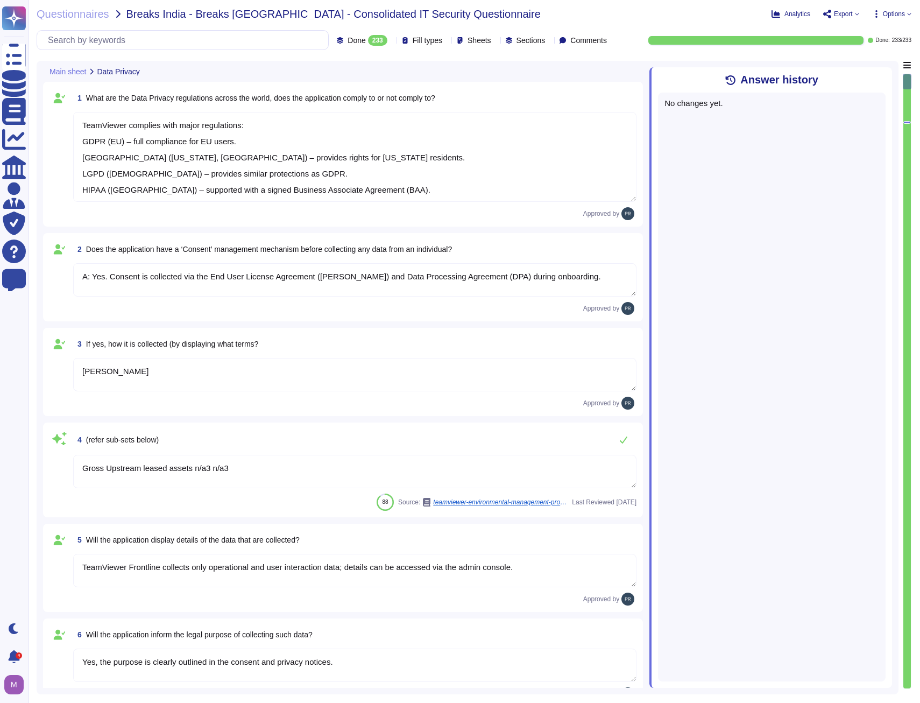
click at [435, 279] on textarea "A: Yes. Consent is collected via the End User License Agreement ([PERSON_NAME])…" at bounding box center [354, 279] width 563 height 33
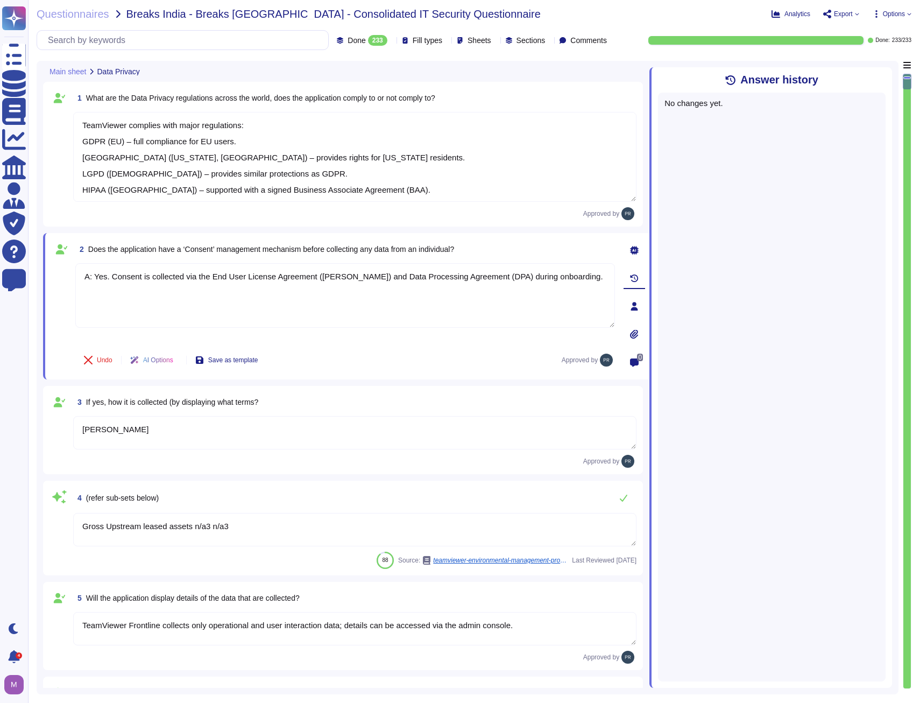
click at [637, 281] on icon at bounding box center [635, 278] width 8 height 8
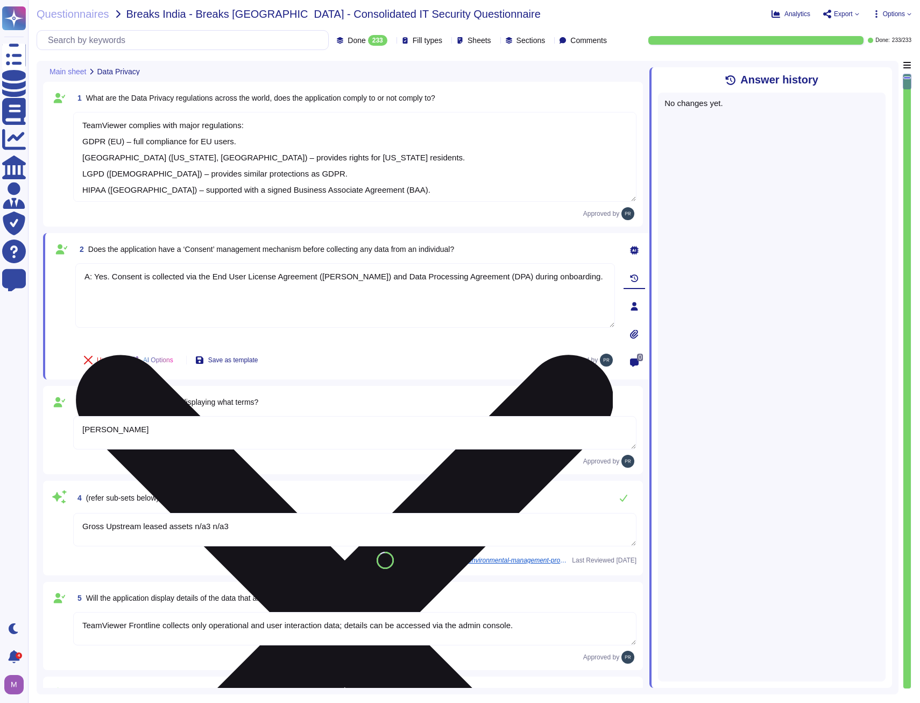
click at [533, 280] on textarea "A: Yes. Consent is collected via the End User License Agreement ([PERSON_NAME])…" at bounding box center [345, 295] width 540 height 65
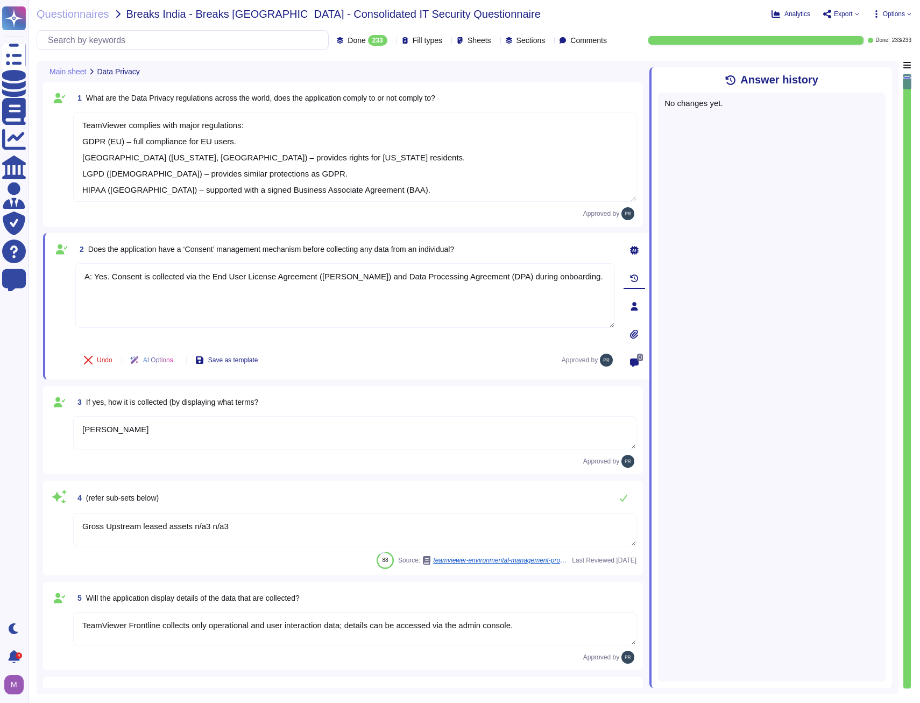
click at [582, 425] on textarea "[PERSON_NAME]" at bounding box center [354, 432] width 563 height 33
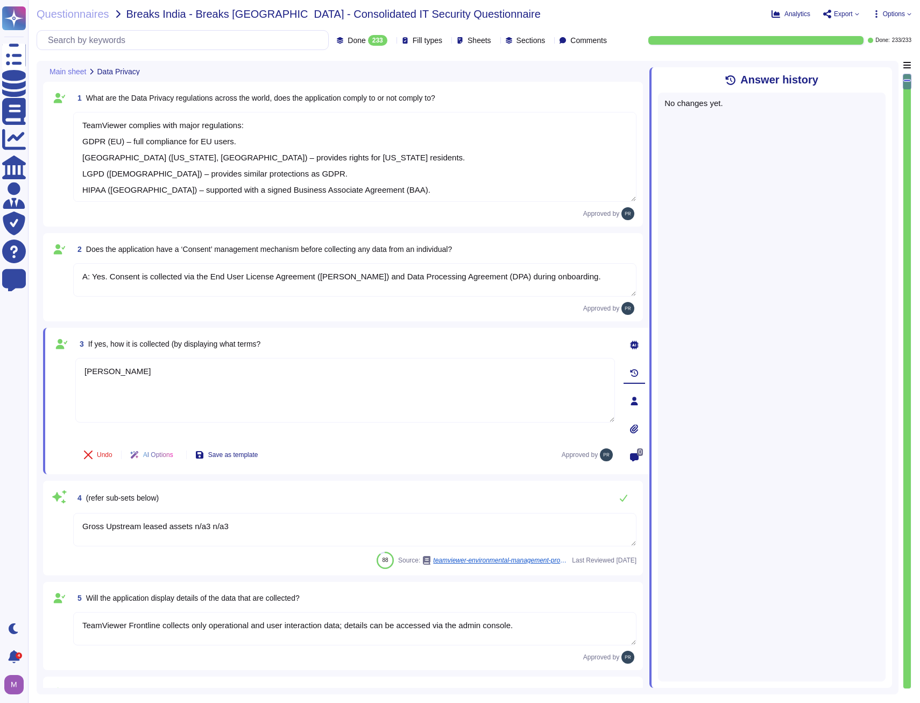
click at [541, 521] on textarea "Gross Upstream leased assets n/a3 n/a3" at bounding box center [354, 529] width 563 height 33
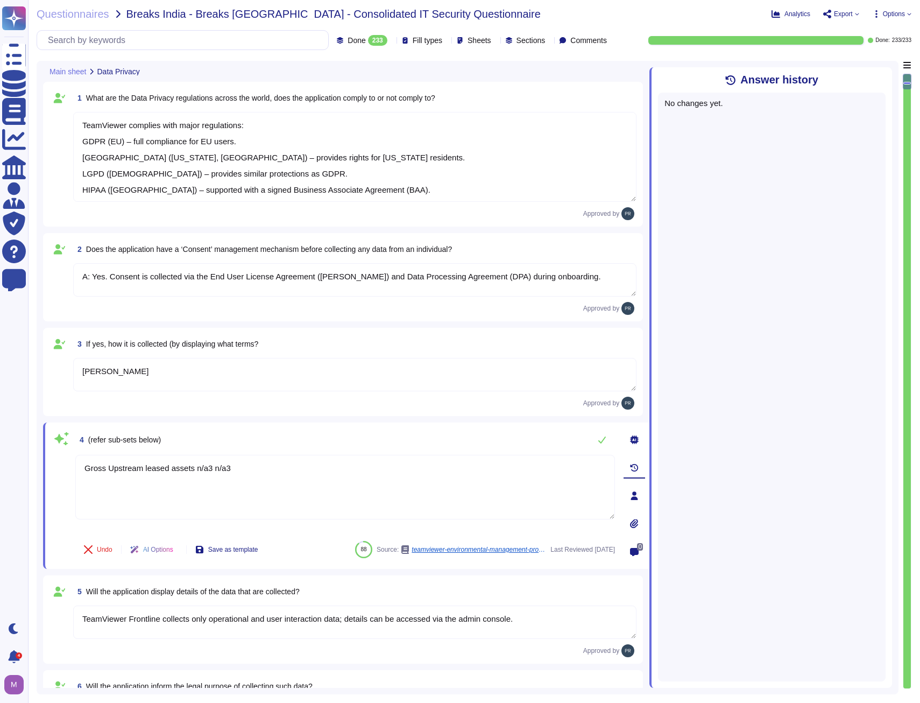
click at [513, 617] on textarea "TeamViewer Frontline collects only operational and user interaction data; detai…" at bounding box center [354, 621] width 563 height 33
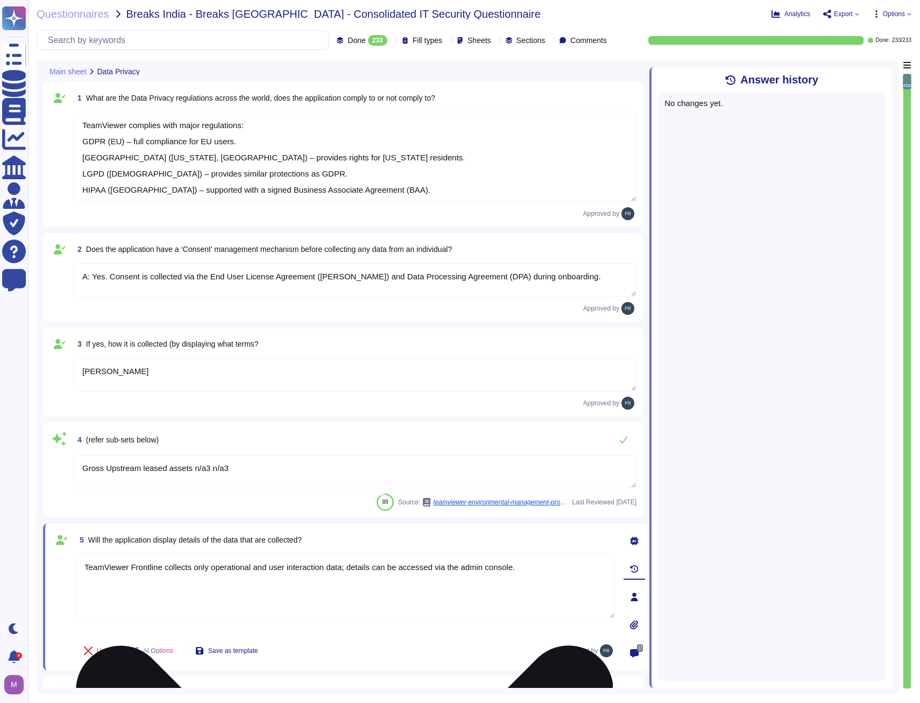
click at [358, 569] on textarea "TeamViewer Frontline collects only operational and user interaction data; detai…" at bounding box center [345, 586] width 540 height 65
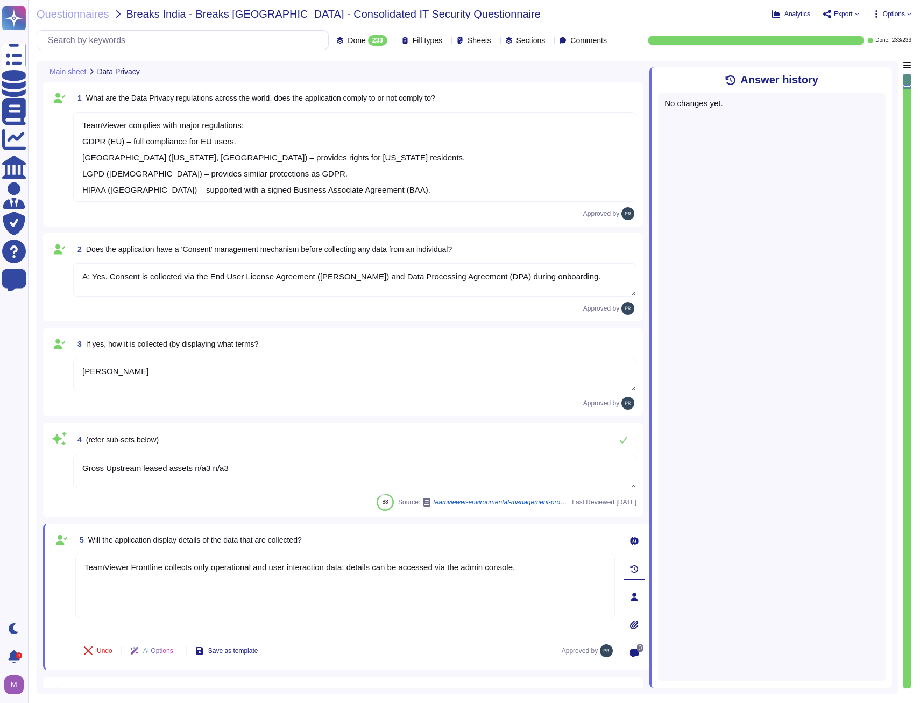
click at [315, 470] on textarea "Gross Upstream leased assets n/a3 n/a3" at bounding box center [354, 471] width 563 height 33
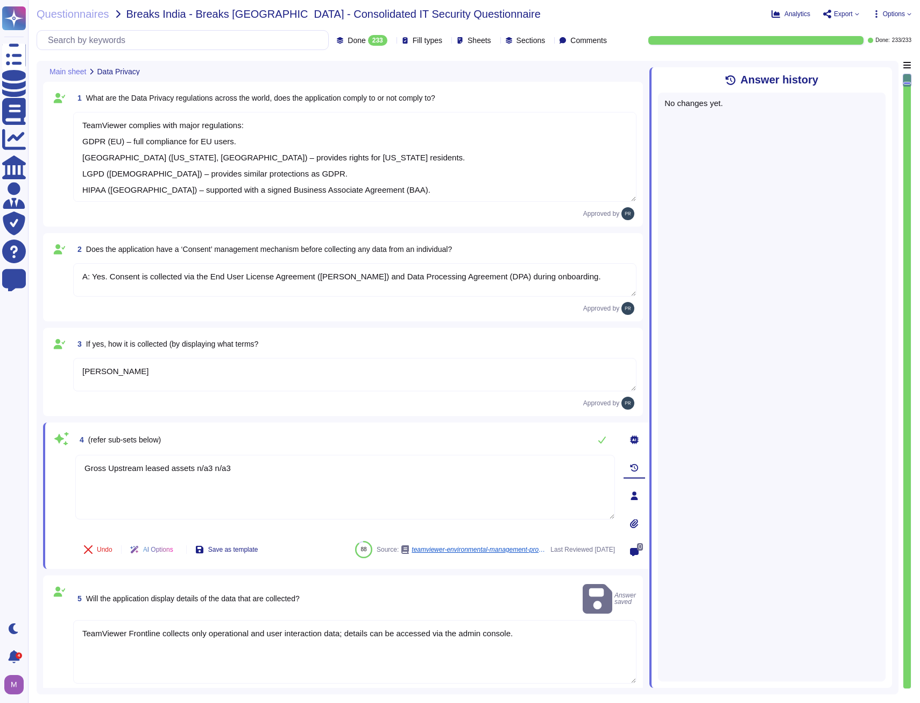
click at [419, 620] on textarea "TeamViewer Frontline collects only operational and user interaction data; detai…" at bounding box center [354, 651] width 563 height 63
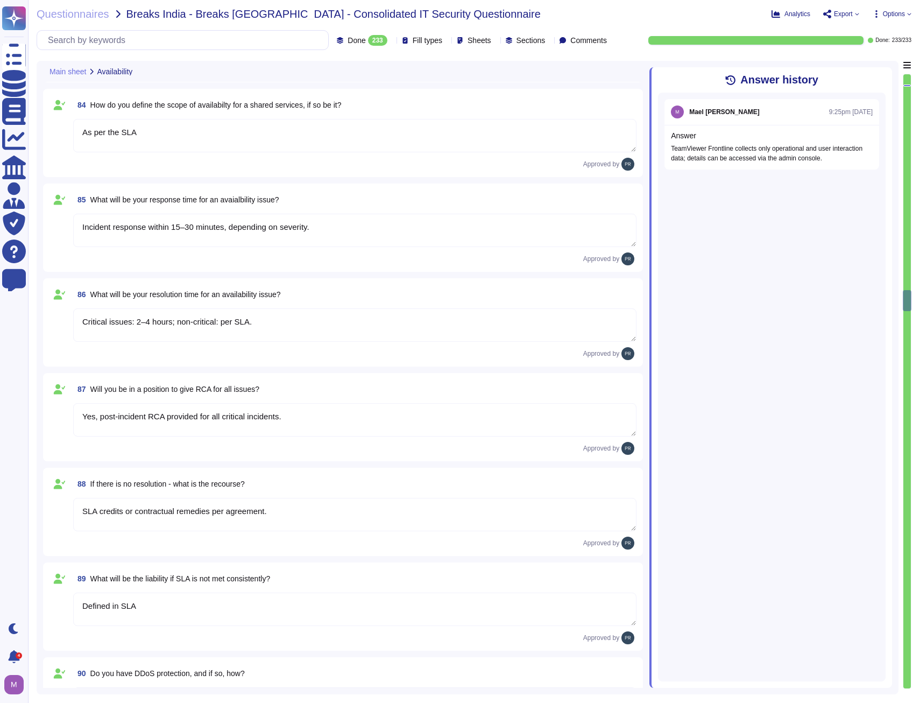
scroll to position [7533, 0]
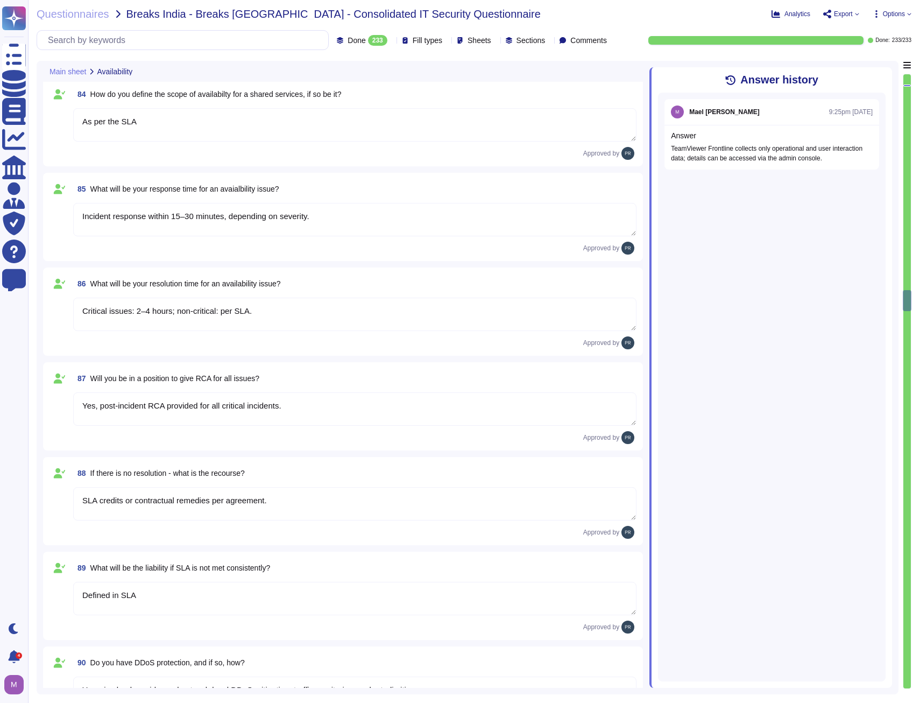
click at [254, 322] on textarea "Critical issues: 2–4 hours; non-critical: per SLA." at bounding box center [354, 314] width 563 height 33
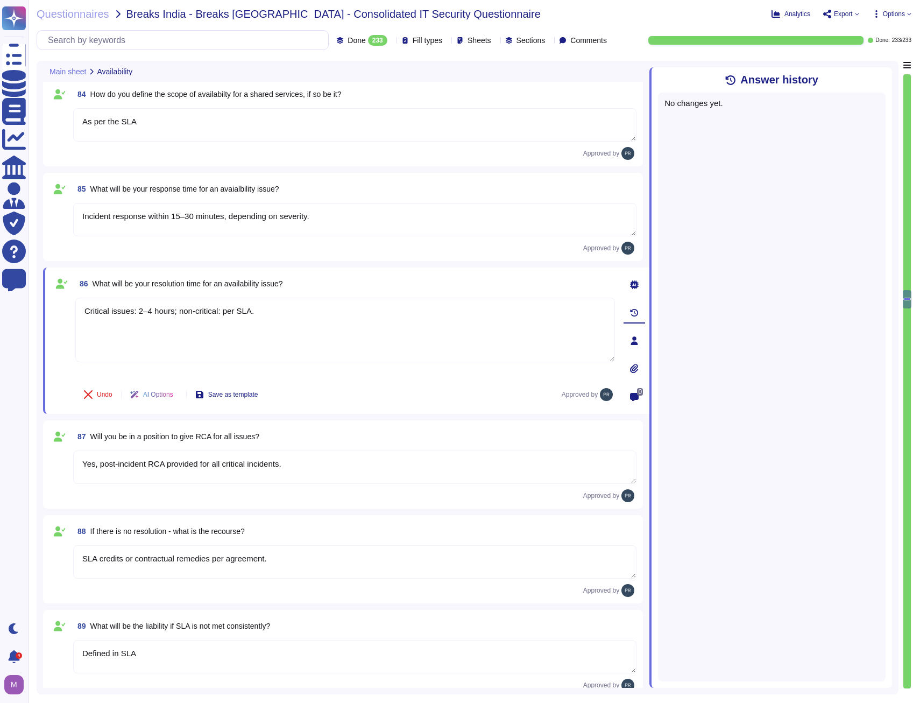
click at [637, 344] on icon at bounding box center [634, 340] width 7 height 9
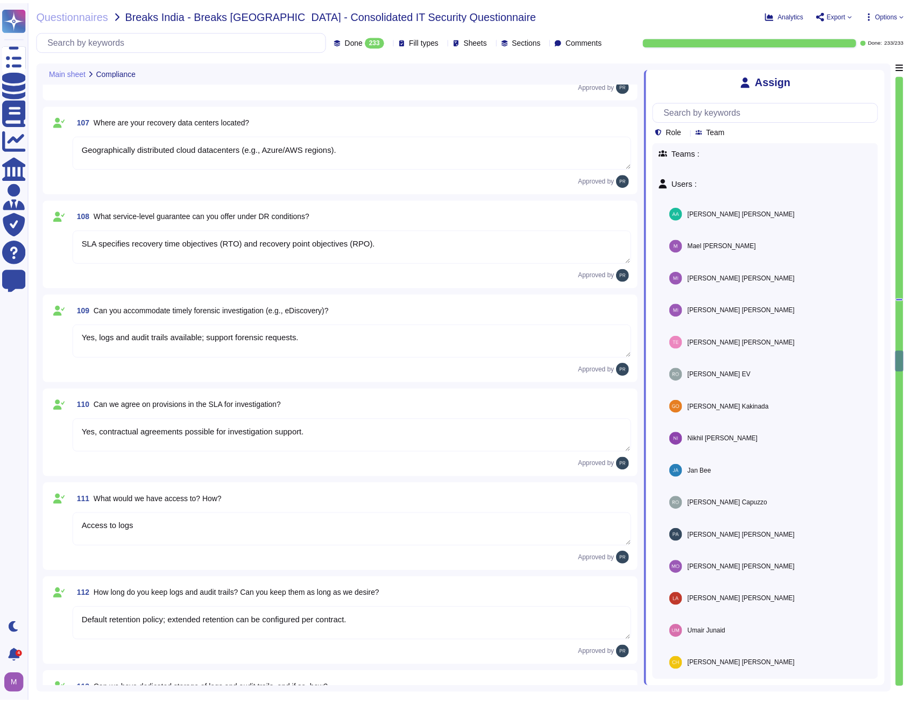
scroll to position [9631, 0]
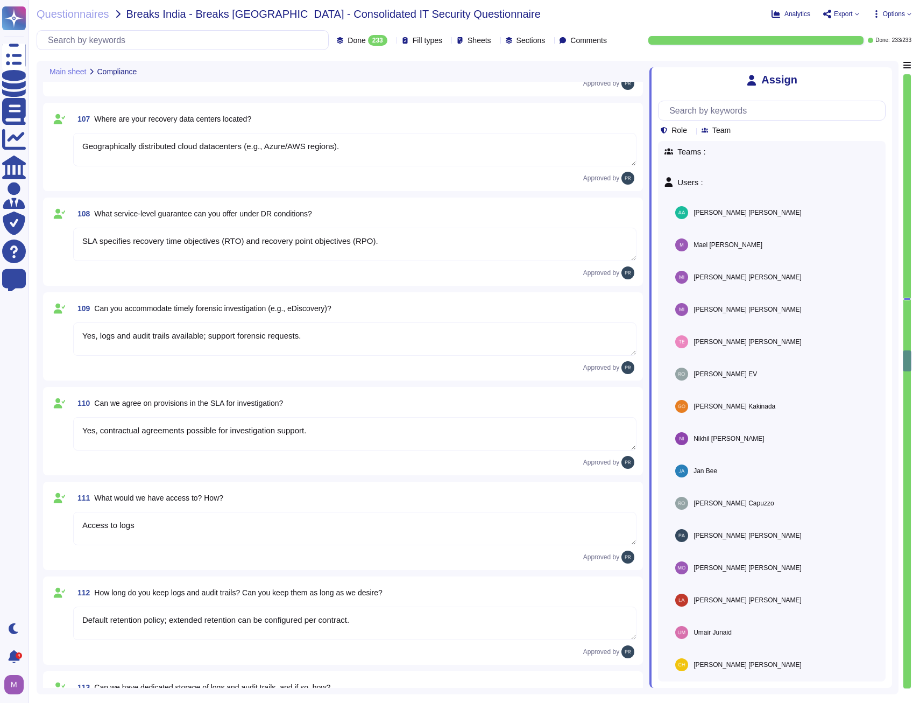
click at [886, 74] on icon at bounding box center [886, 74] width 0 height 0
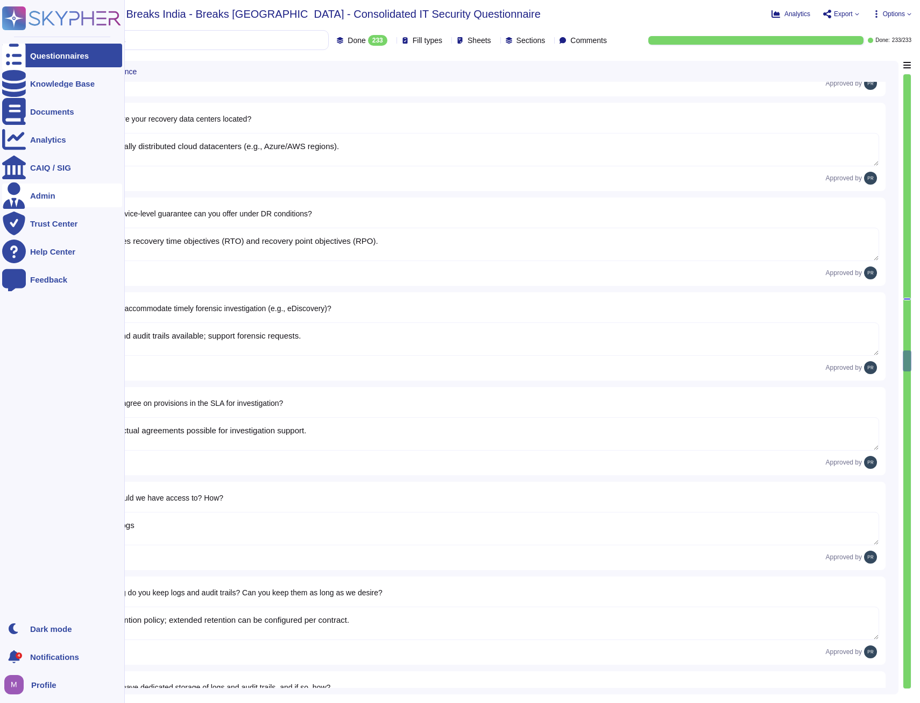
click at [11, 188] on div at bounding box center [14, 195] width 24 height 24
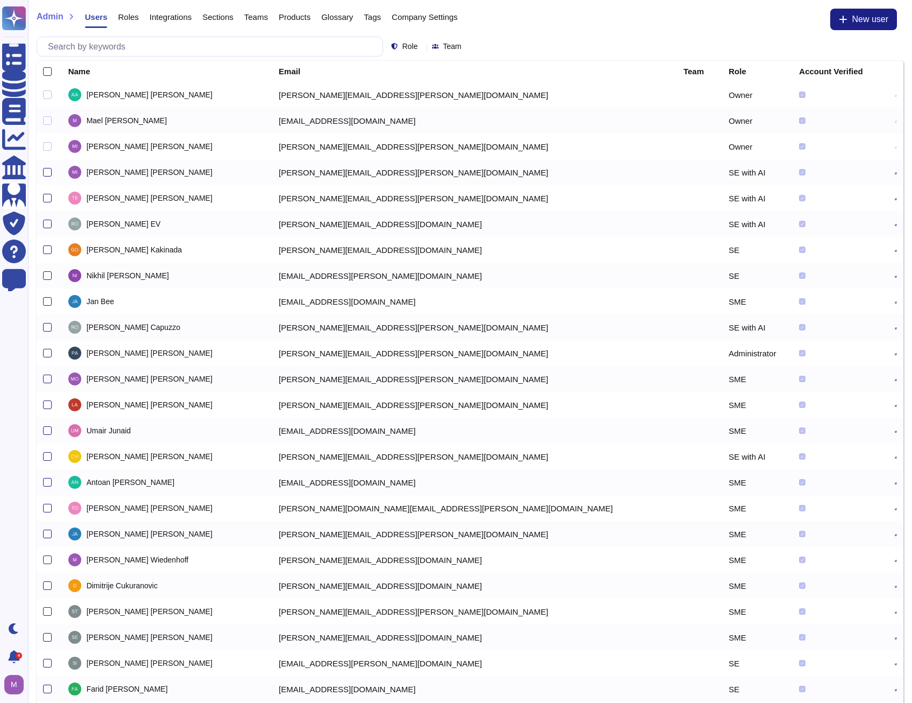
scroll to position [544, 0]
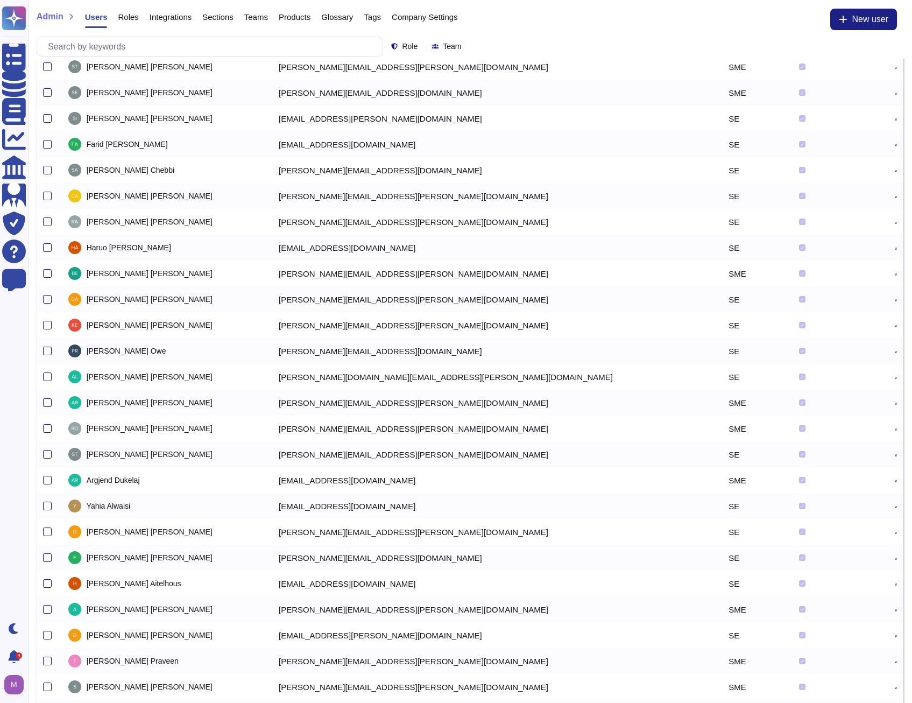
click at [895, 351] on icon at bounding box center [896, 352] width 2 height 2
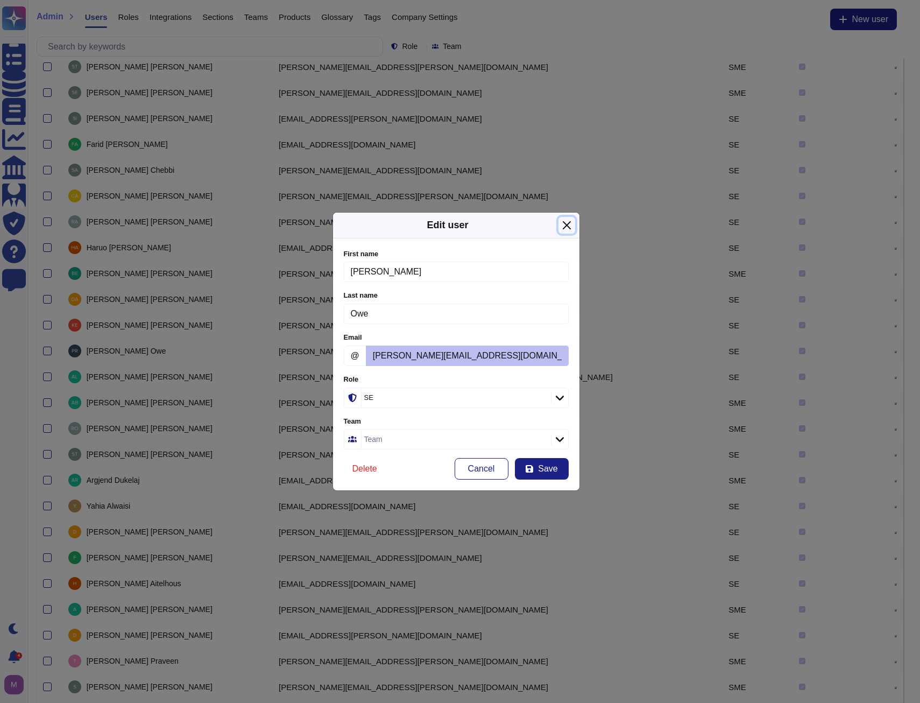
click at [572, 228] on button "Close" at bounding box center [566, 225] width 17 height 17
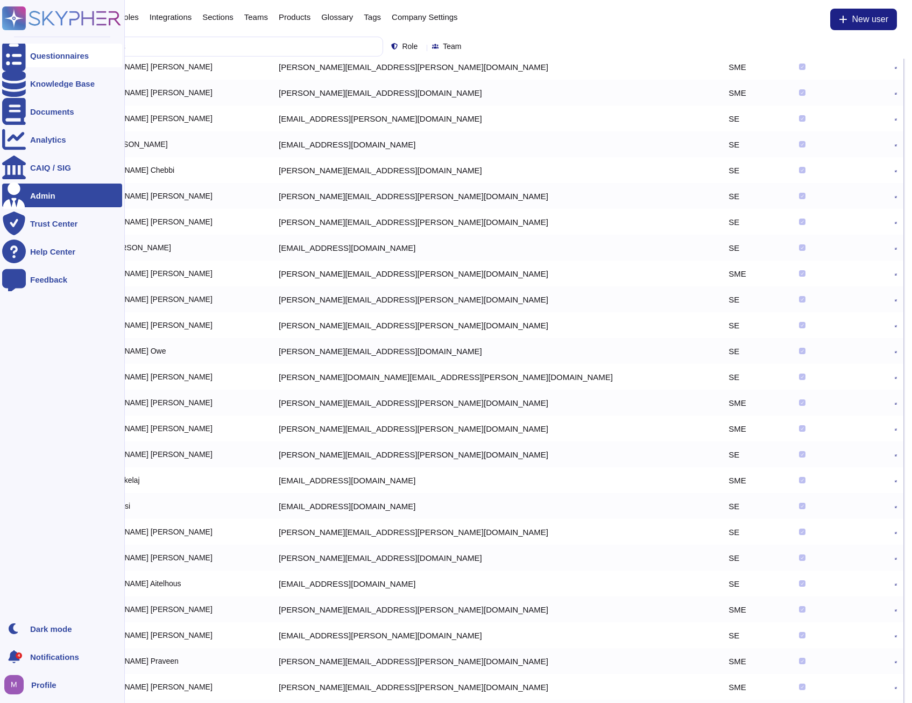
click at [60, 56] on div "Questionnaires" at bounding box center [59, 56] width 59 height 8
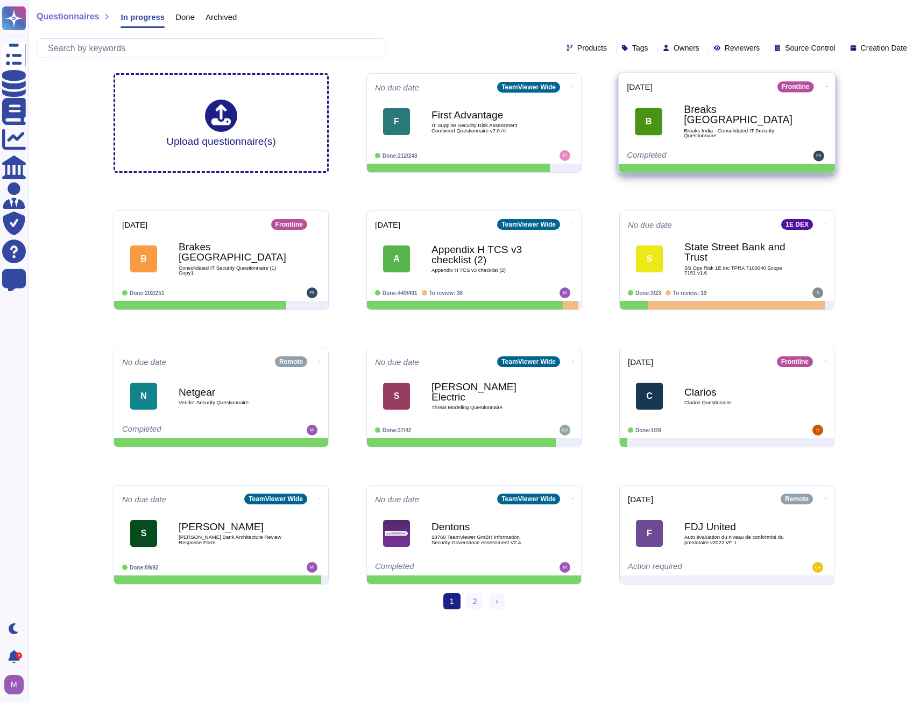
click at [826, 85] on icon at bounding box center [827, 86] width 2 height 3
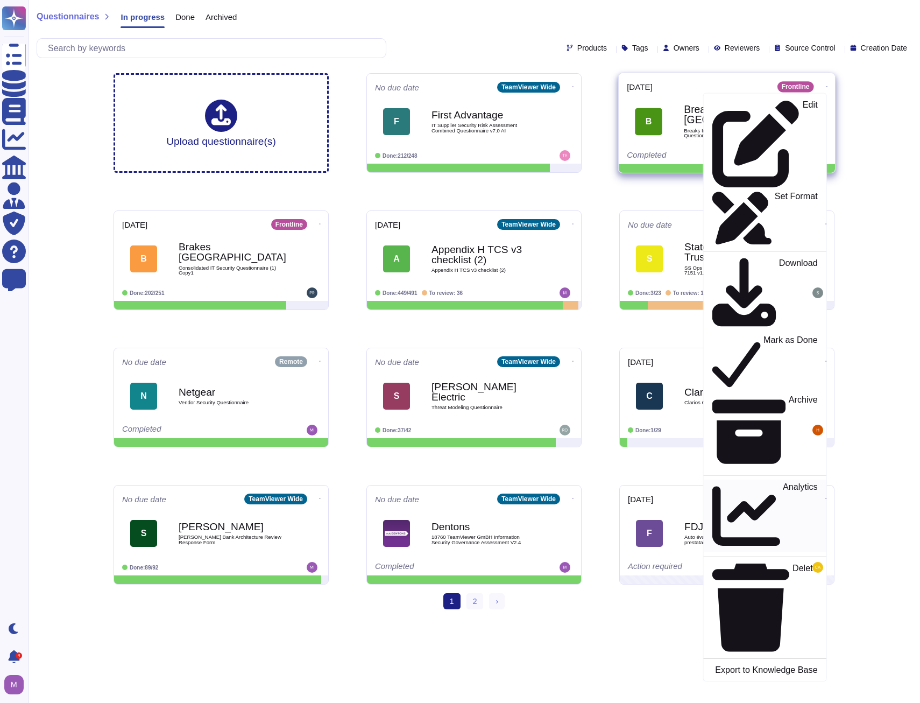
click at [783, 483] on p "Analytics" at bounding box center [800, 516] width 35 height 67
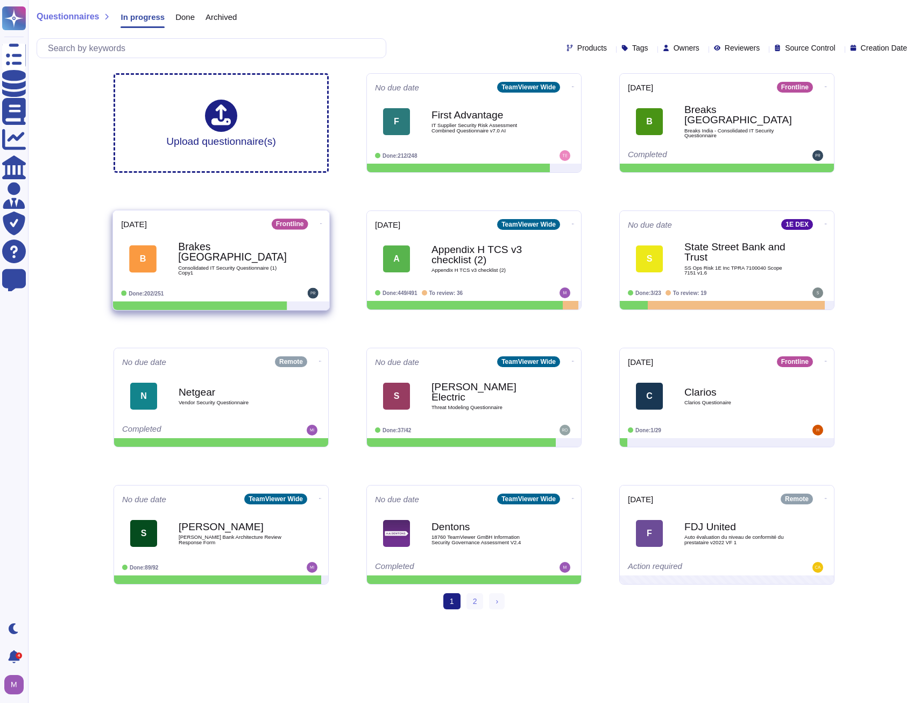
click at [320, 222] on icon at bounding box center [321, 223] width 2 height 3
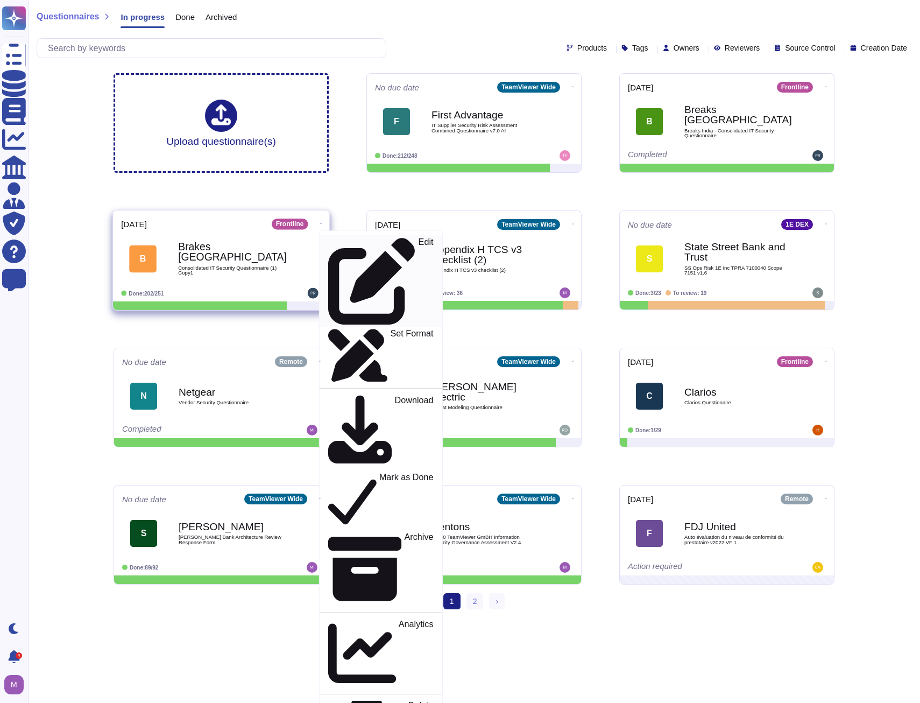
click at [419, 242] on p "Edit" at bounding box center [426, 281] width 15 height 87
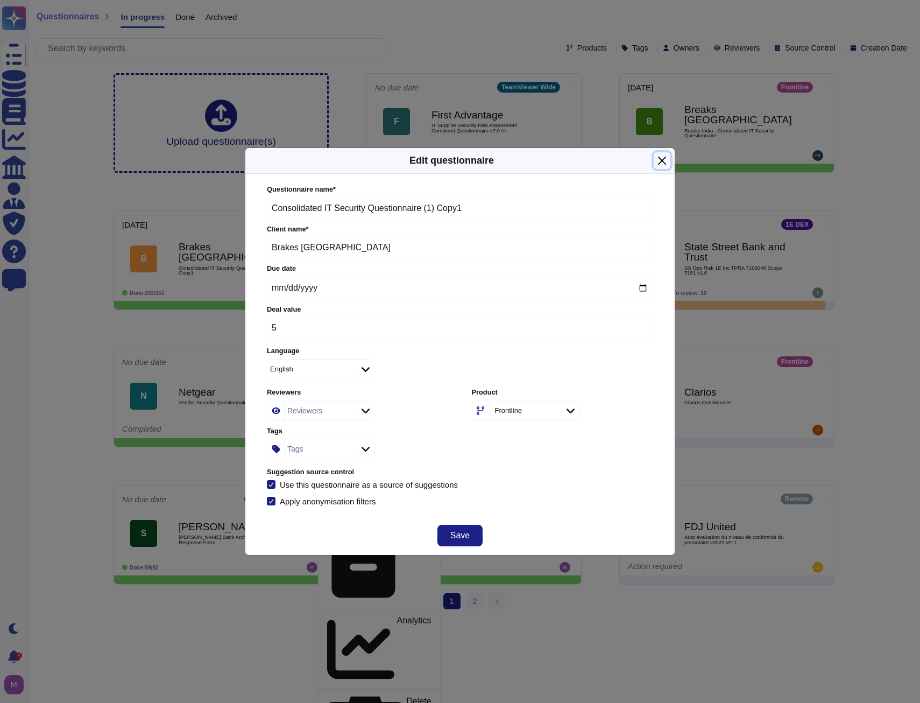
click at [662, 158] on button "Close" at bounding box center [662, 160] width 17 height 17
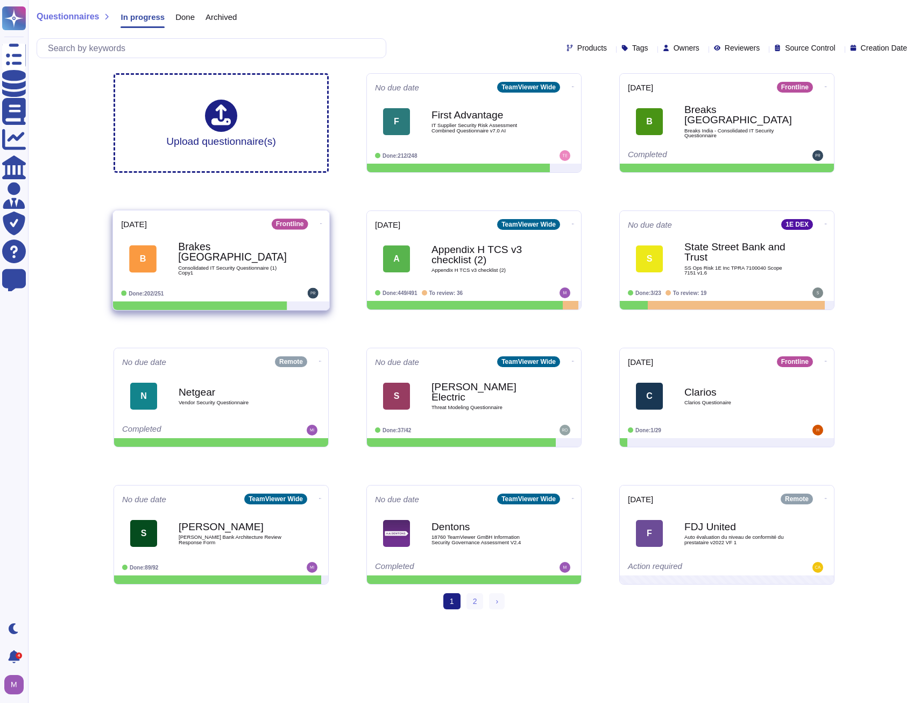
click at [320, 224] on icon at bounding box center [321, 223] width 2 height 3
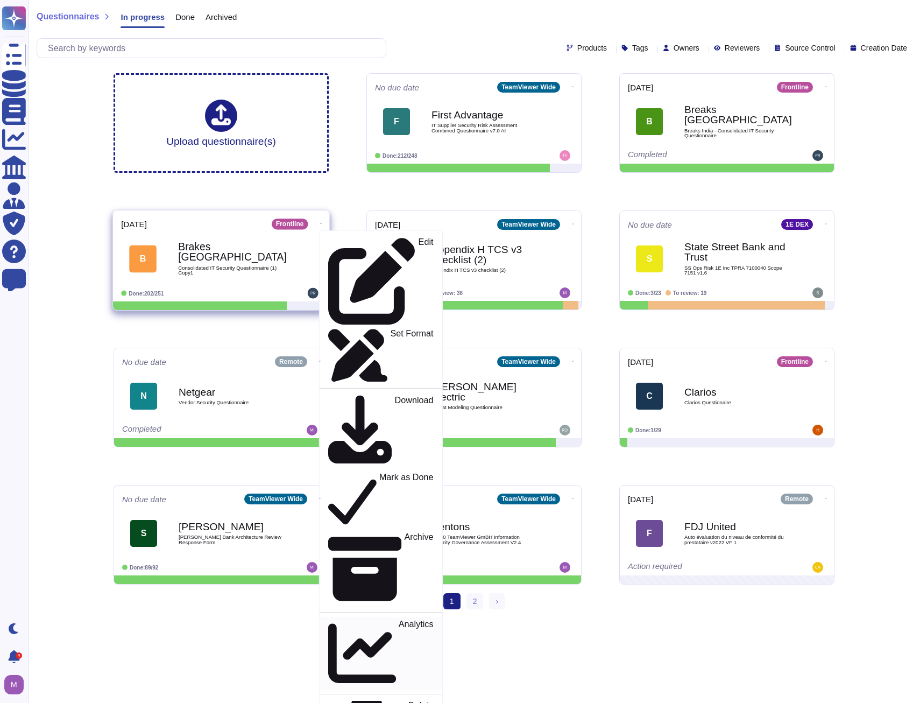
click at [399, 620] on p "Analytics" at bounding box center [416, 653] width 35 height 67
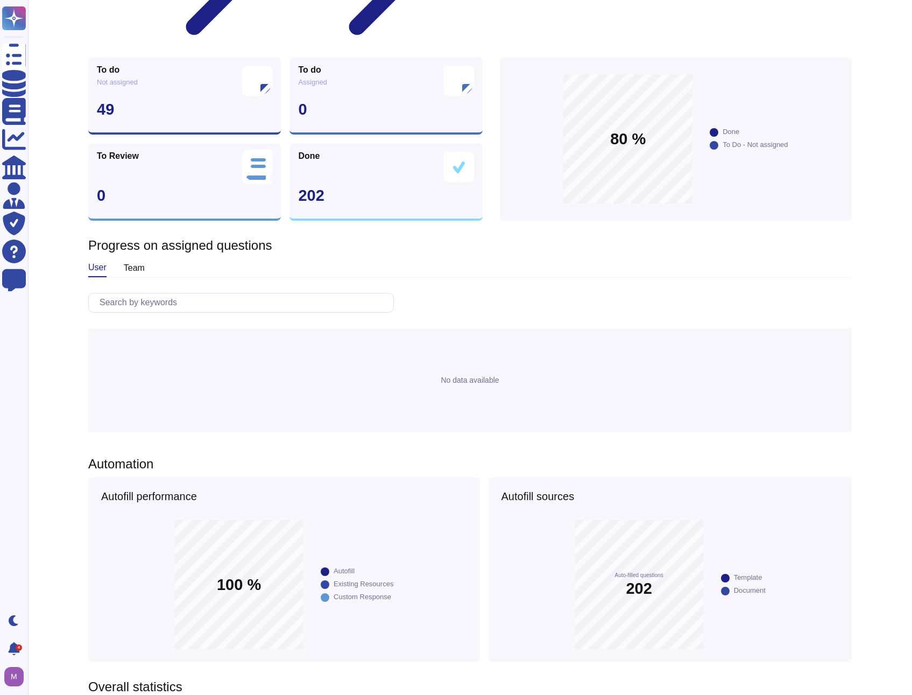
scroll to position [163, 0]
